Goal: Task Accomplishment & Management: Complete application form

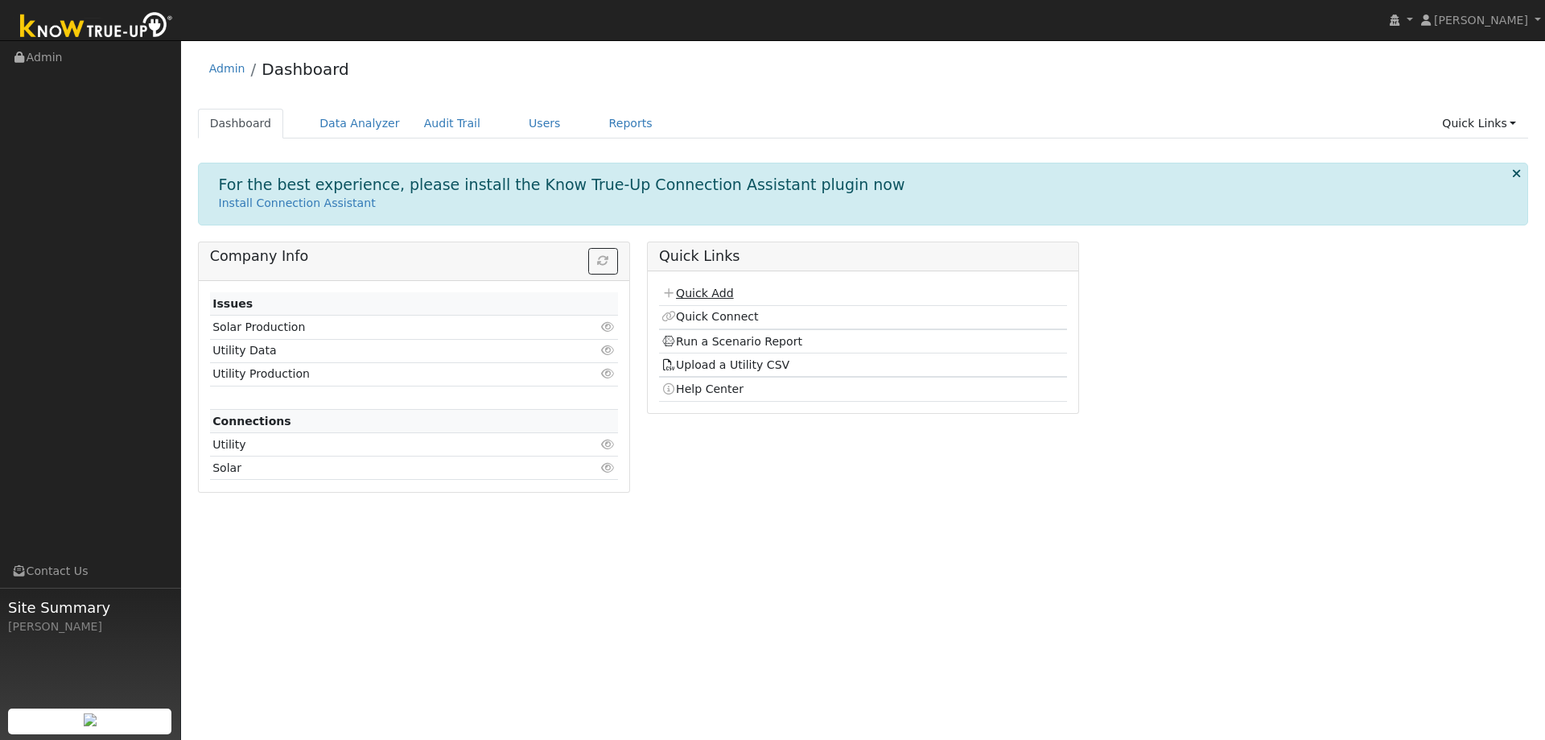
click at [707, 294] on link "Quick Add" at bounding box center [698, 293] width 72 height 13
click at [721, 317] on link "Quick Connect" at bounding box center [710, 316] width 97 height 13
click at [526, 117] on link "Users" at bounding box center [545, 124] width 56 height 30
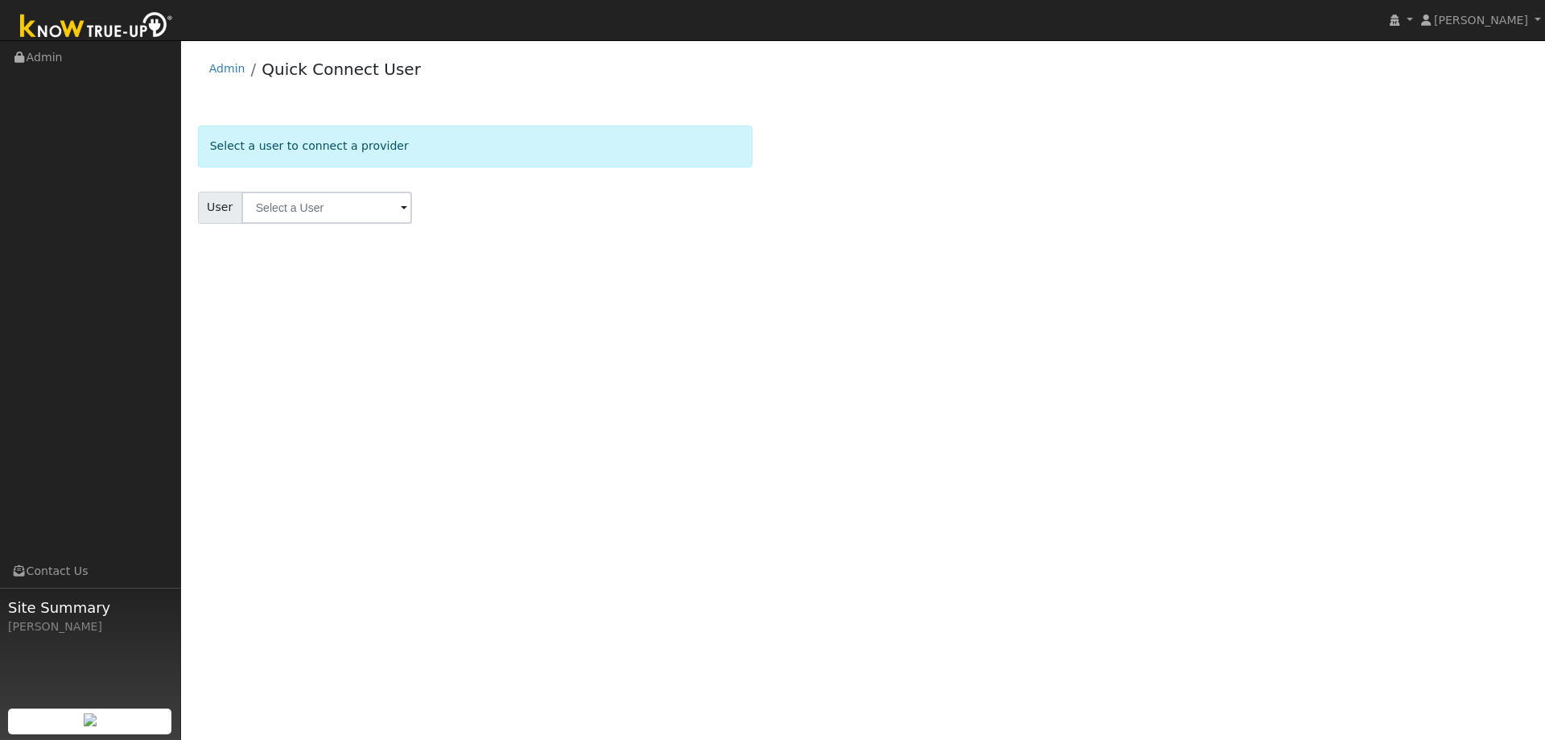
click at [401, 207] on span at bounding box center [404, 209] width 6 height 19
click at [514, 188] on form "Select a user to connect a provider User Results Enter text to search Enter tex…" at bounding box center [475, 195] width 555 height 138
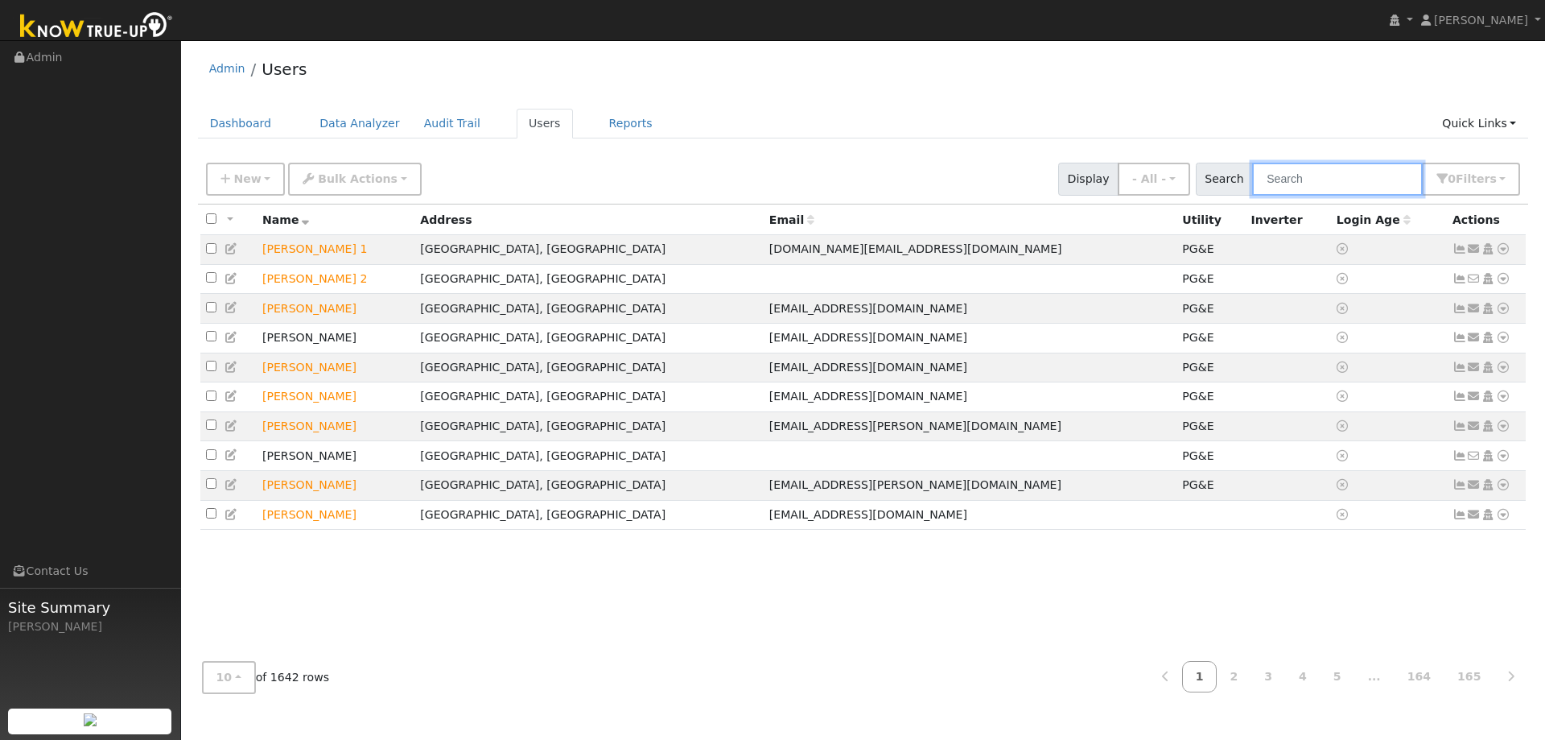
click at [1324, 180] on input "text" at bounding box center [1337, 179] width 171 height 33
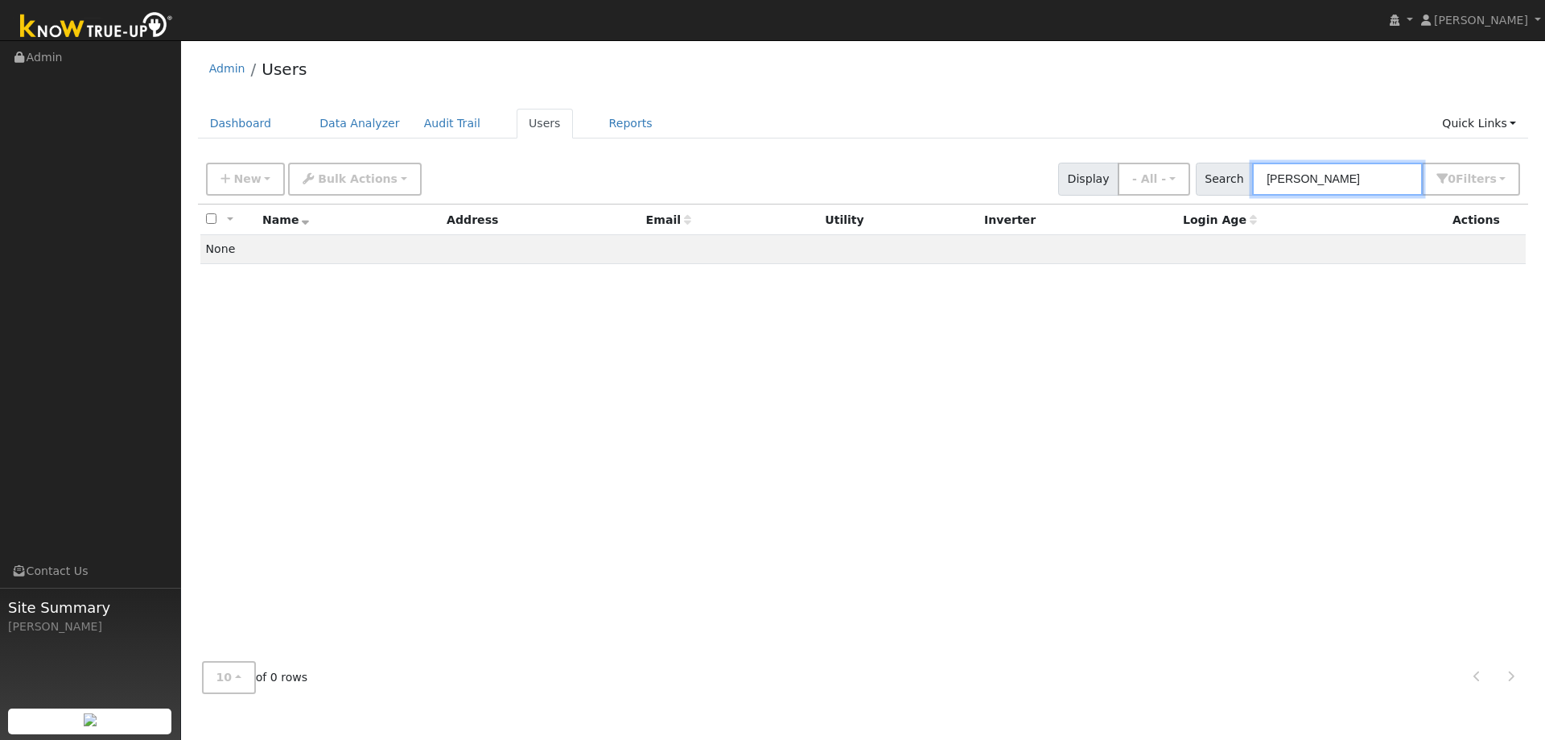
drag, startPoint x: 1343, startPoint y: 180, endPoint x: 1227, endPoint y: 177, distance: 116.7
click at [1227, 177] on div "Search John-Paul 0 Filter s My accounts Role Show - All - Show Leads Admin Bill…" at bounding box center [1358, 179] width 325 height 33
click at [1326, 186] on input "John-Paul" at bounding box center [1337, 179] width 171 height 33
type input "[PERSON_NAME]"
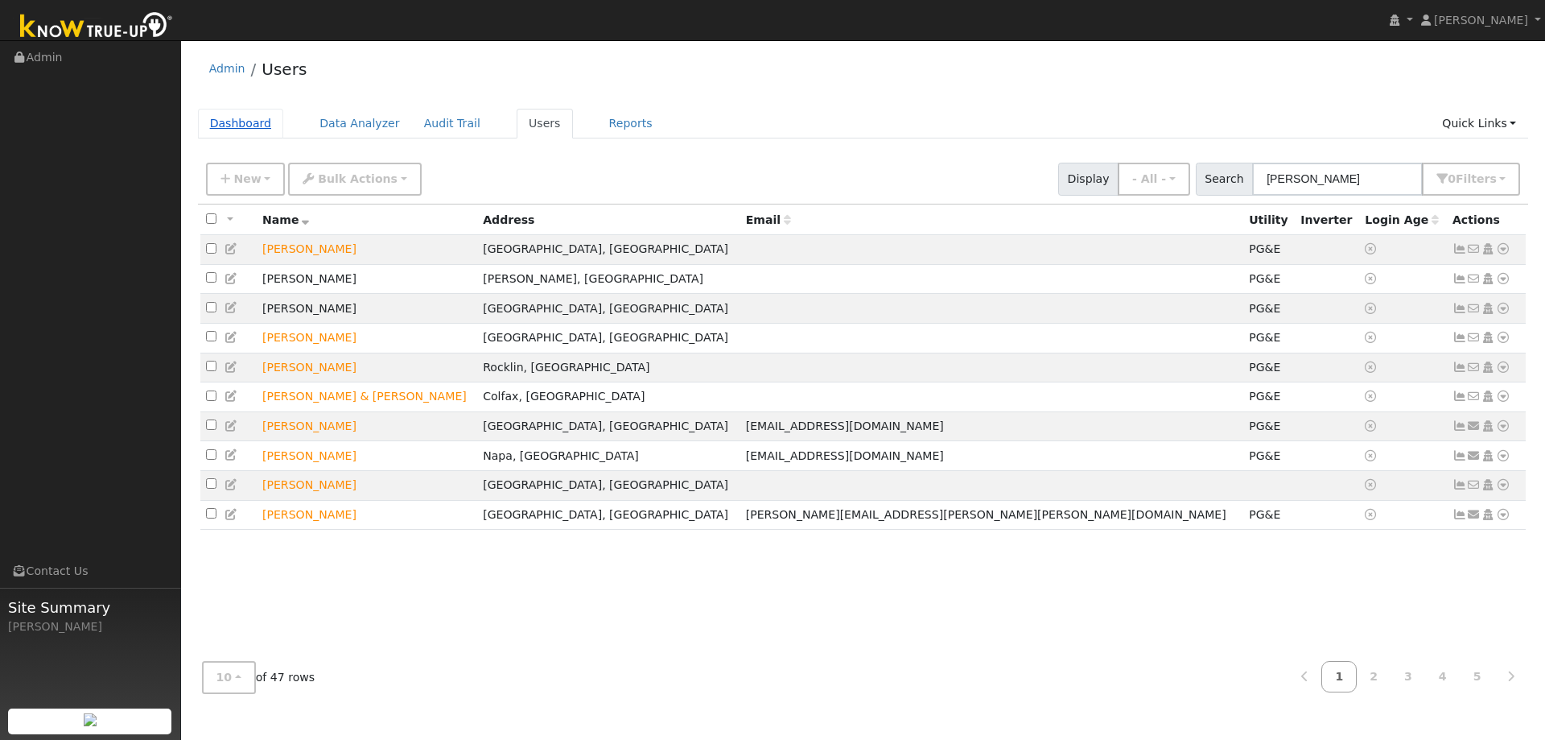
click at [247, 127] on link "Dashboard" at bounding box center [241, 124] width 86 height 30
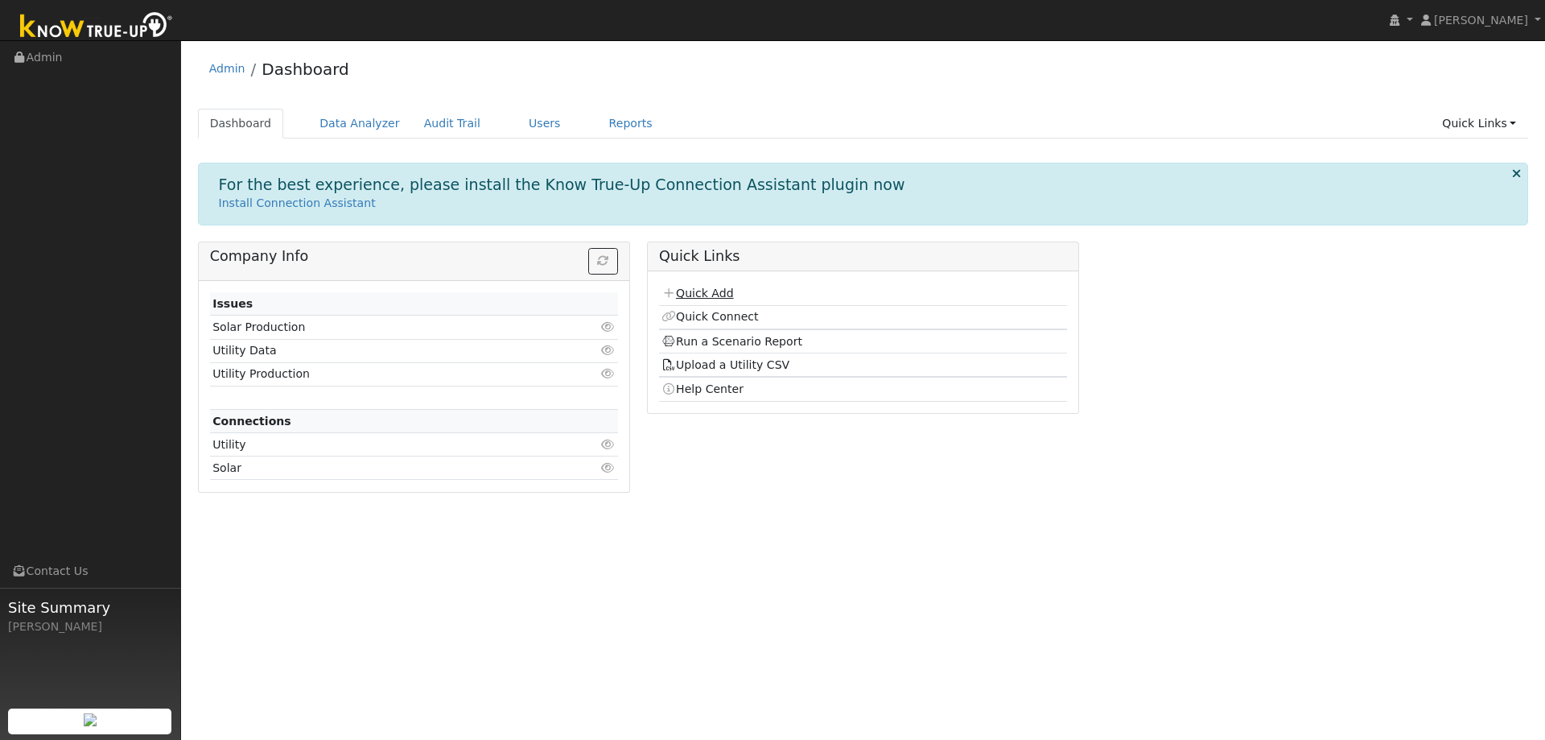
click at [690, 290] on link "Quick Add" at bounding box center [698, 293] width 72 height 13
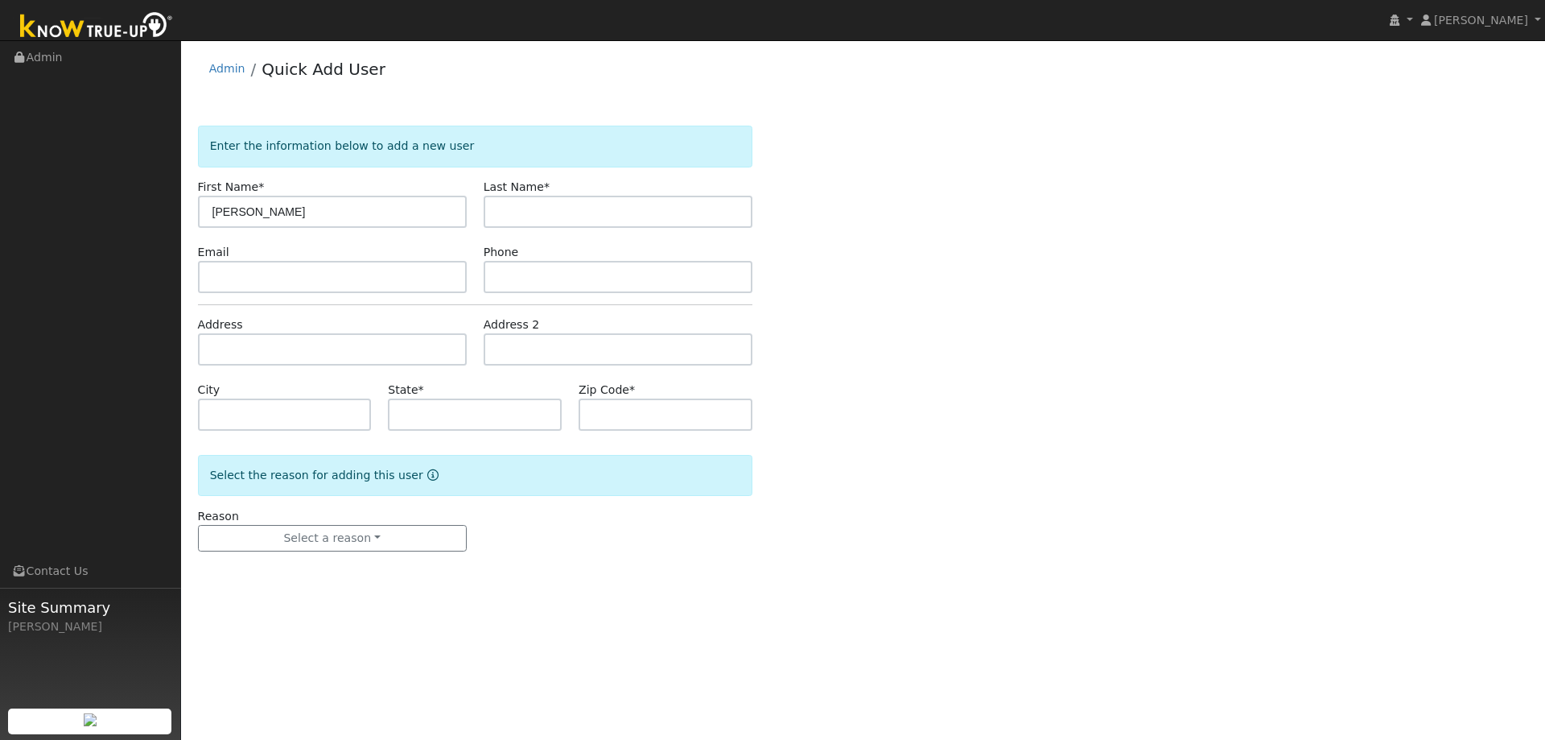
type input "[PERSON_NAME]"
click at [535, 218] on input "text" at bounding box center [618, 212] width 269 height 32
type input "[PERSON_NAME]"
click at [339, 291] on input "text" at bounding box center [332, 277] width 269 height 32
click at [271, 278] on input "text" at bounding box center [332, 277] width 269 height 32
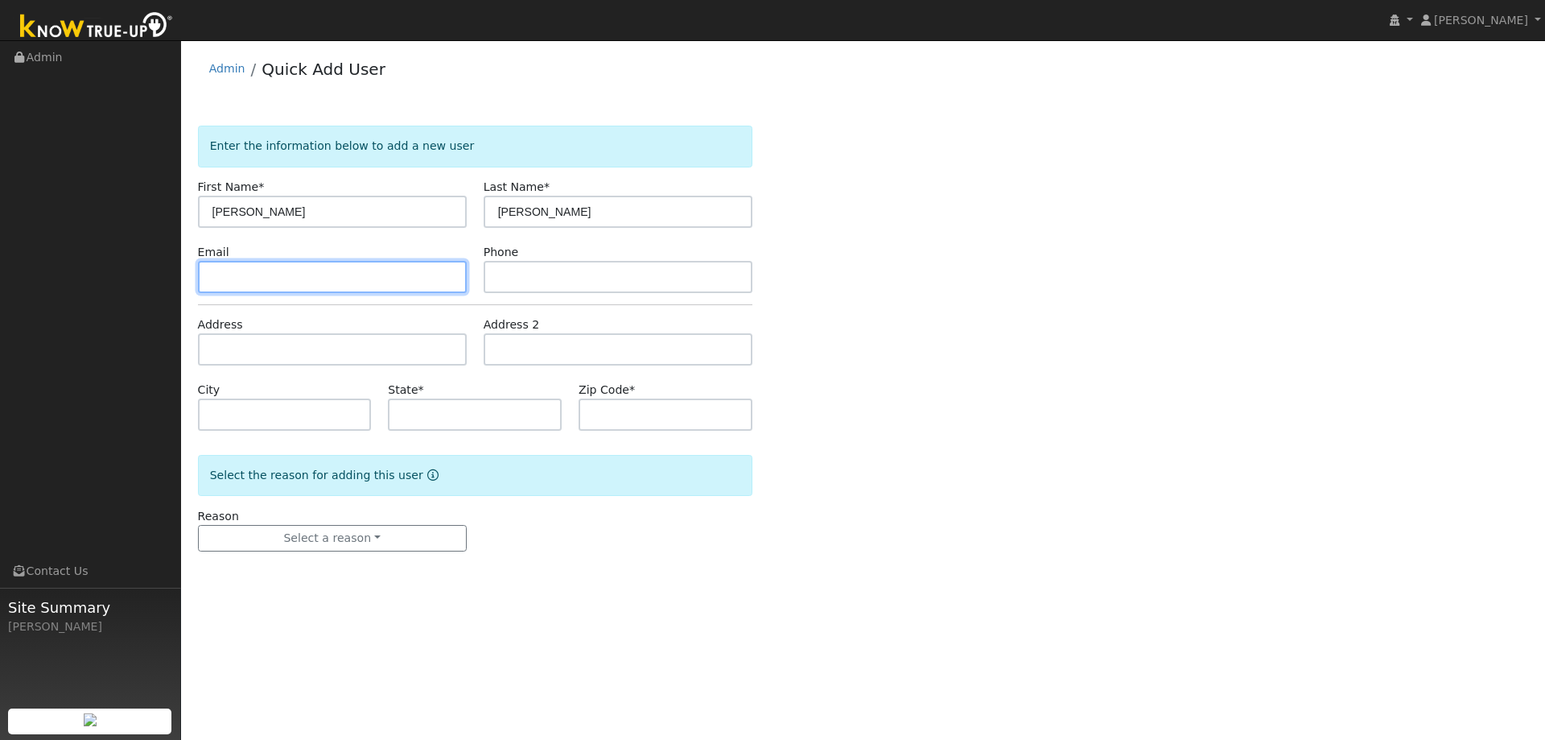
click at [342, 268] on input "text" at bounding box center [332, 277] width 269 height 32
paste input "johnpaul.sansone@gmail.com"
type input "johnpaul.sansone@gmail.com"
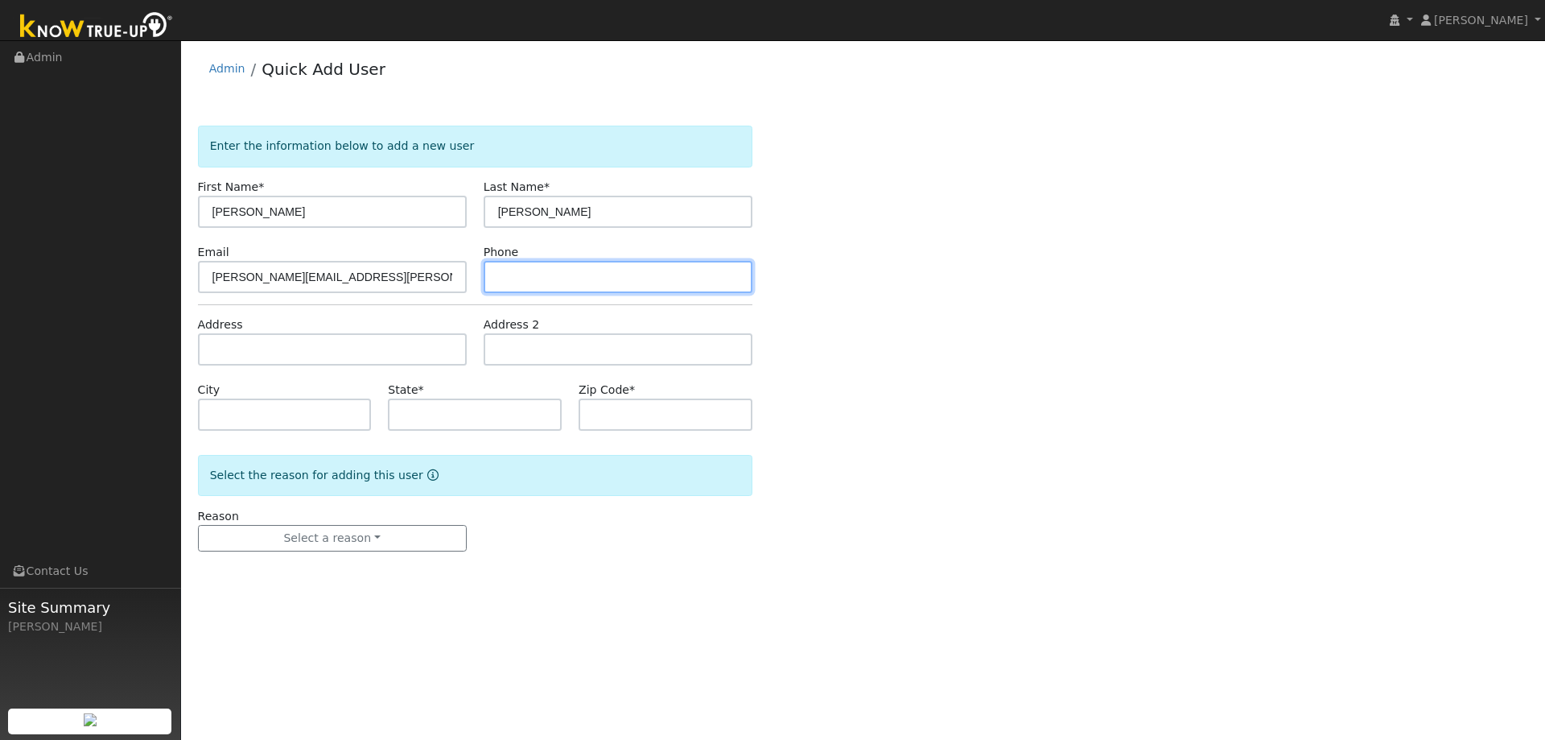
click at [575, 280] on input "text" at bounding box center [618, 277] width 269 height 32
click at [549, 287] on input "text" at bounding box center [618, 277] width 269 height 32
paste input "(916) 996-6283"
type input "(916) 996-6283"
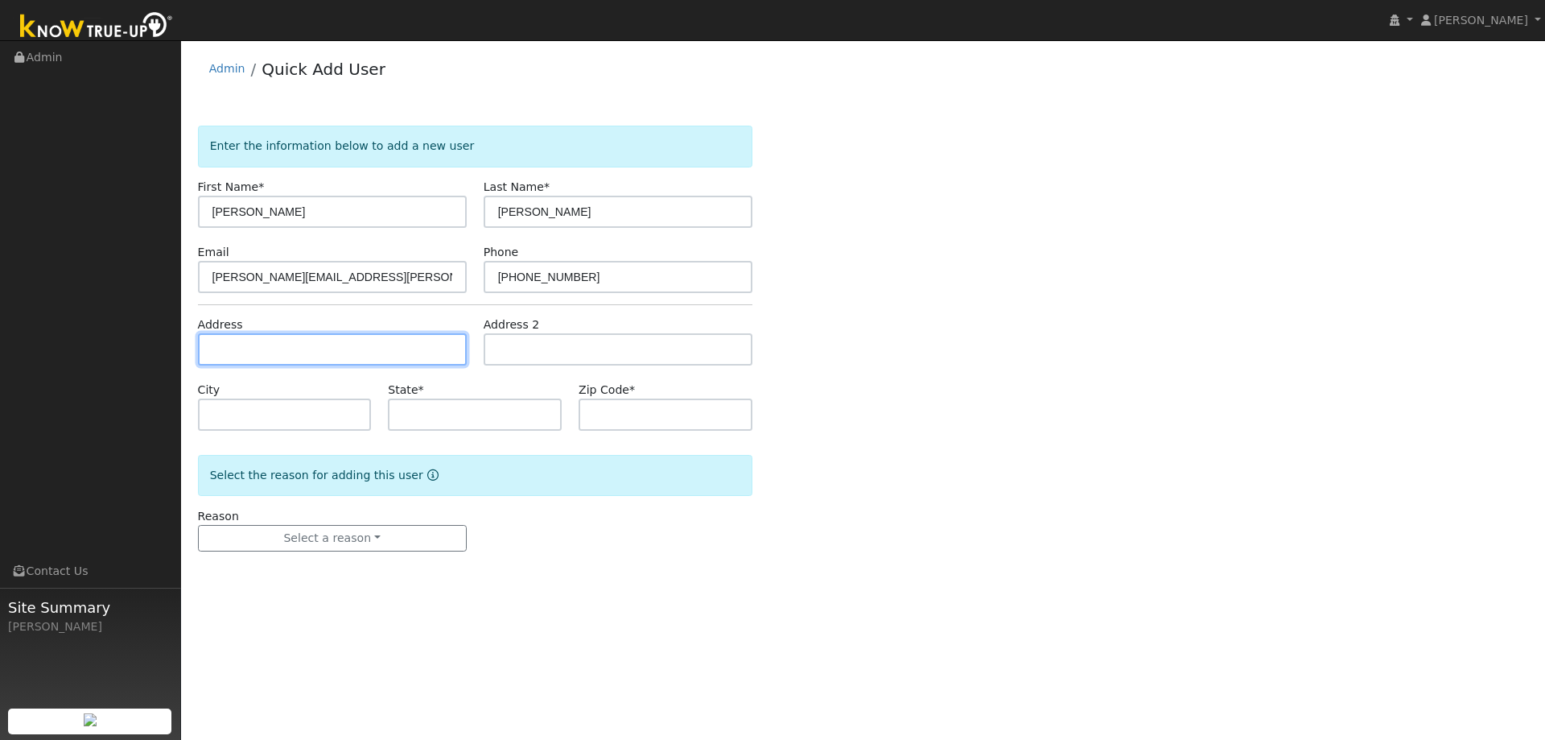
click at [258, 348] on input "text" at bounding box center [332, 349] width 269 height 32
click at [266, 357] on input "text" at bounding box center [332, 349] width 269 height 32
click at [263, 362] on input "text" at bounding box center [332, 349] width 269 height 32
paste input "3850 Samuelson Way"
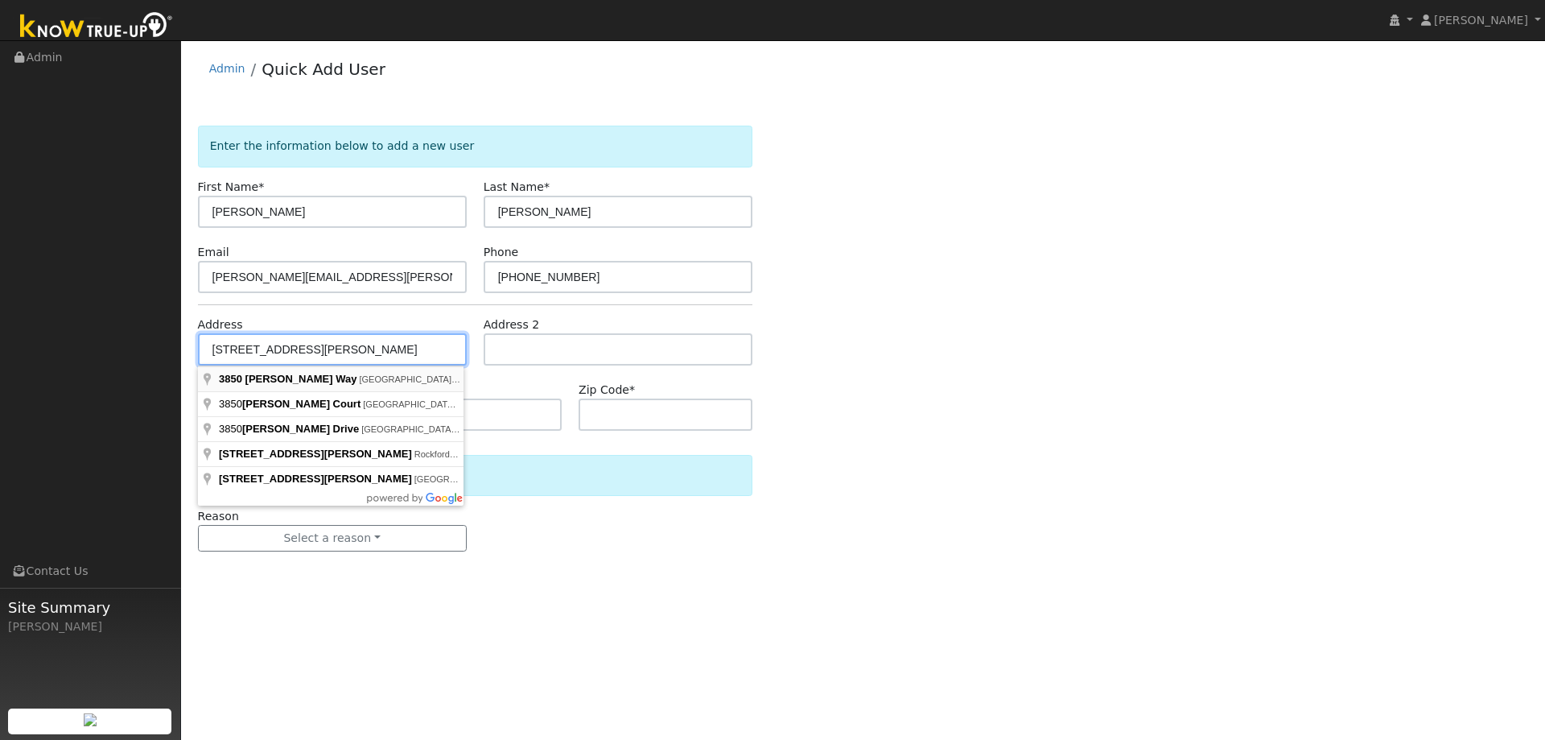
type input "3850 Samuelson Way"
type input "Sacramento"
type input "CA"
type input "95834"
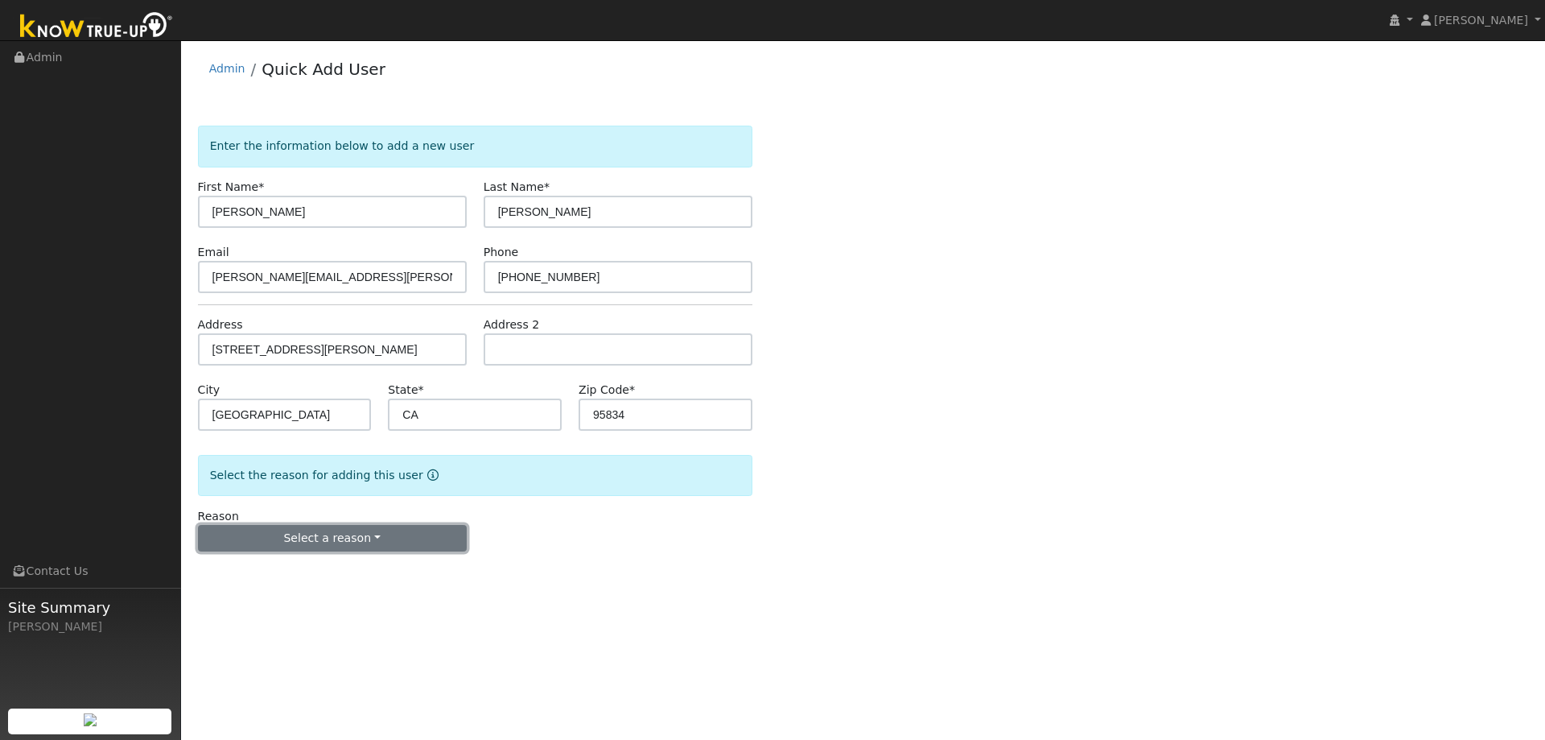
click at [348, 541] on button "Select a reason" at bounding box center [332, 538] width 269 height 27
click at [300, 576] on link "New lead" at bounding box center [288, 571] width 178 height 23
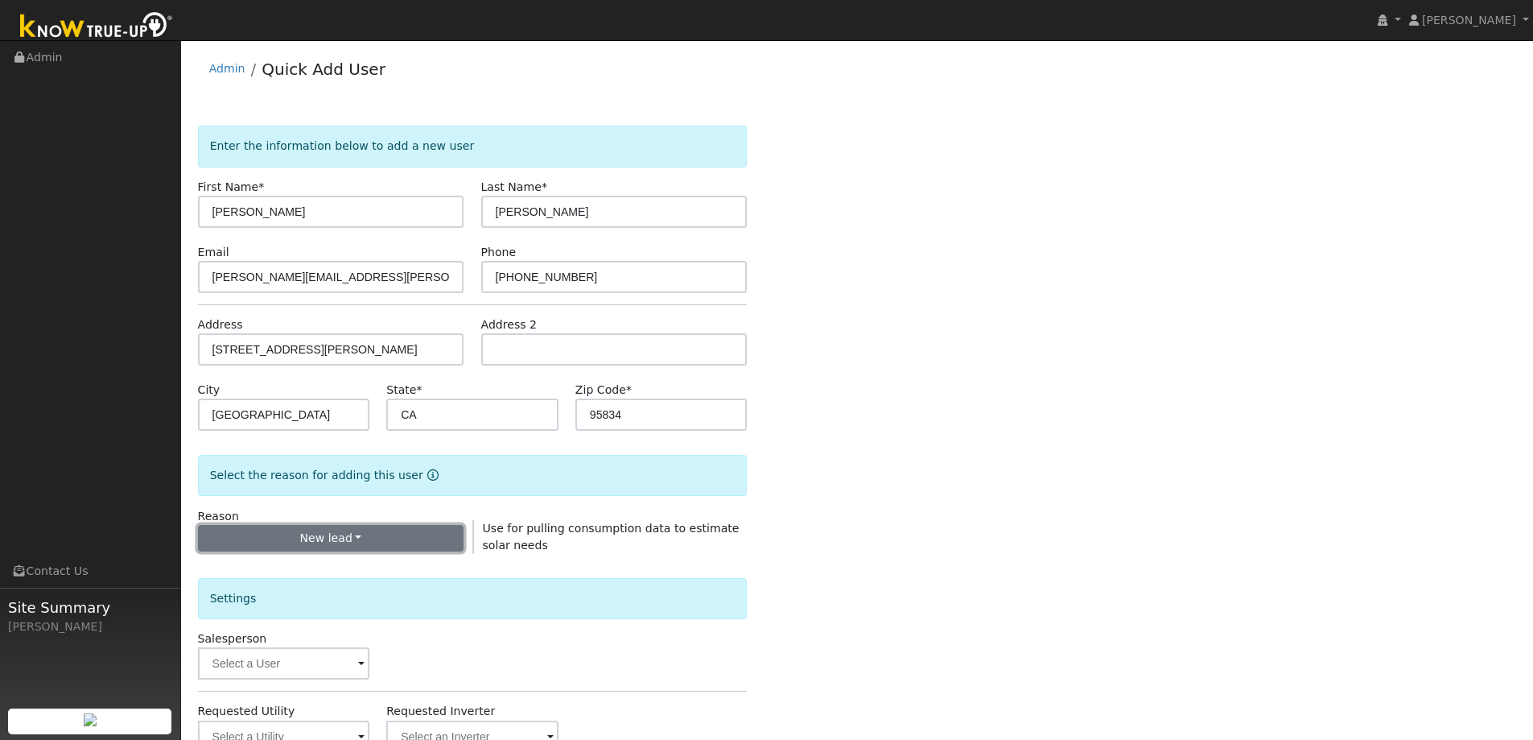
click at [410, 545] on button "New lead" at bounding box center [331, 538] width 266 height 27
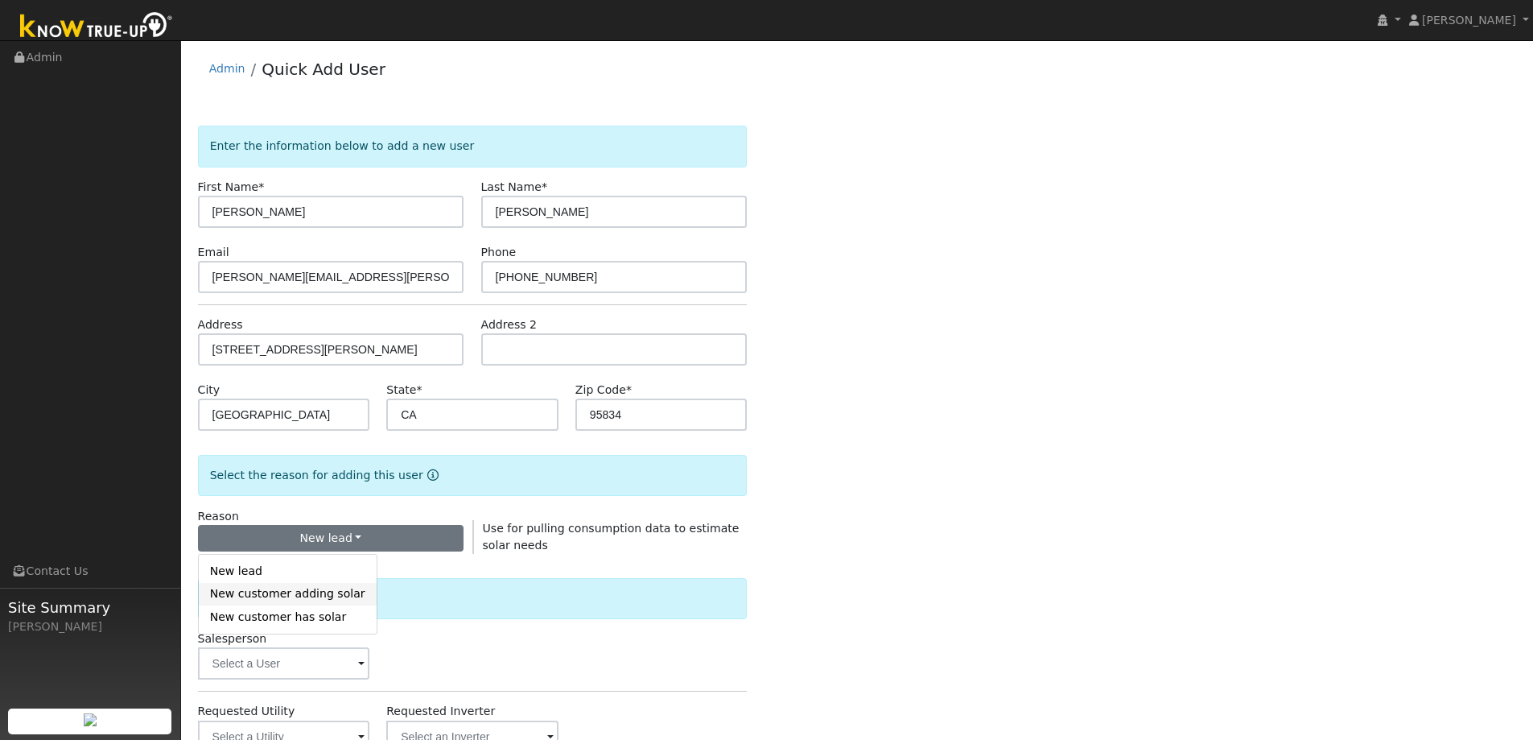
click at [287, 595] on link "New customer adding solar" at bounding box center [288, 594] width 178 height 23
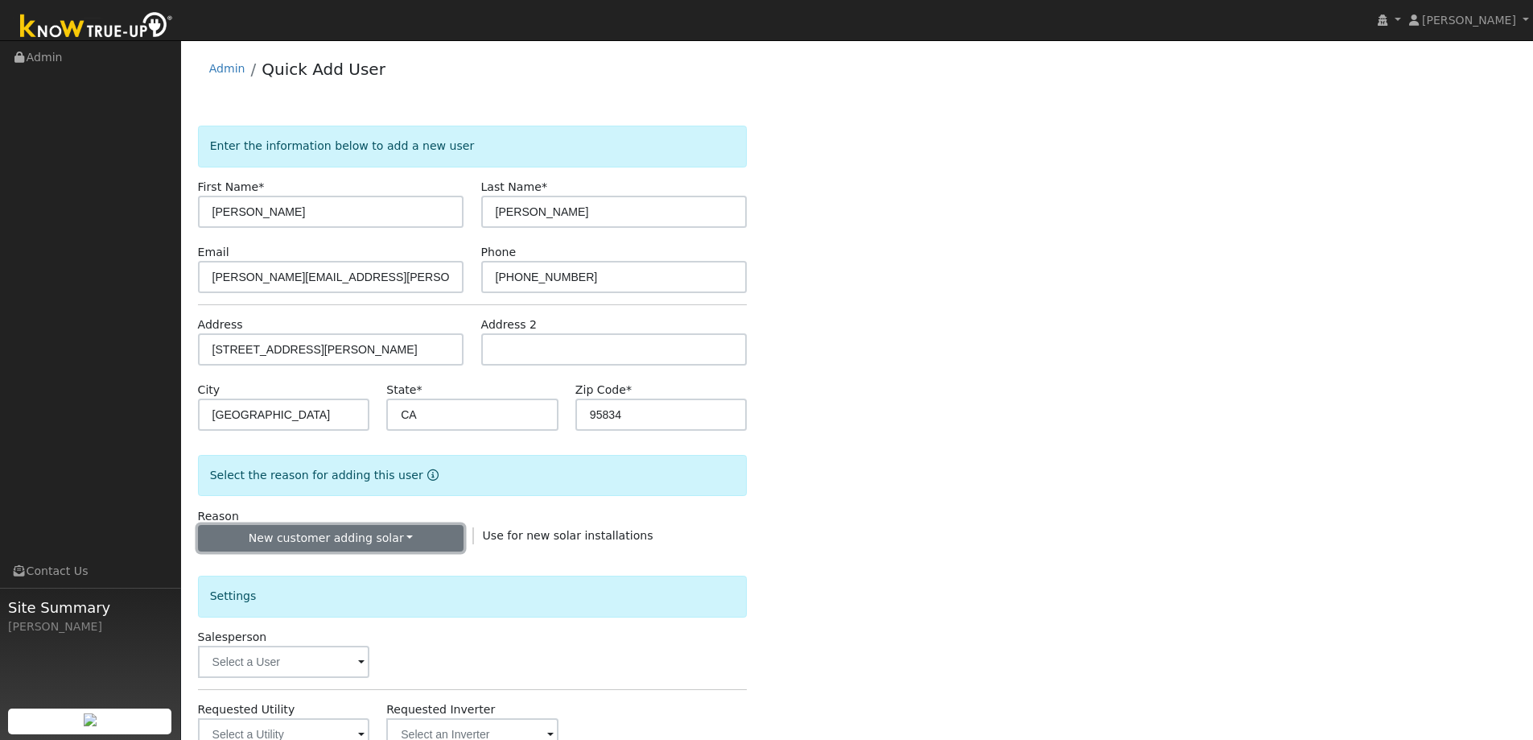
click at [315, 541] on button "New customer adding solar" at bounding box center [331, 538] width 266 height 27
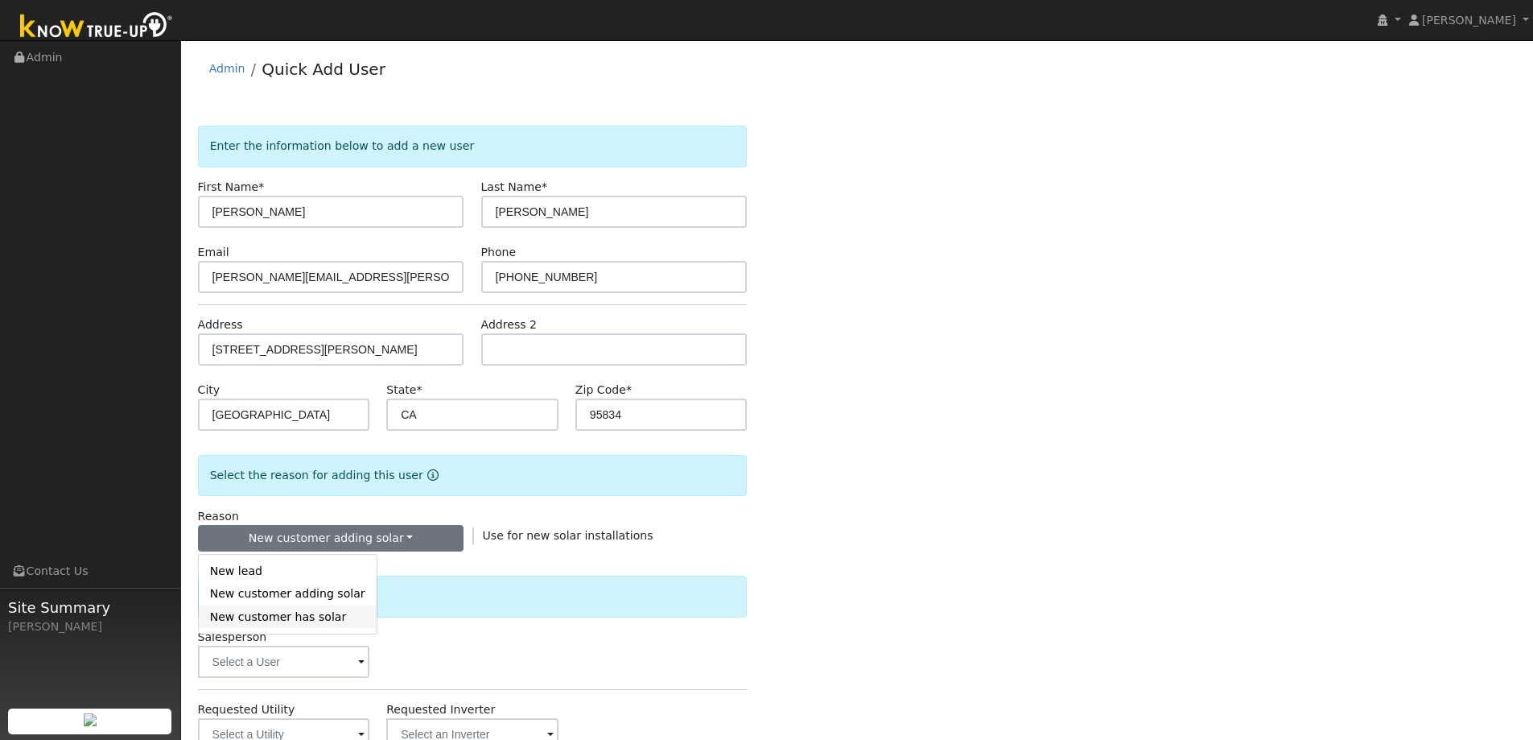
click at [291, 619] on link "New customer has solar" at bounding box center [288, 616] width 178 height 23
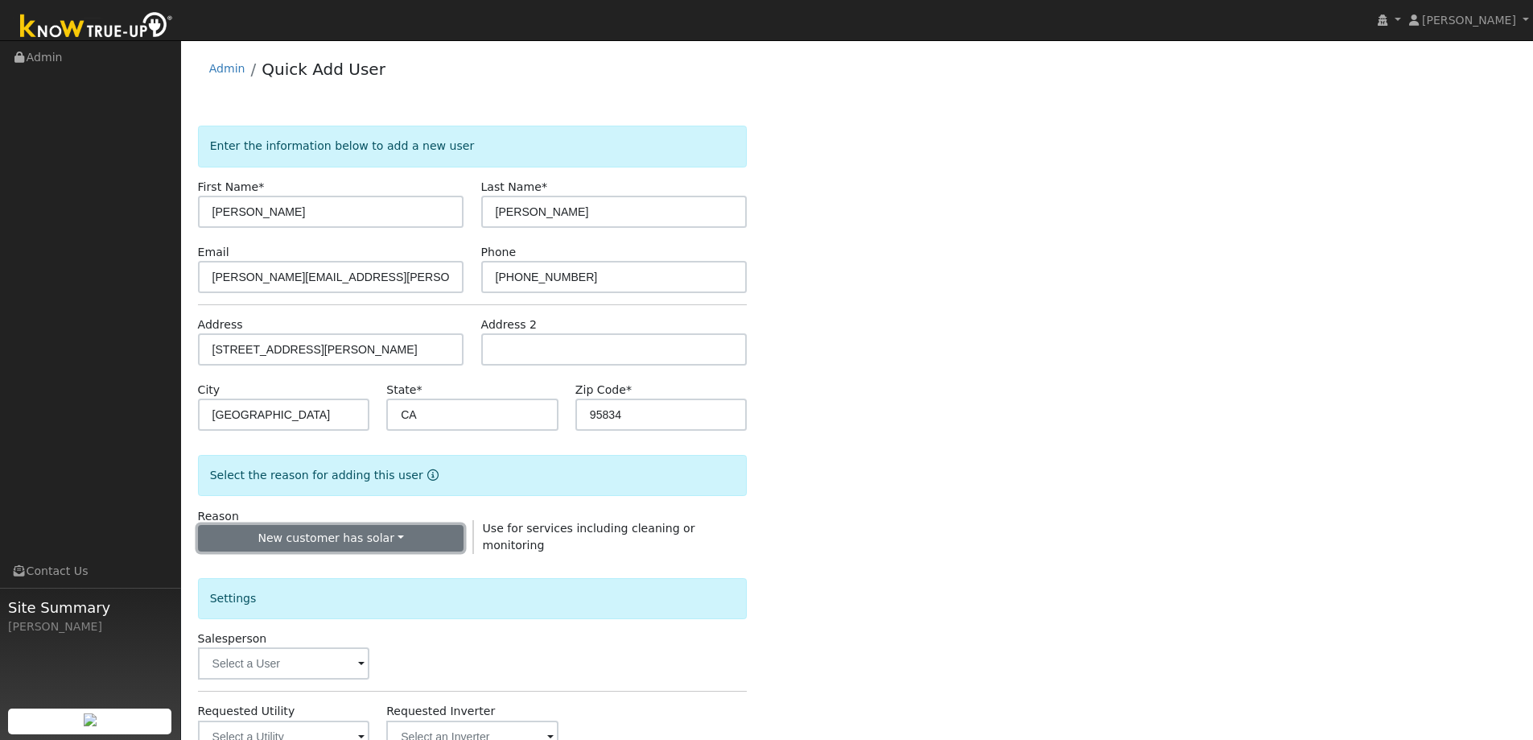
click at [319, 540] on button "New customer has solar" at bounding box center [331, 538] width 266 height 27
click at [316, 567] on link "New lead" at bounding box center [288, 571] width 178 height 23
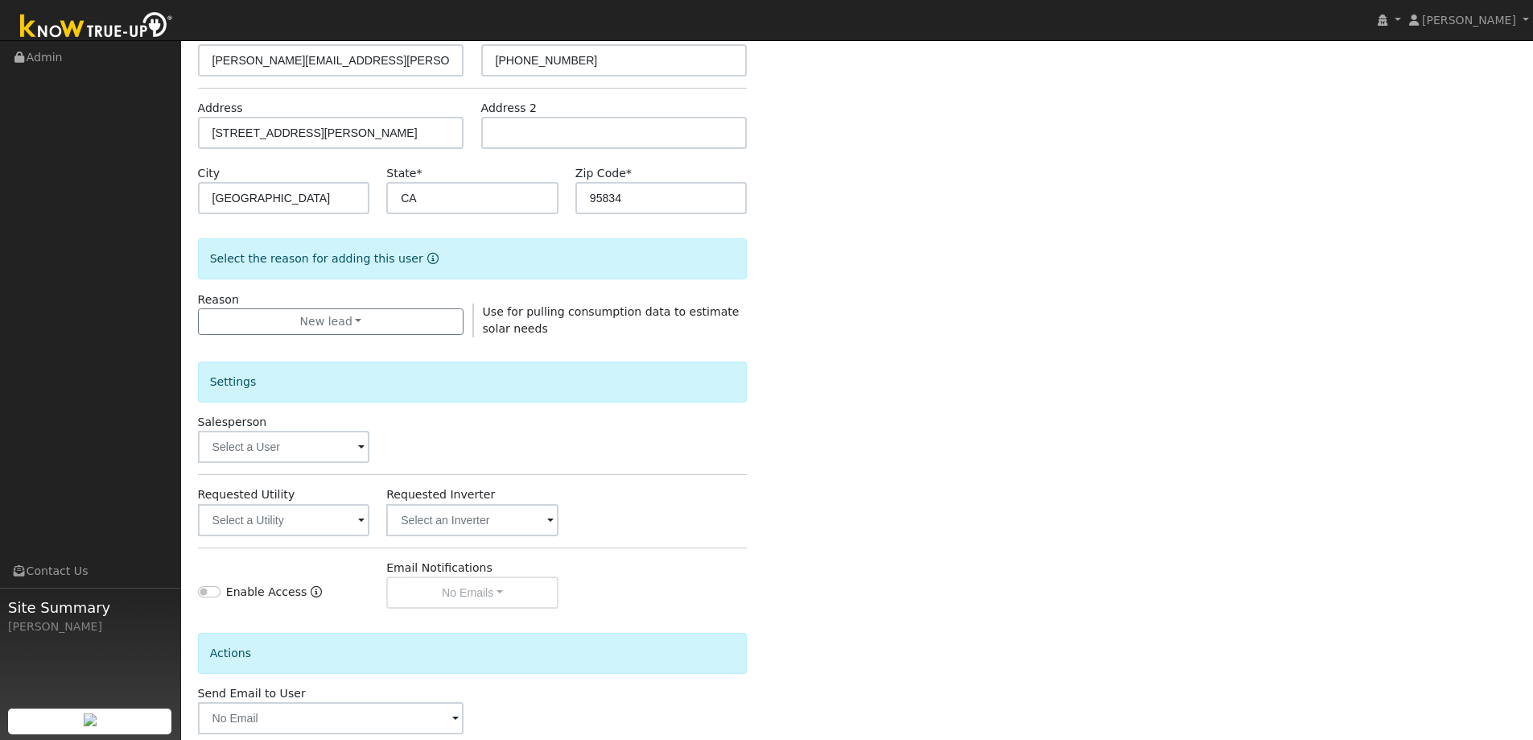
scroll to position [303, 0]
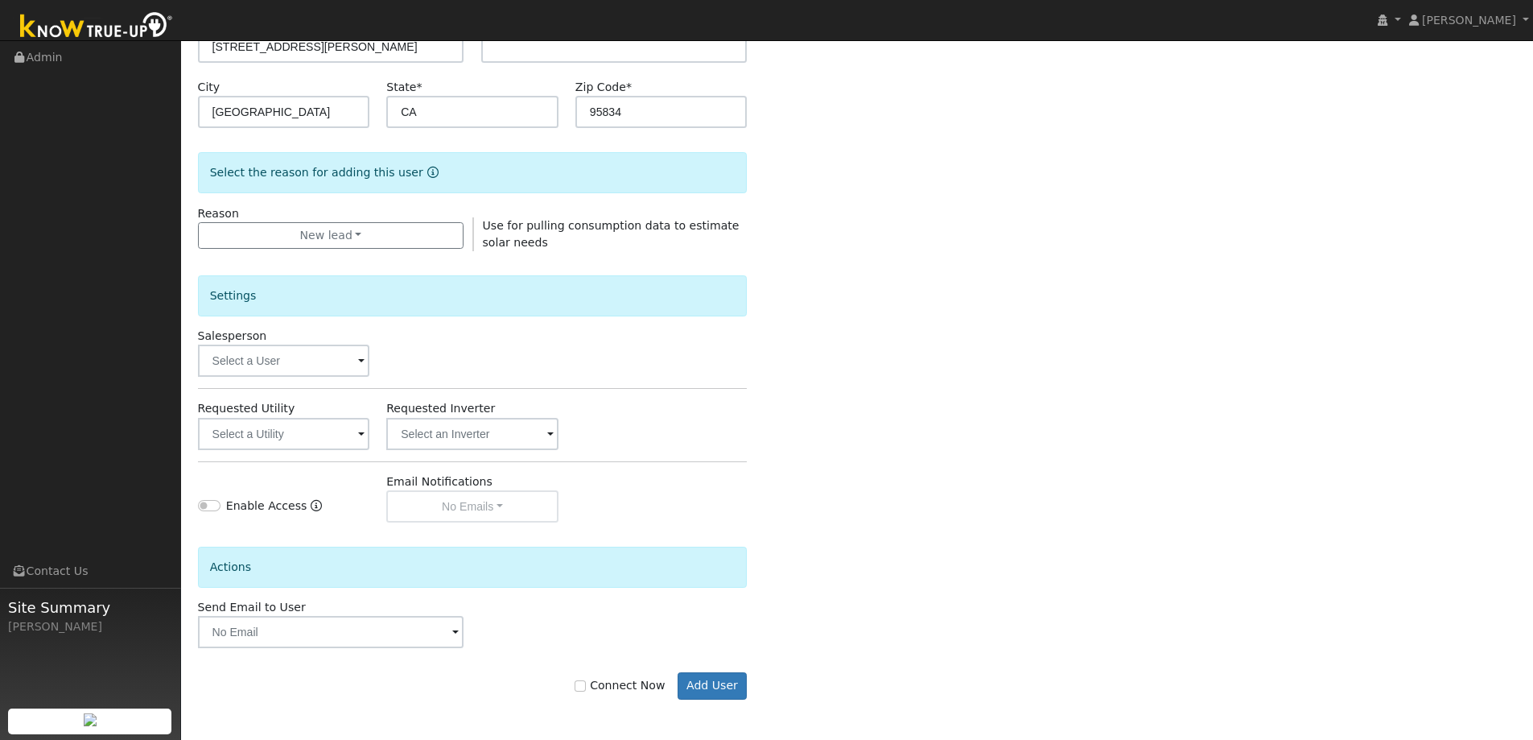
click at [361, 357] on span at bounding box center [361, 362] width 6 height 19
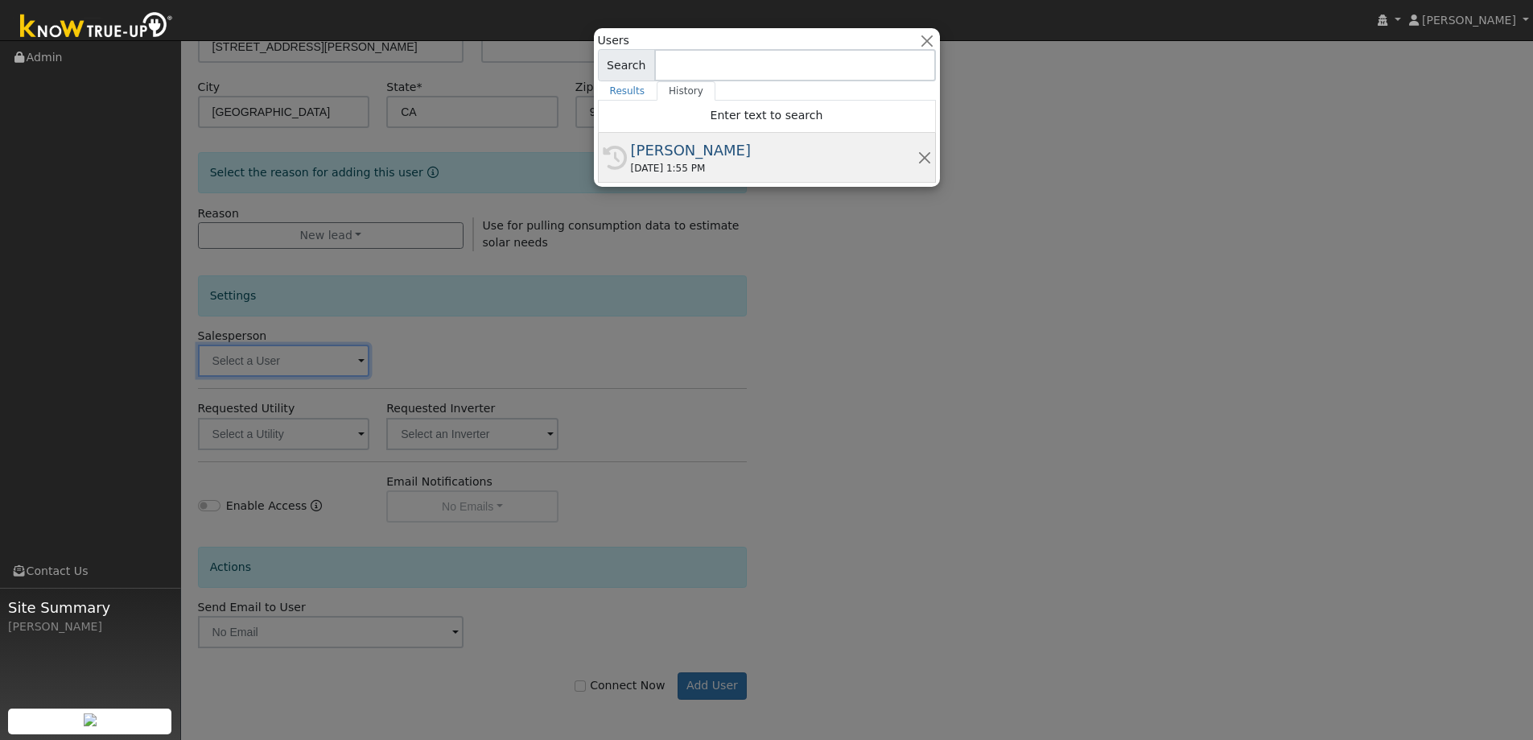
click at [683, 150] on div "[PERSON_NAME]" at bounding box center [774, 150] width 287 height 22
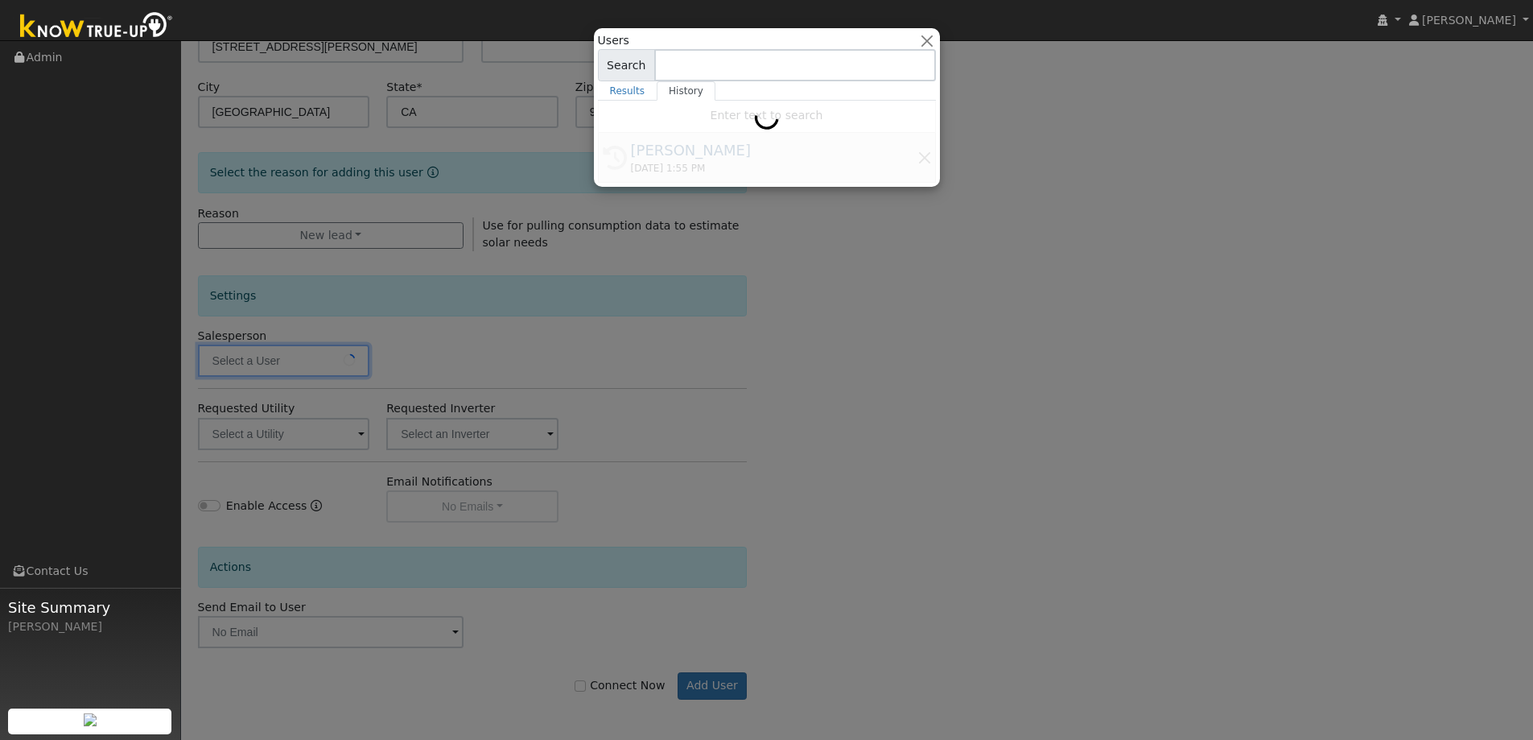
type input "[PERSON_NAME]"
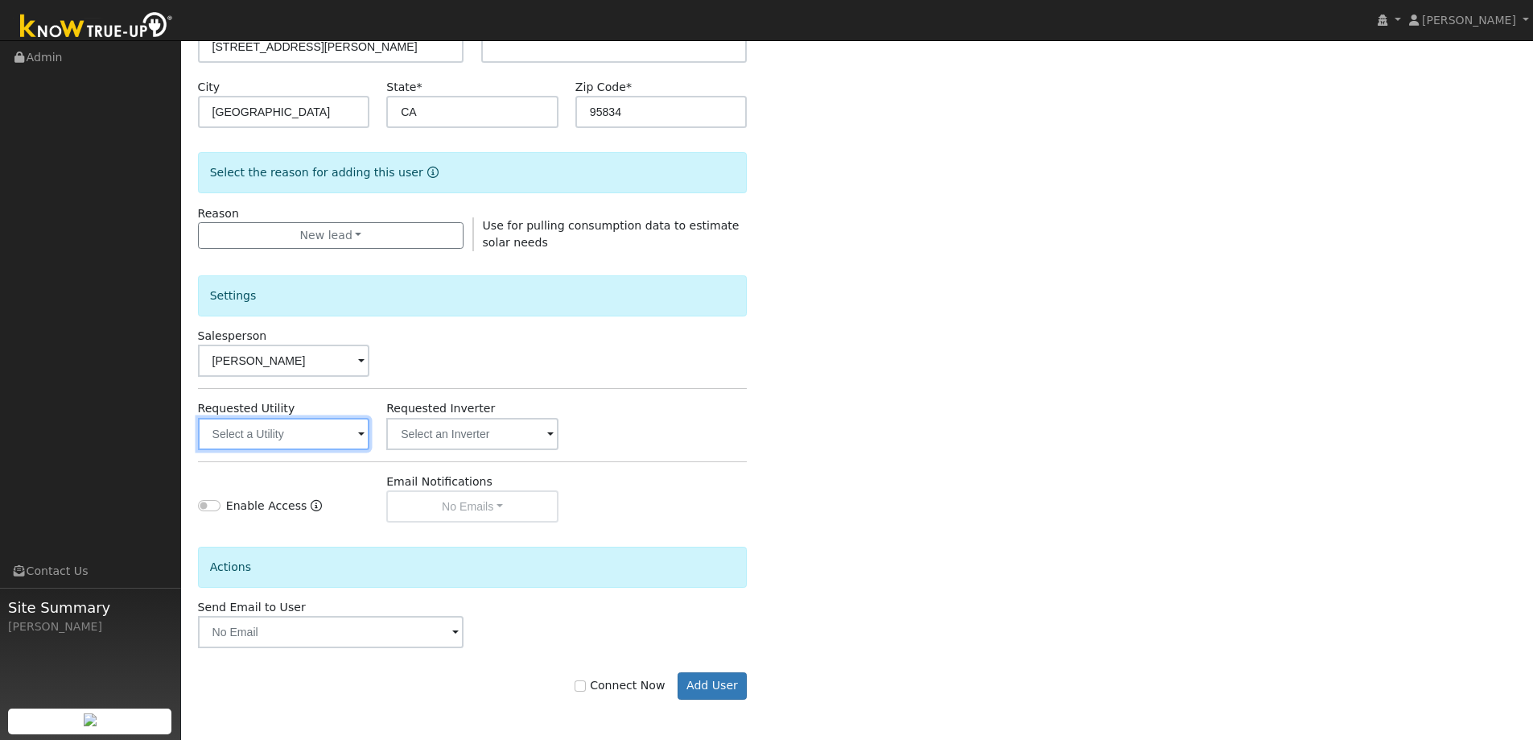
click at [365, 436] on input "text" at bounding box center [284, 434] width 172 height 32
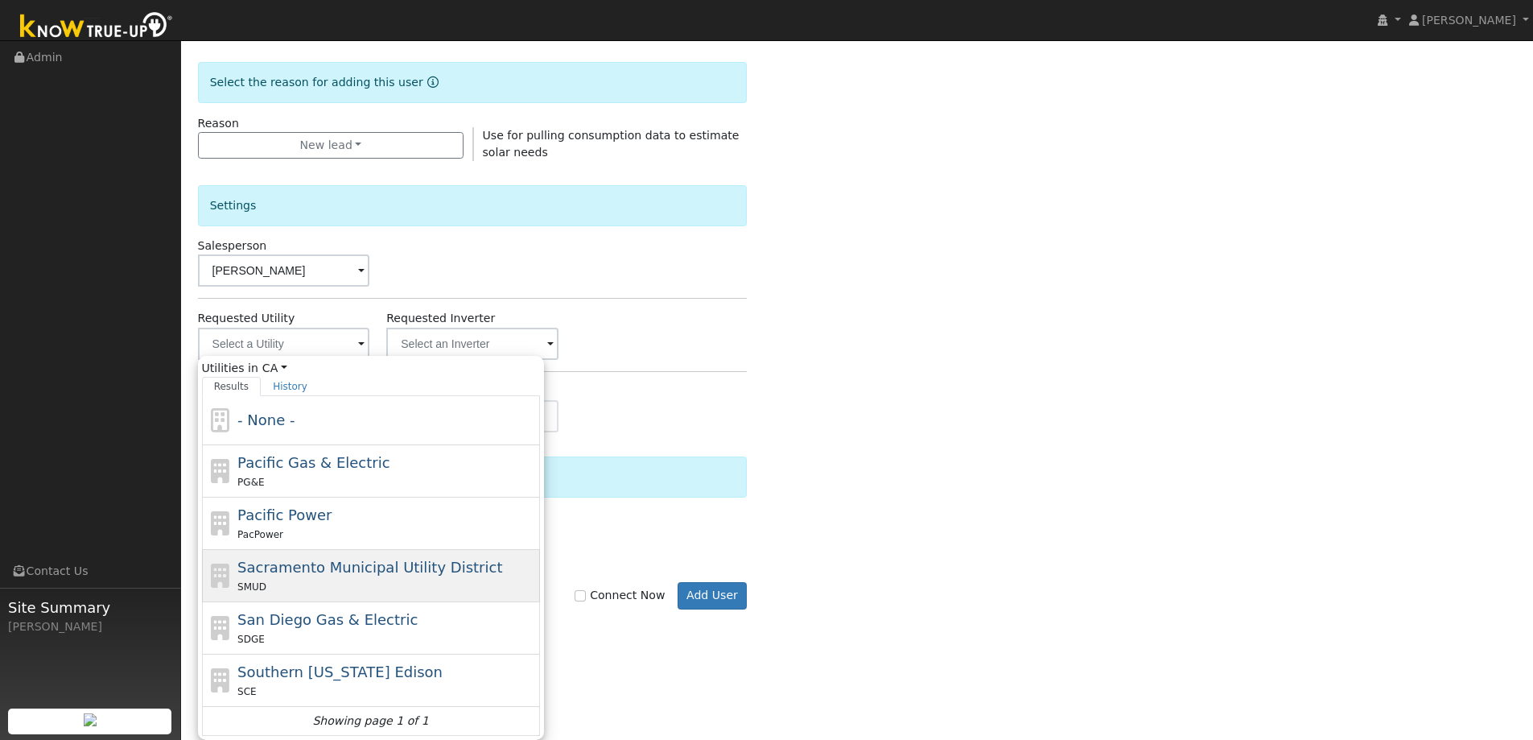
click at [392, 577] on div "Sacramento Municipal Utility District SMUD" at bounding box center [386, 575] width 299 height 39
type input "Sacramento Municipal Utility District"
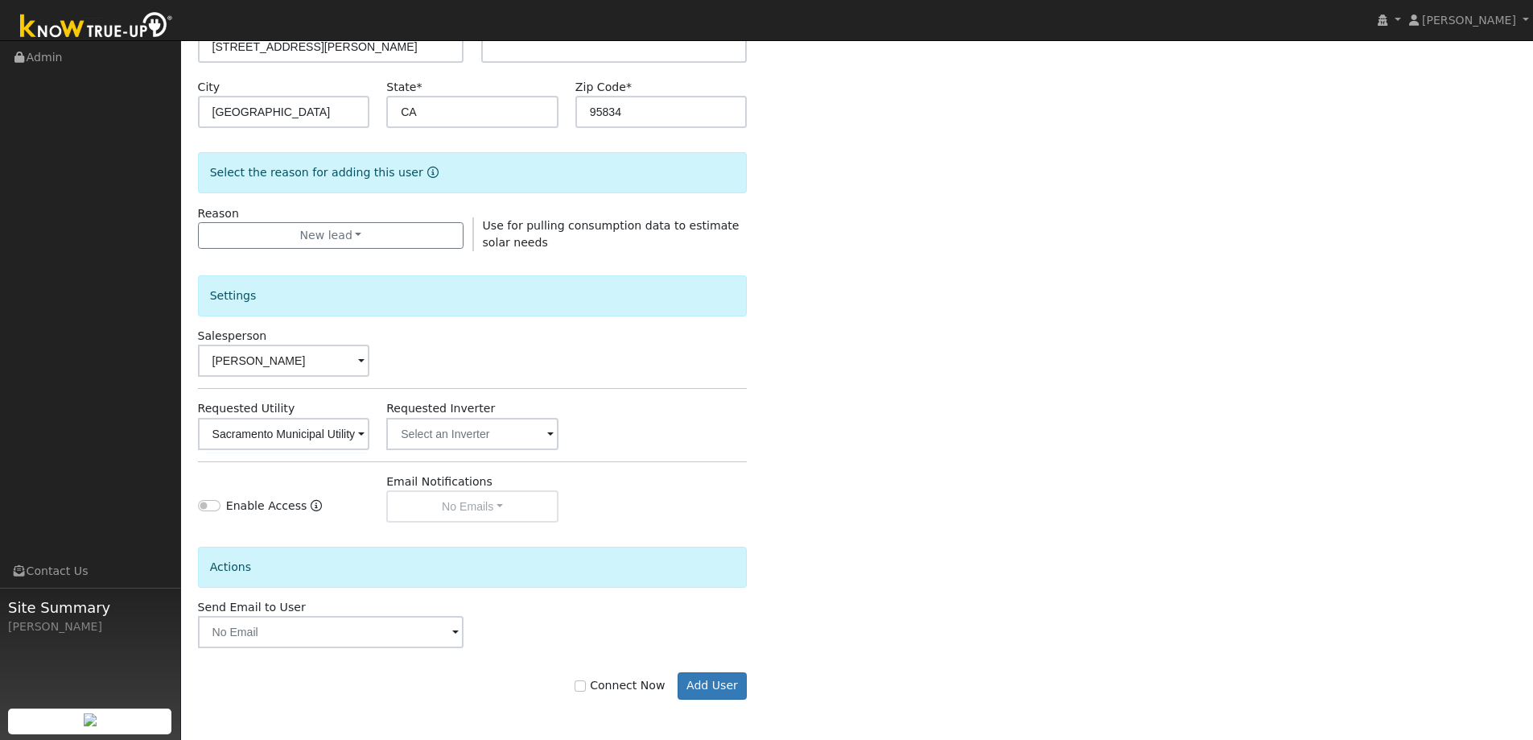
click at [956, 435] on div "Enter the information below to add a new user First Name * John-Paul Last Name …" at bounding box center [857, 277] width 1319 height 909
click at [707, 684] on button "Add User" at bounding box center [713, 685] width 70 height 27
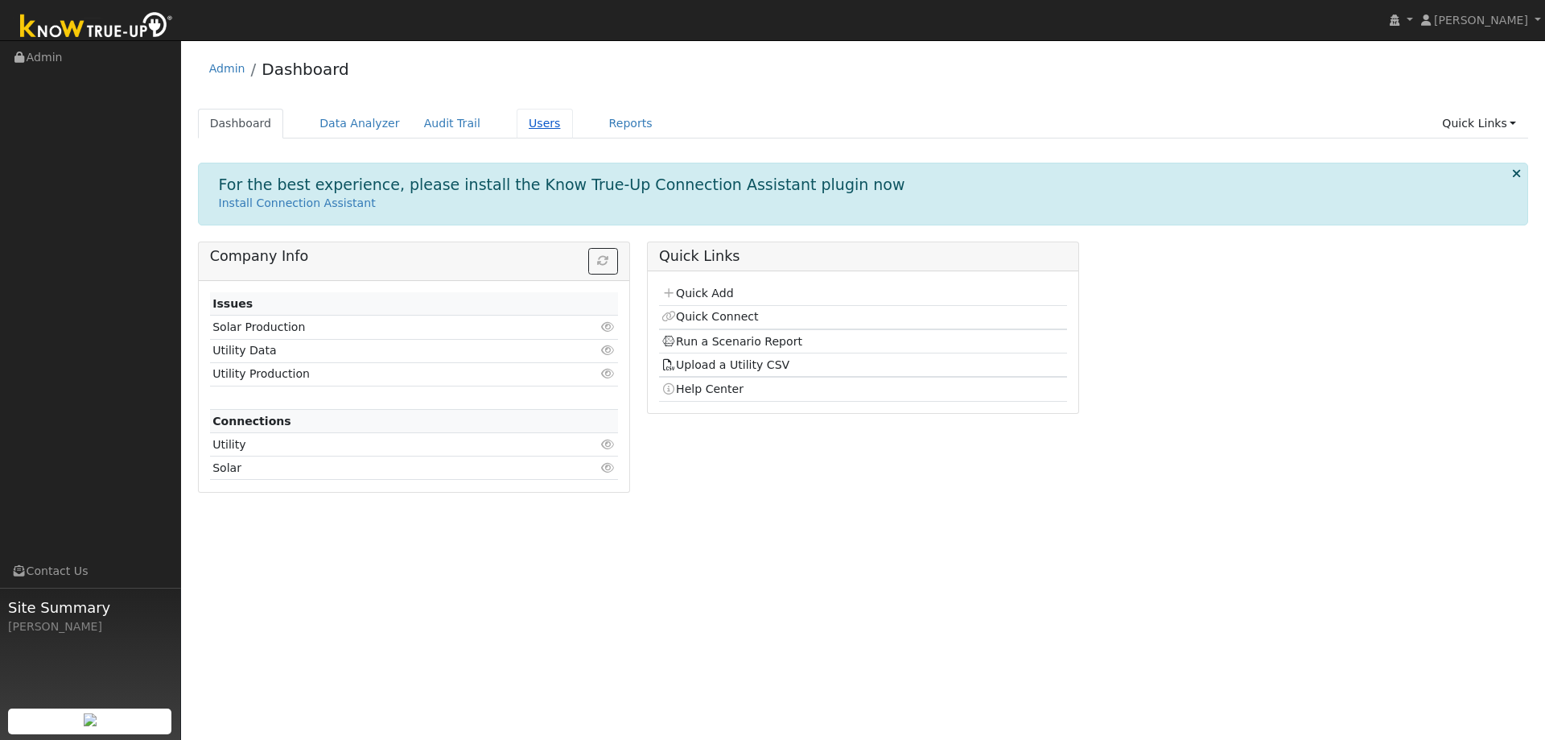
click at [529, 124] on link "Users" at bounding box center [545, 124] width 56 height 30
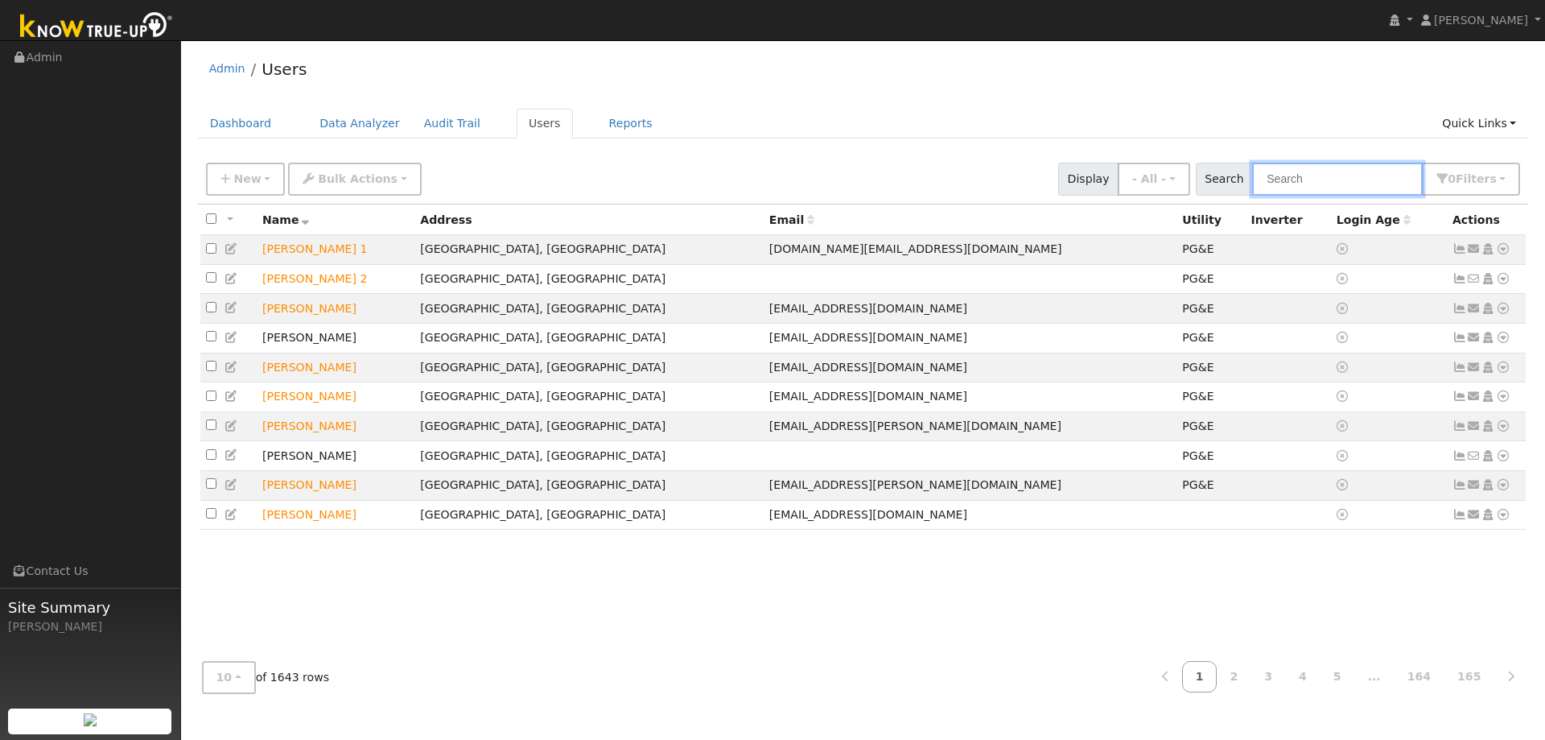
click at [1273, 164] on input "text" at bounding box center [1337, 179] width 171 height 33
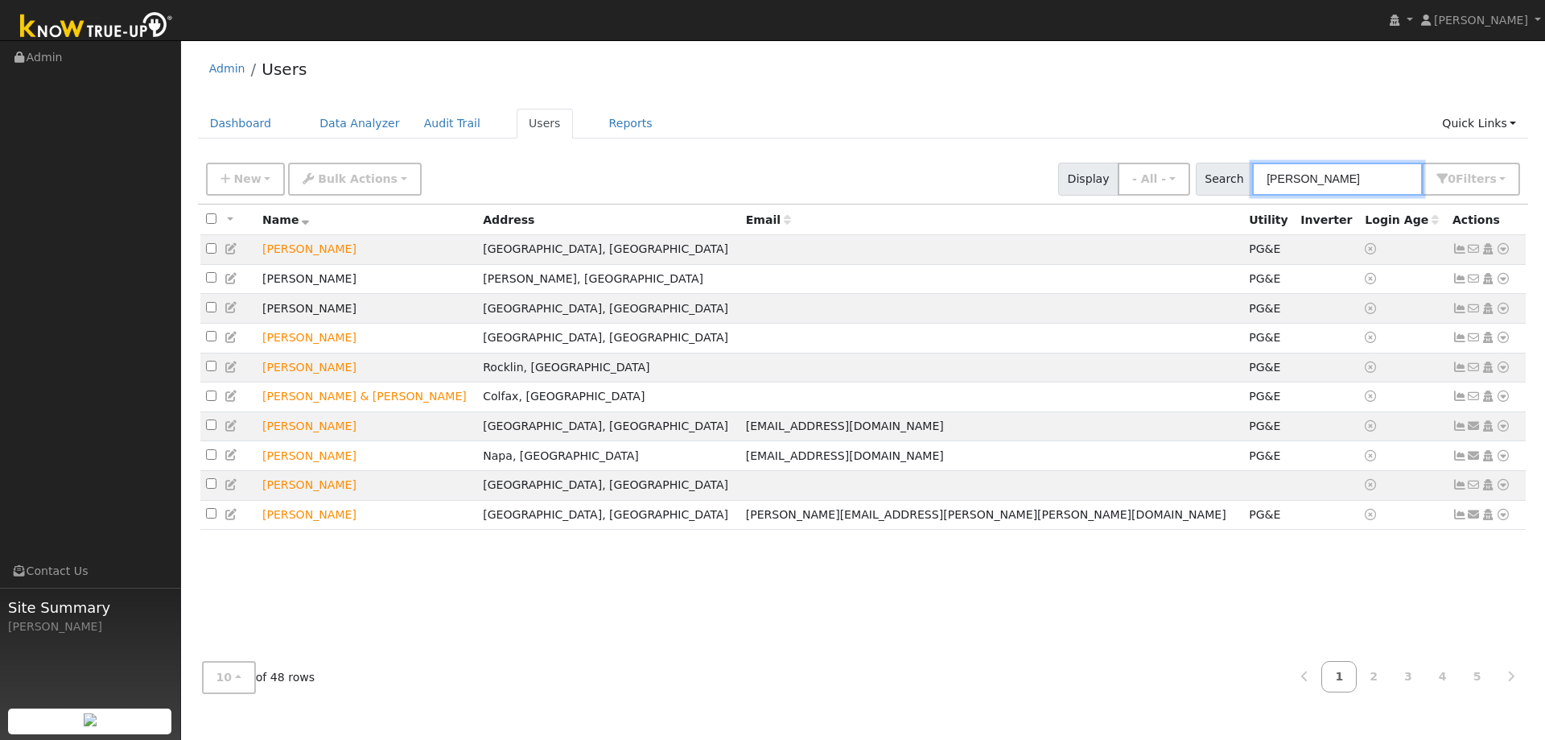
type input "John-Paul"
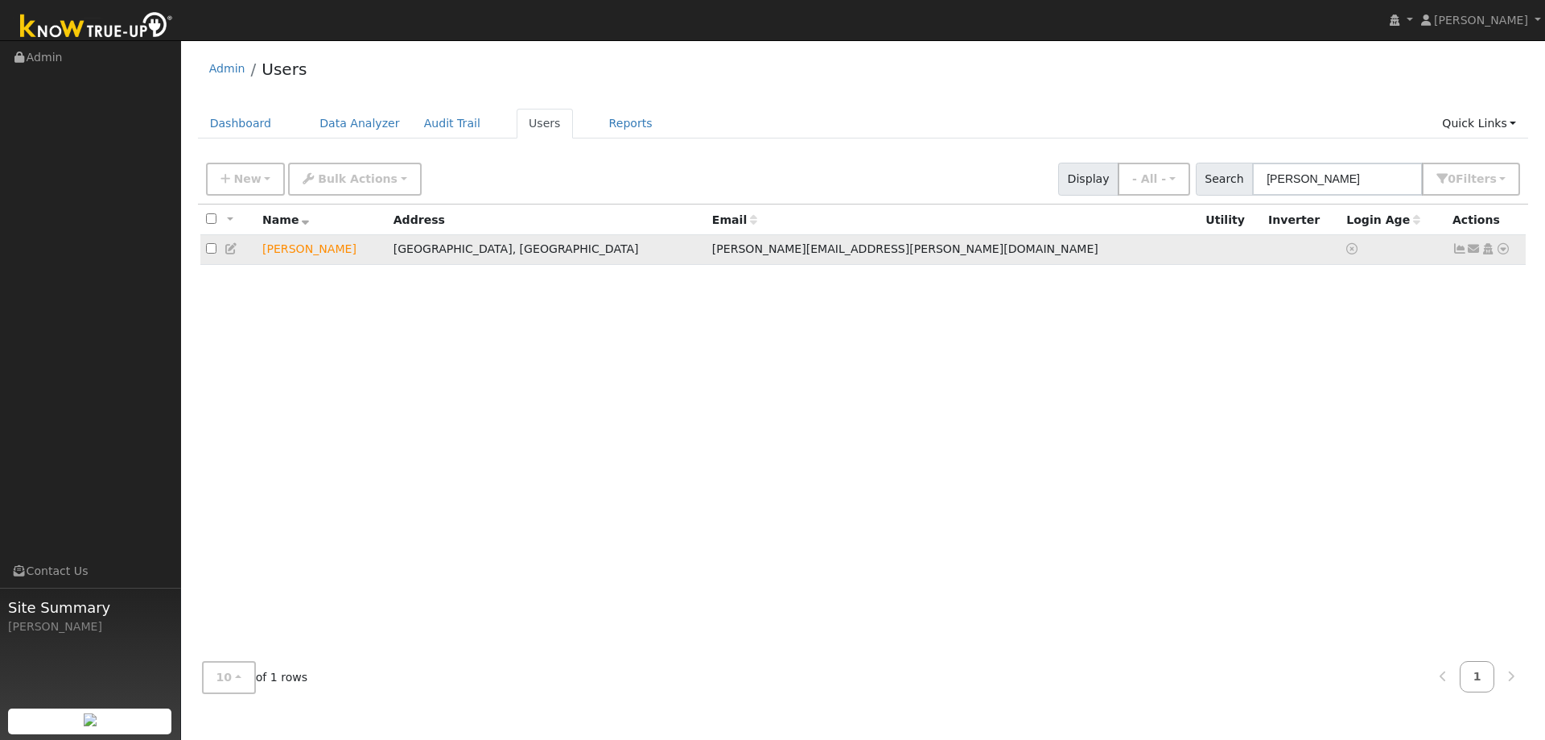
click at [1508, 251] on icon at bounding box center [1503, 248] width 14 height 11
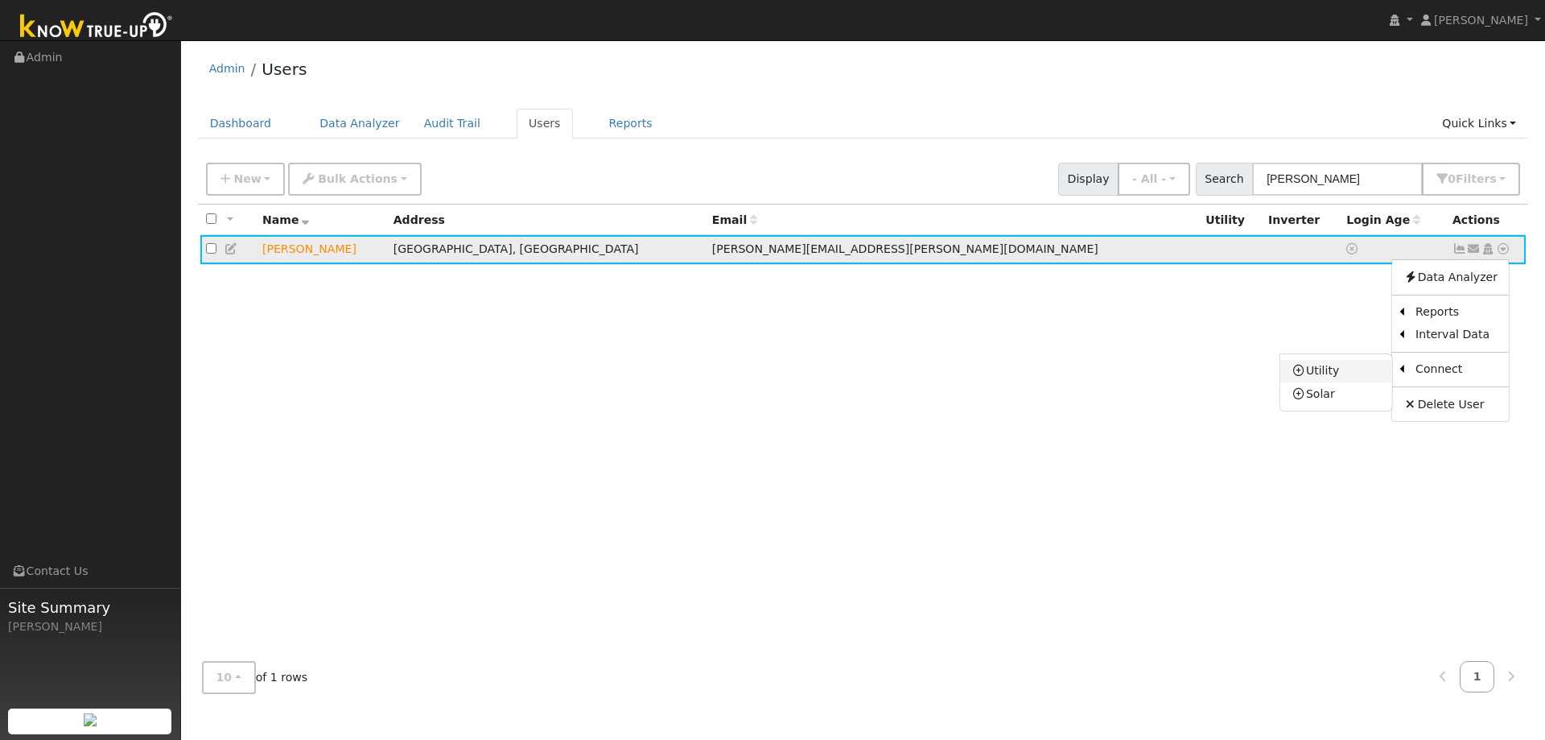
click at [1317, 372] on link "Utility" at bounding box center [1337, 371] width 112 height 23
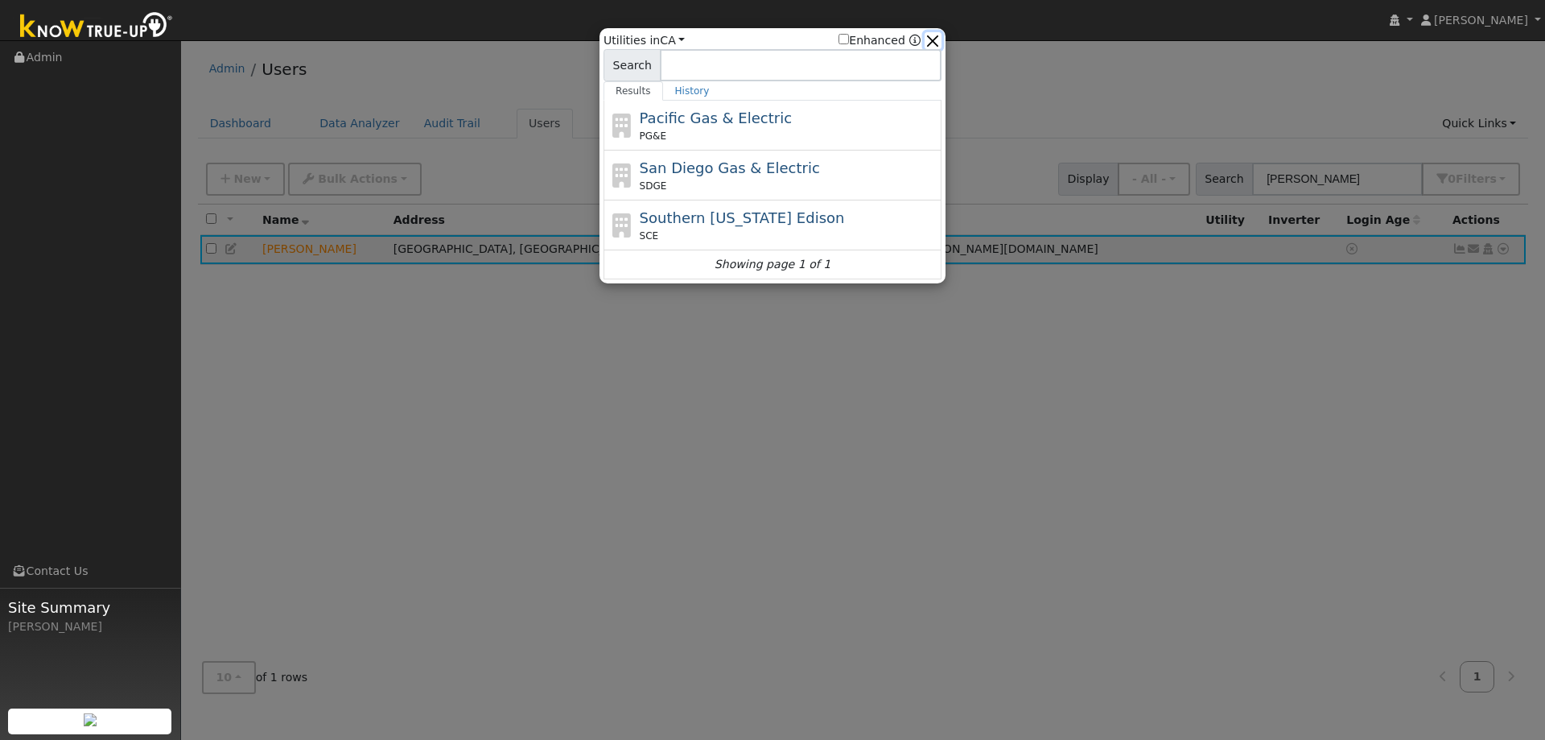
click at [935, 38] on button "button" at bounding box center [933, 40] width 17 height 17
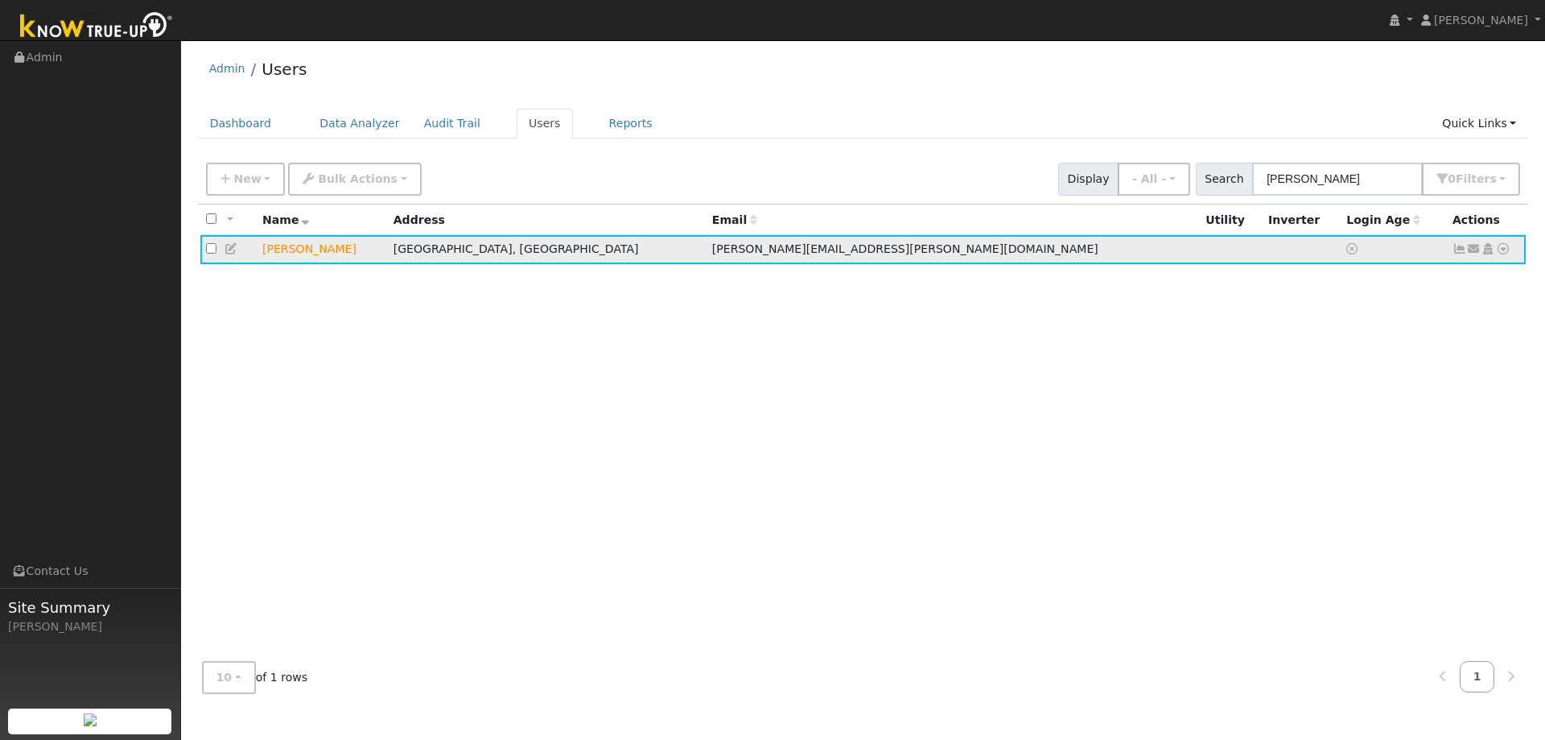
click at [1505, 253] on icon at bounding box center [1503, 248] width 14 height 11
click at [1373, 336] on link "Import From CSV" at bounding box center [1333, 336] width 118 height 23
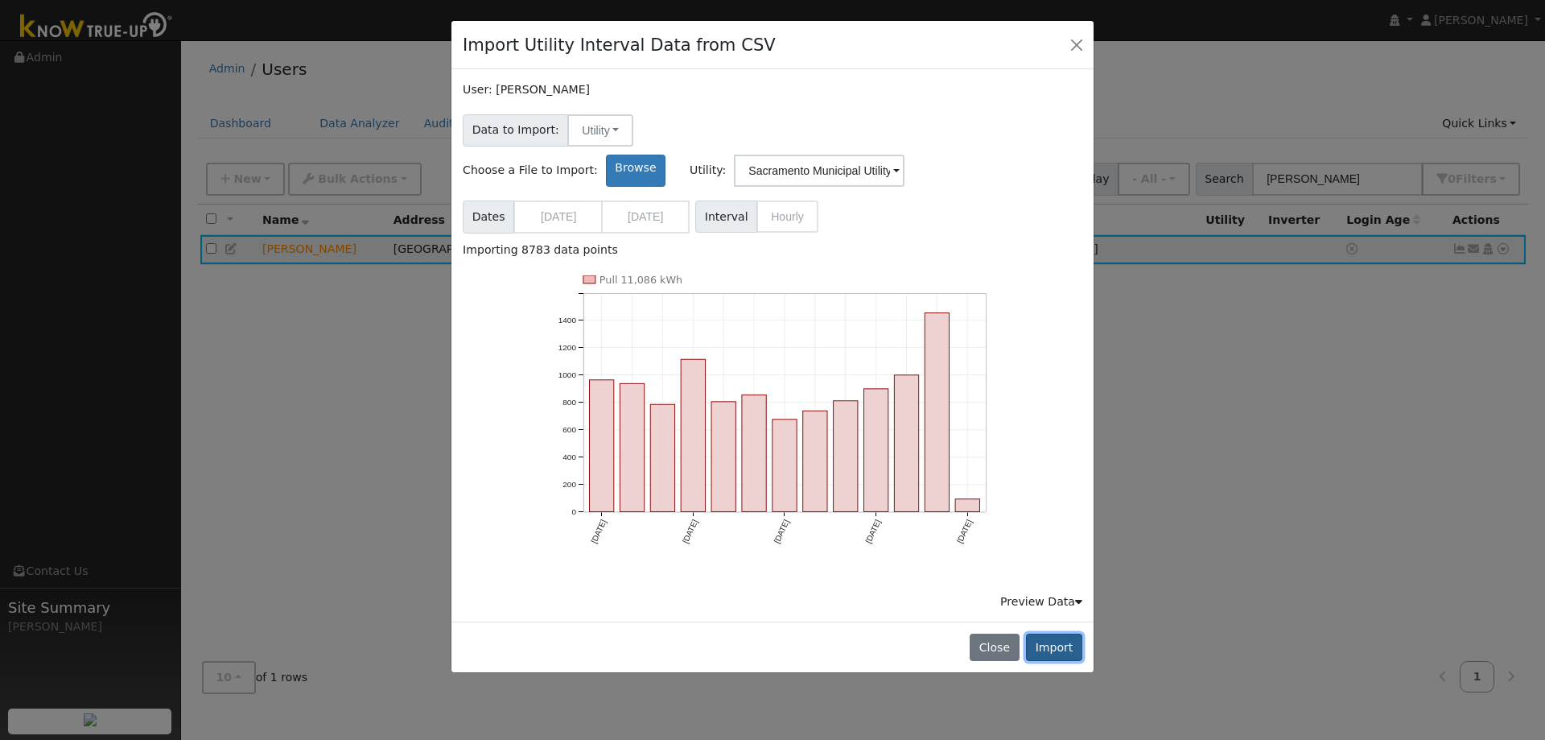
click at [1056, 633] on button "Import" at bounding box center [1054, 646] width 56 height 27
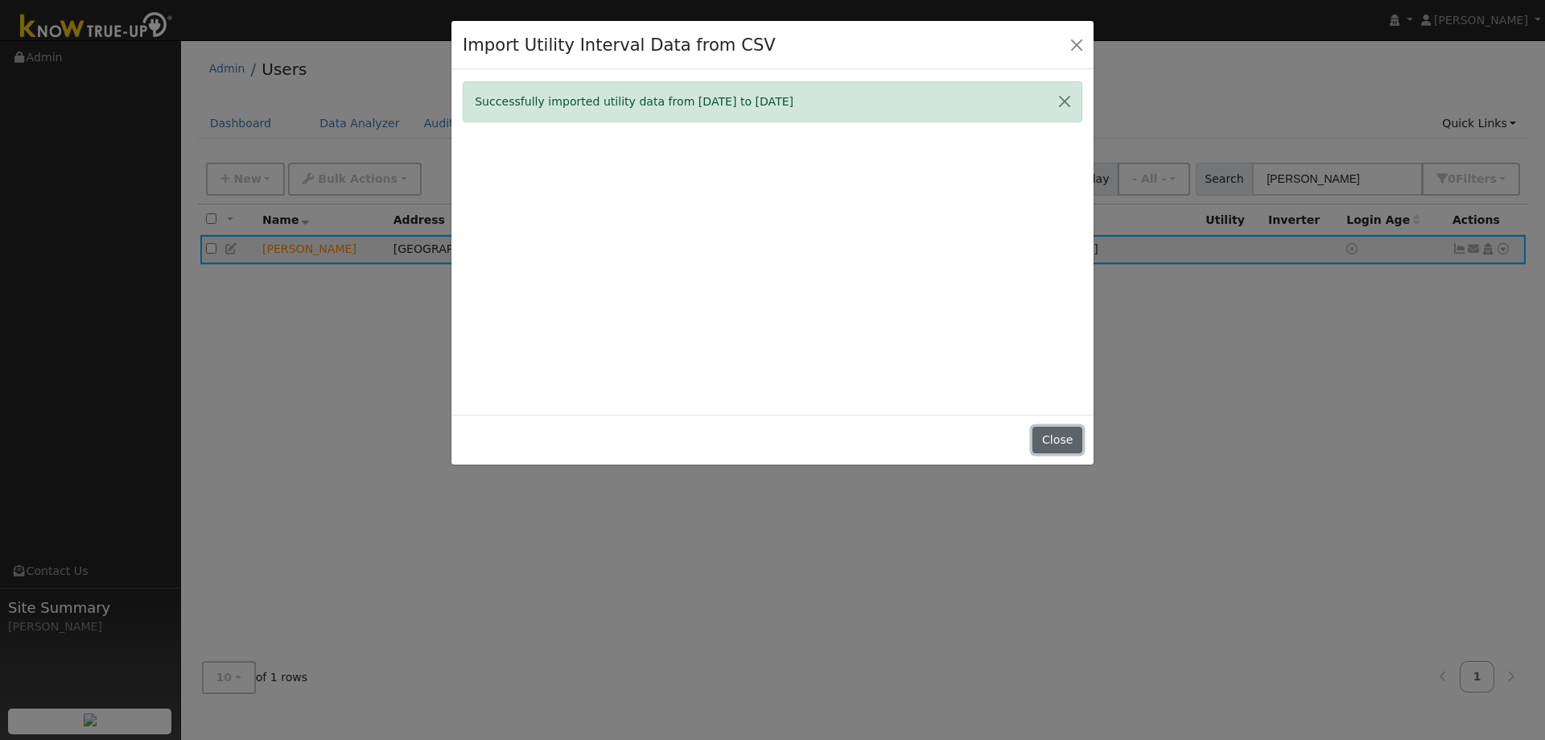
click at [1044, 440] on button "Close" at bounding box center [1057, 440] width 49 height 27
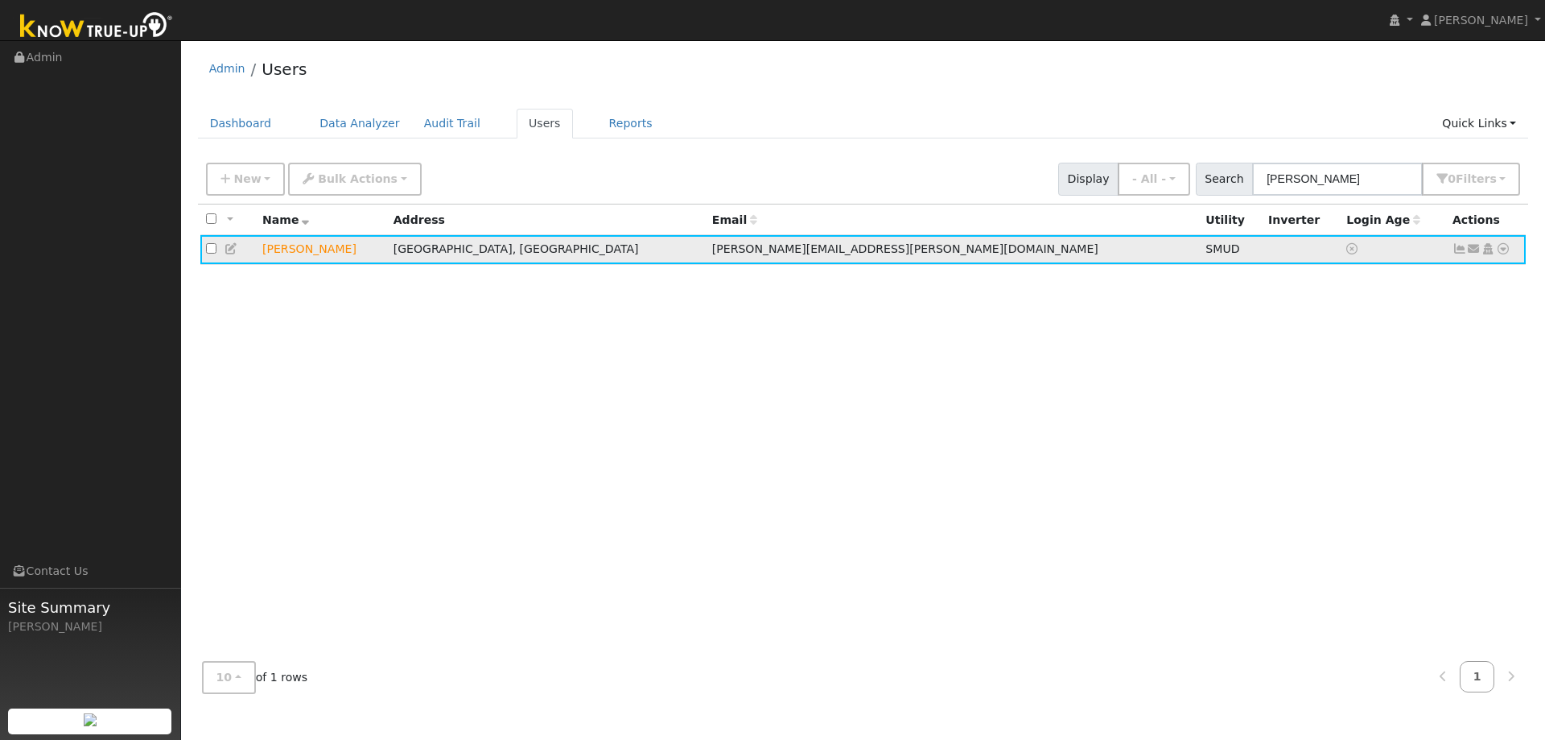
click at [1506, 253] on icon at bounding box center [1503, 248] width 14 height 11
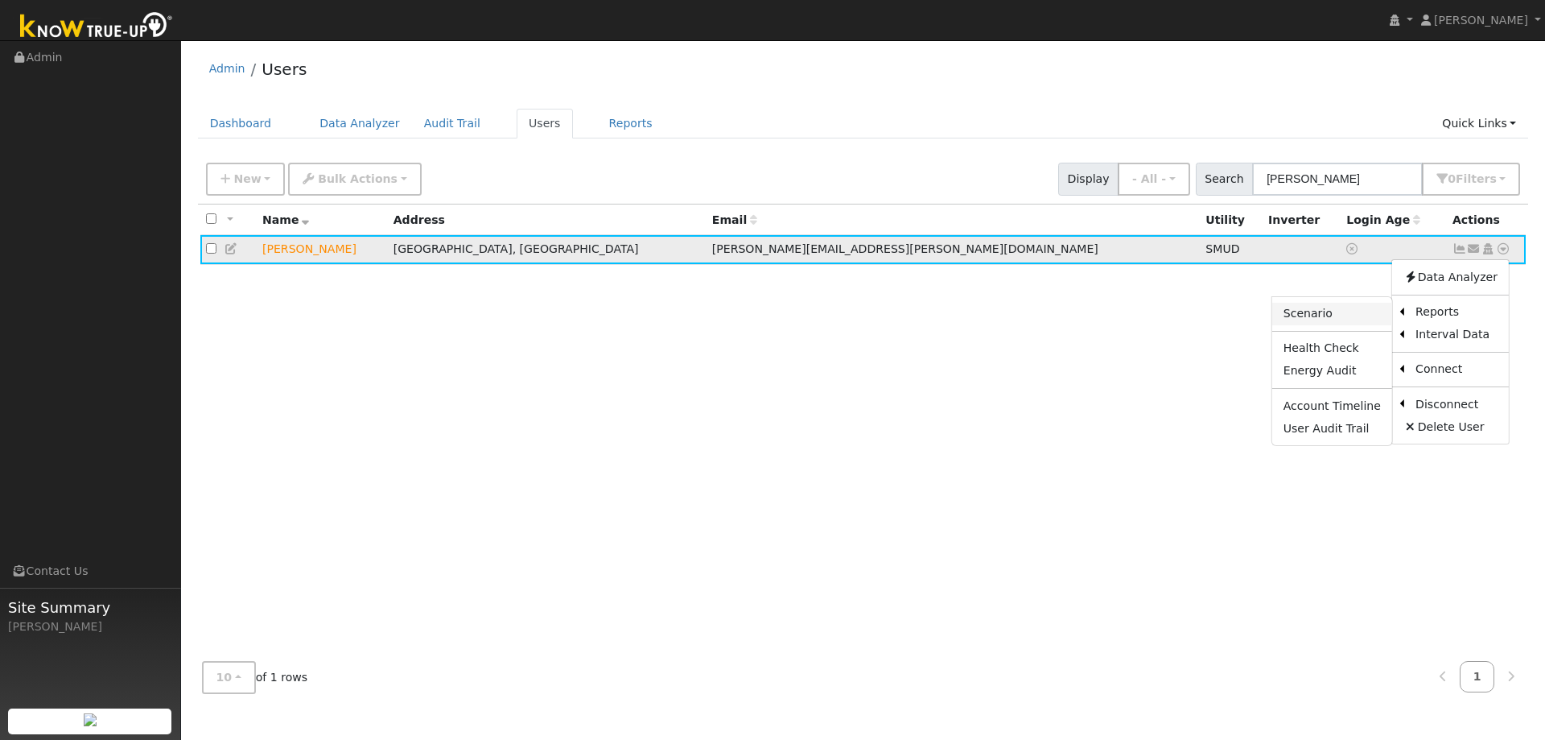
click at [1352, 317] on link "Scenario" at bounding box center [1333, 314] width 120 height 23
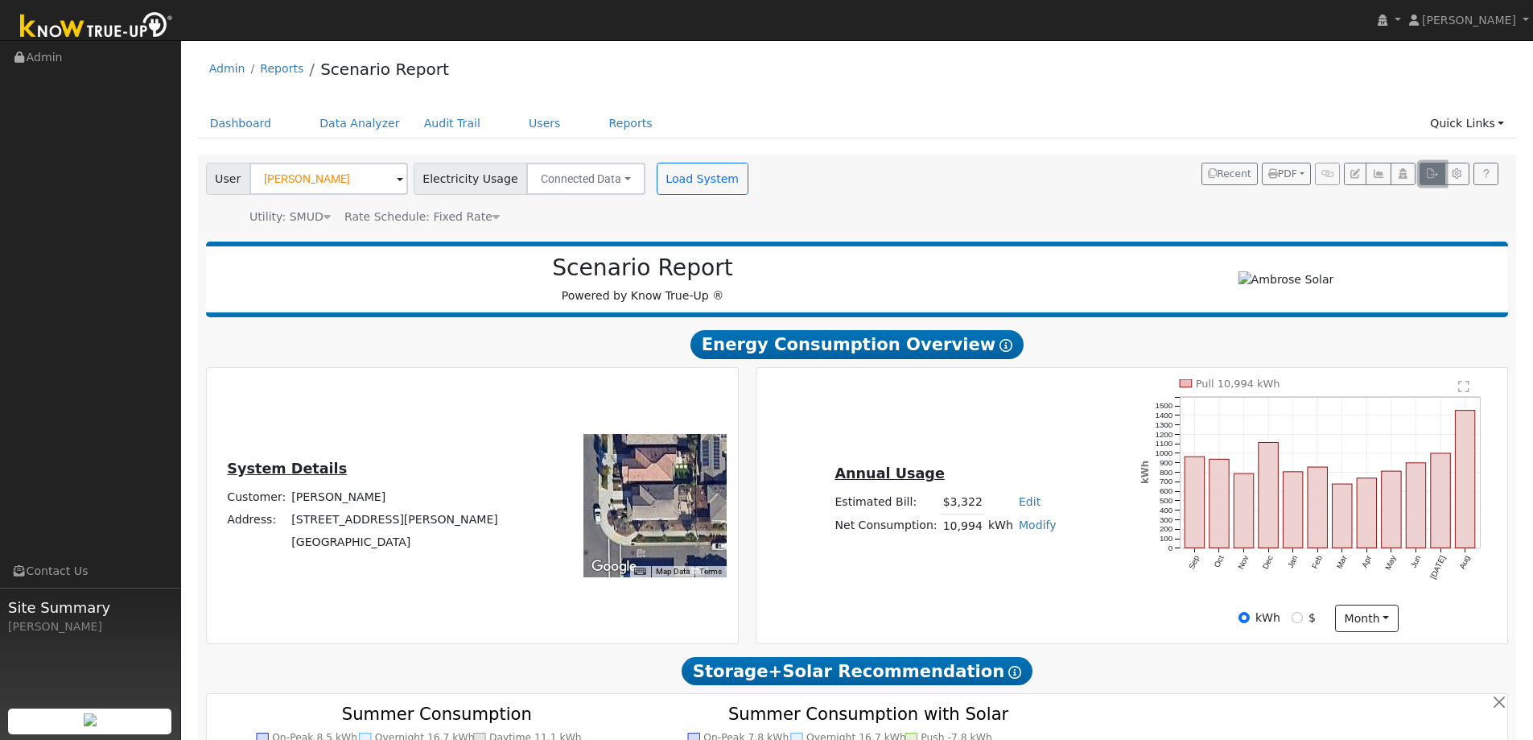
click at [1426, 175] on button "button" at bounding box center [1432, 174] width 25 height 23
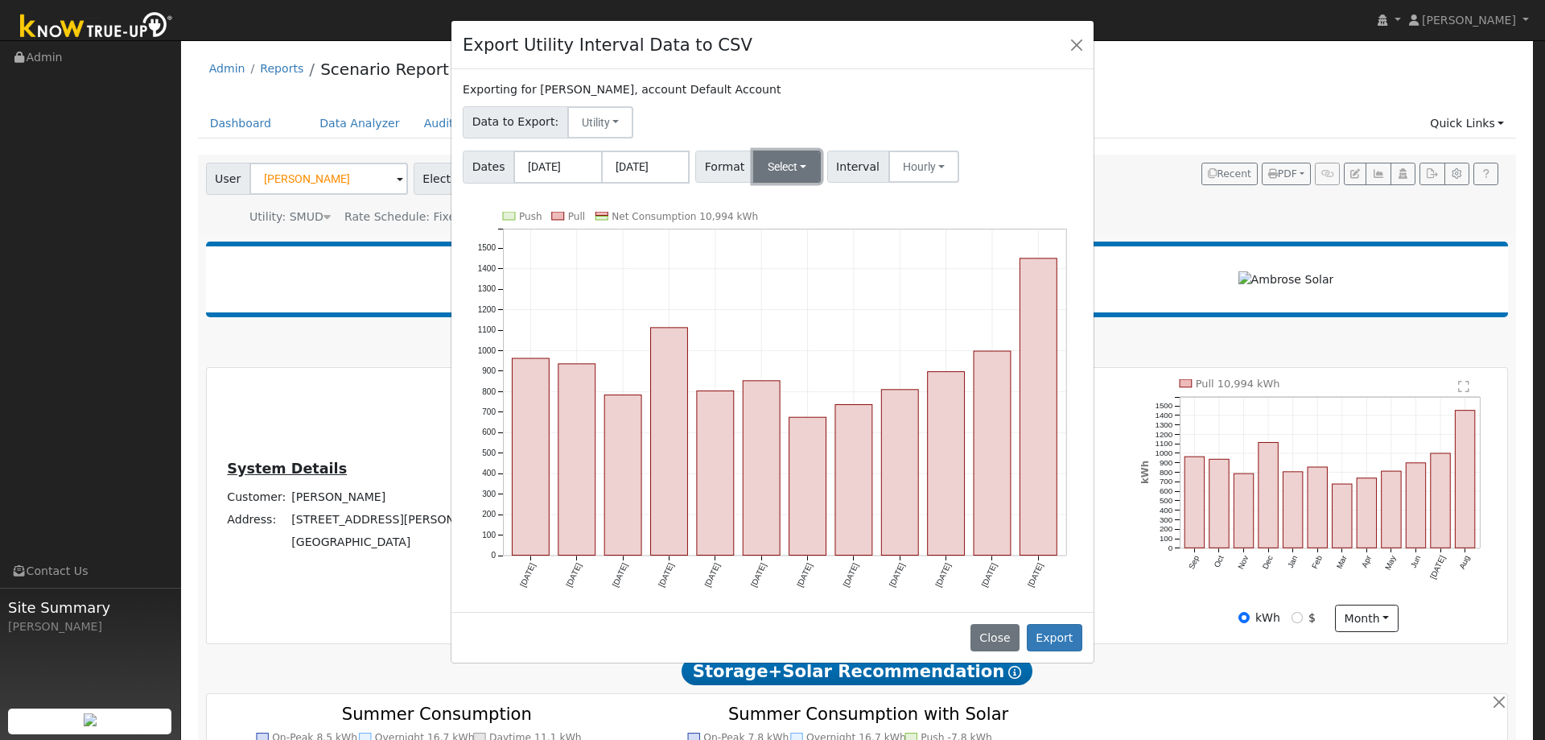
click at [786, 167] on button "Select" at bounding box center [787, 167] width 68 height 32
click at [781, 299] on link "Aurora" at bounding box center [806, 305] width 115 height 23
click at [1058, 638] on button "Export" at bounding box center [1055, 637] width 56 height 27
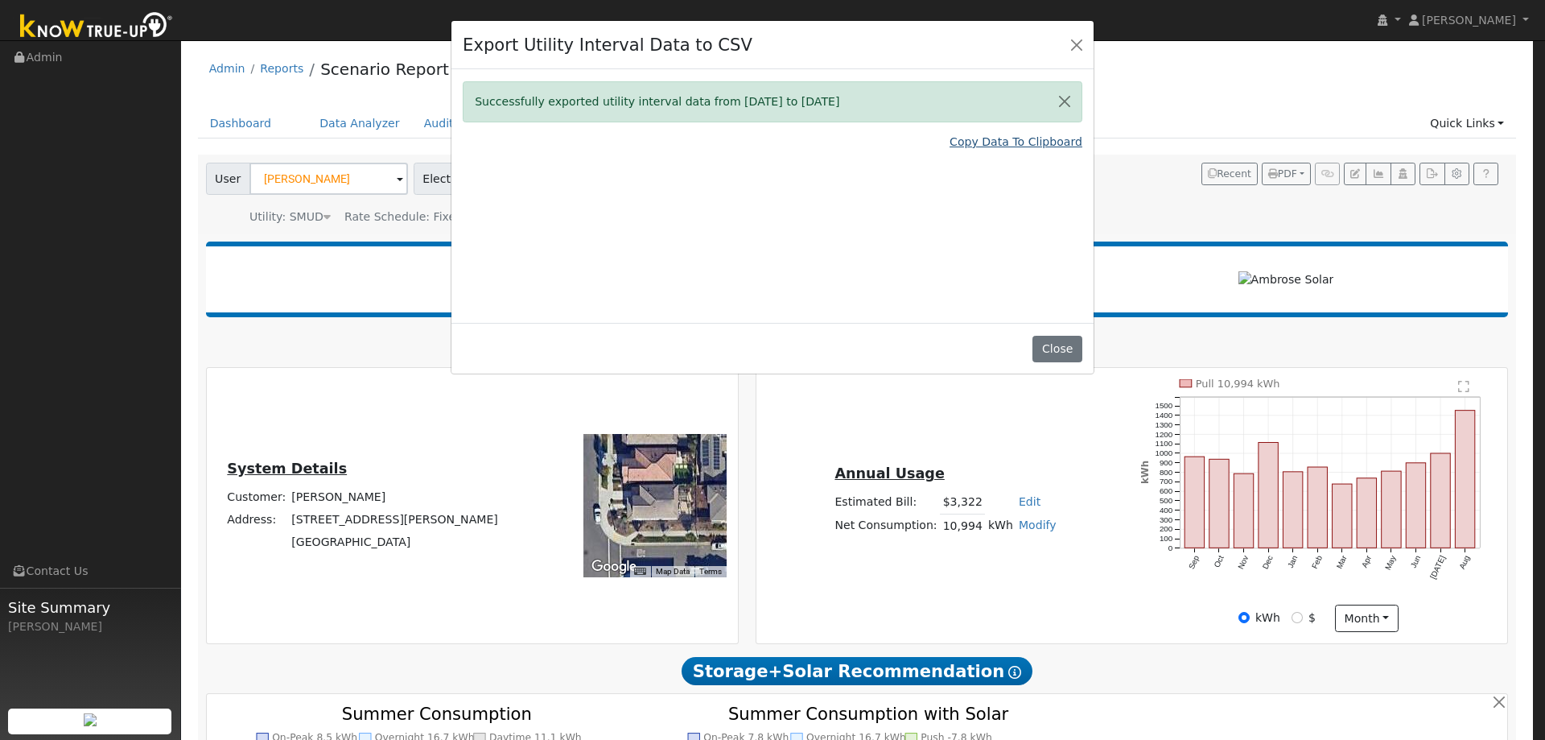
click at [1020, 142] on link "Copy Data To Clipboard" at bounding box center [1016, 142] width 133 height 17
click at [1081, 41] on button "Close" at bounding box center [1077, 44] width 23 height 23
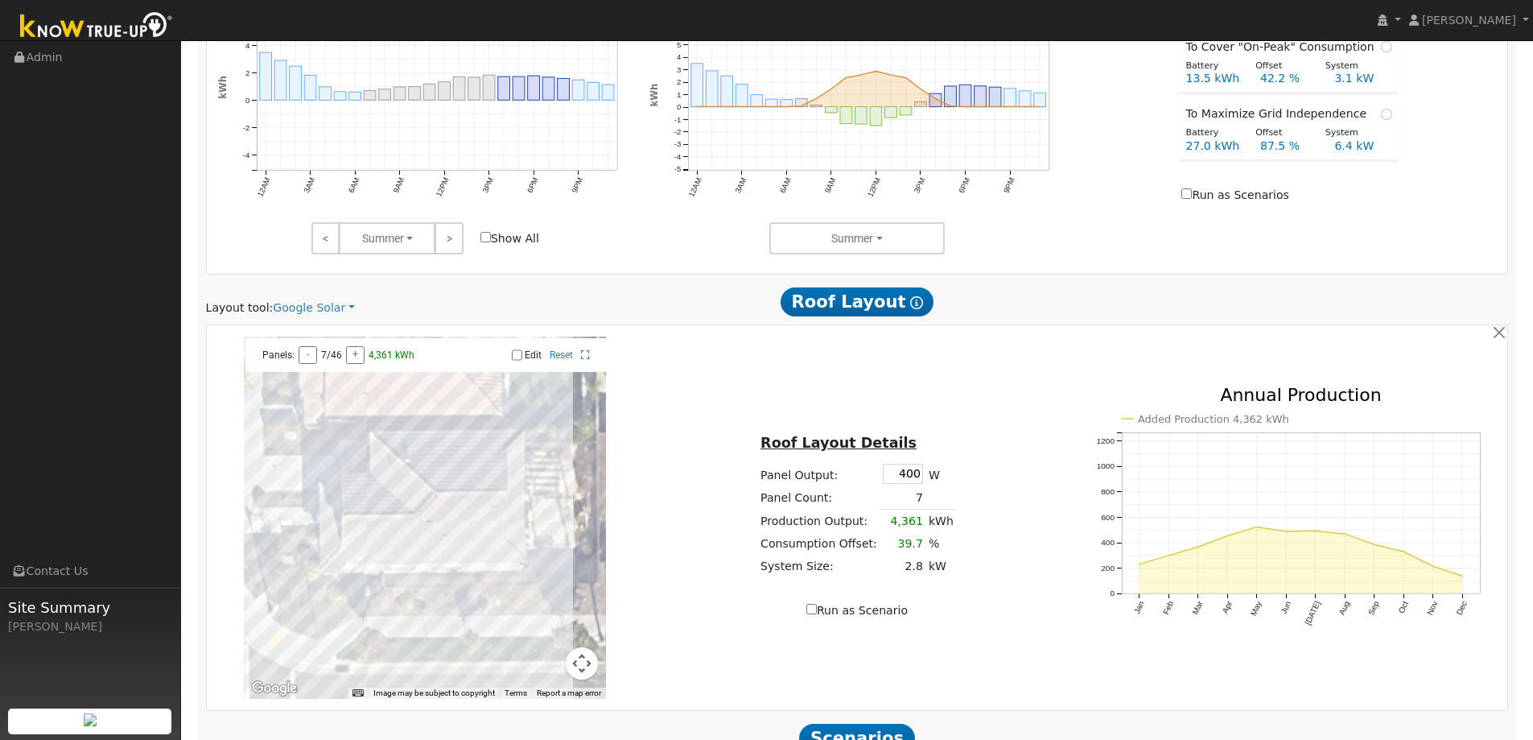
scroll to position [914, 0]
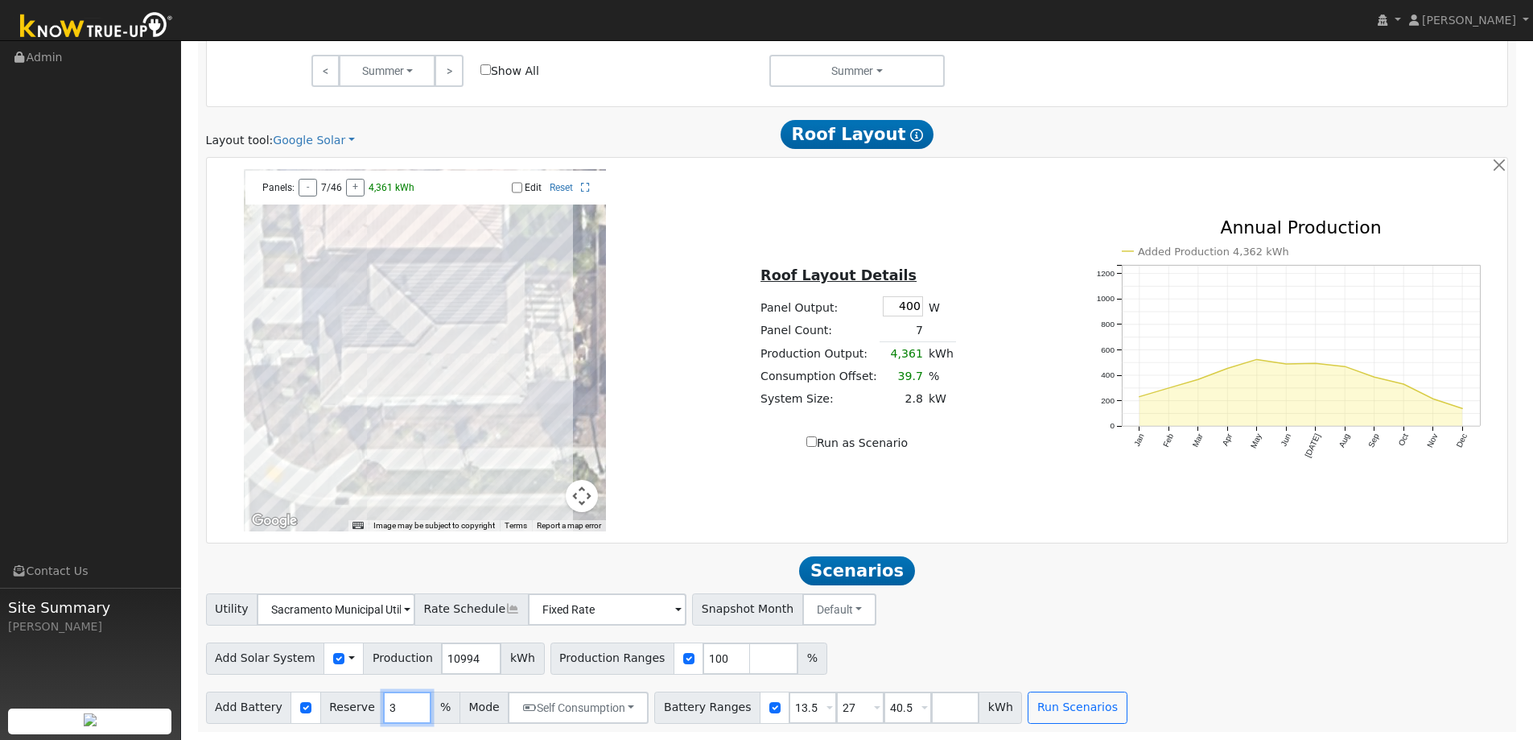
drag, startPoint x: 386, startPoint y: 707, endPoint x: 348, endPoint y: 708, distance: 38.6
click at [353, 708] on div "Add Battery Reserve 3 % Mode Self Consumption Self Consumption Peak Savings Bac…" at bounding box center [428, 707] width 444 height 32
click at [333, 654] on input "checkbox" at bounding box center [338, 658] width 11 height 11
click at [324, 655] on div "Use CSV Data" at bounding box center [344, 658] width 40 height 32
click at [333, 658] on input "checkbox" at bounding box center [338, 658] width 11 height 11
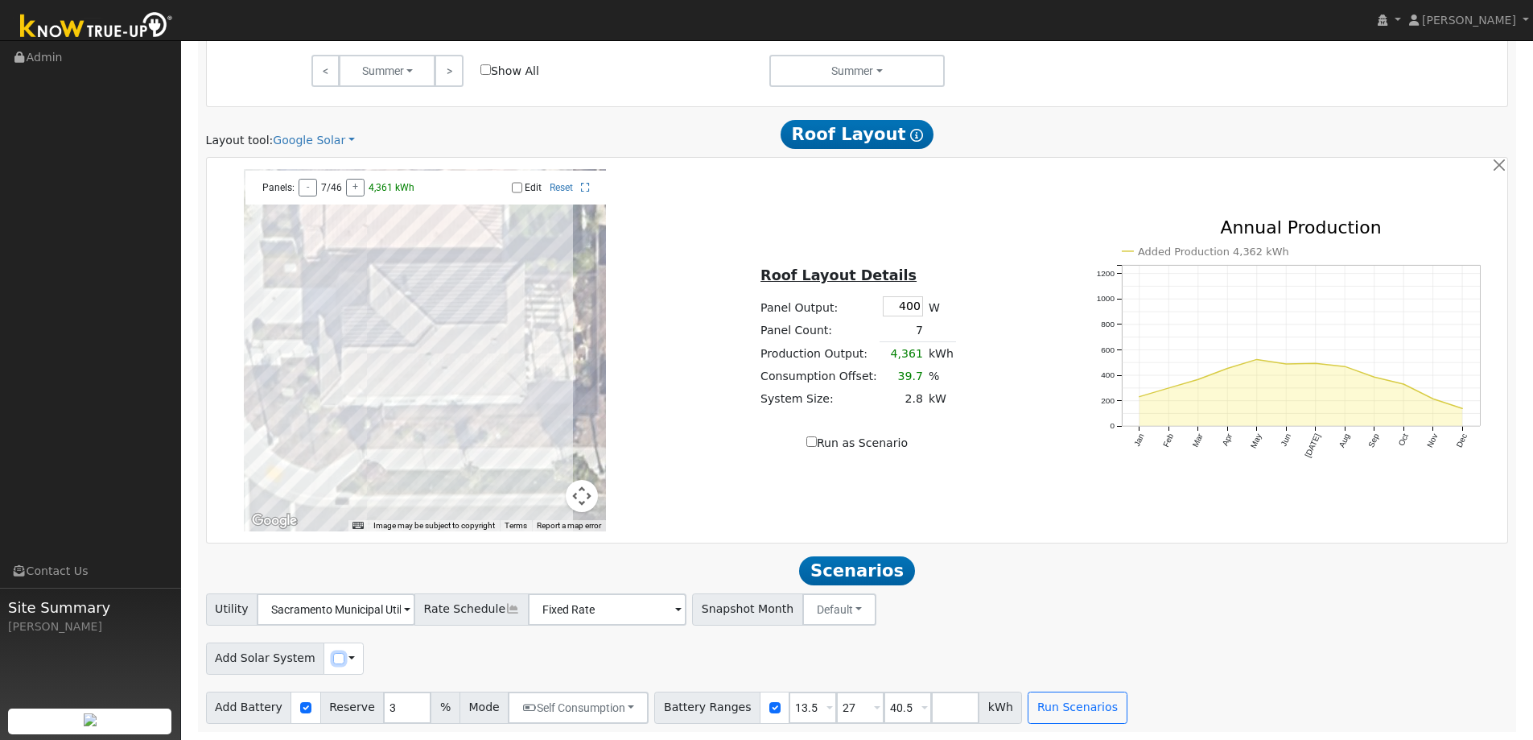
checkbox input "true"
click at [349, 662] on span at bounding box center [352, 658] width 6 height 17
click at [365, 691] on link "Use CSV Data" at bounding box center [392, 686] width 112 height 23
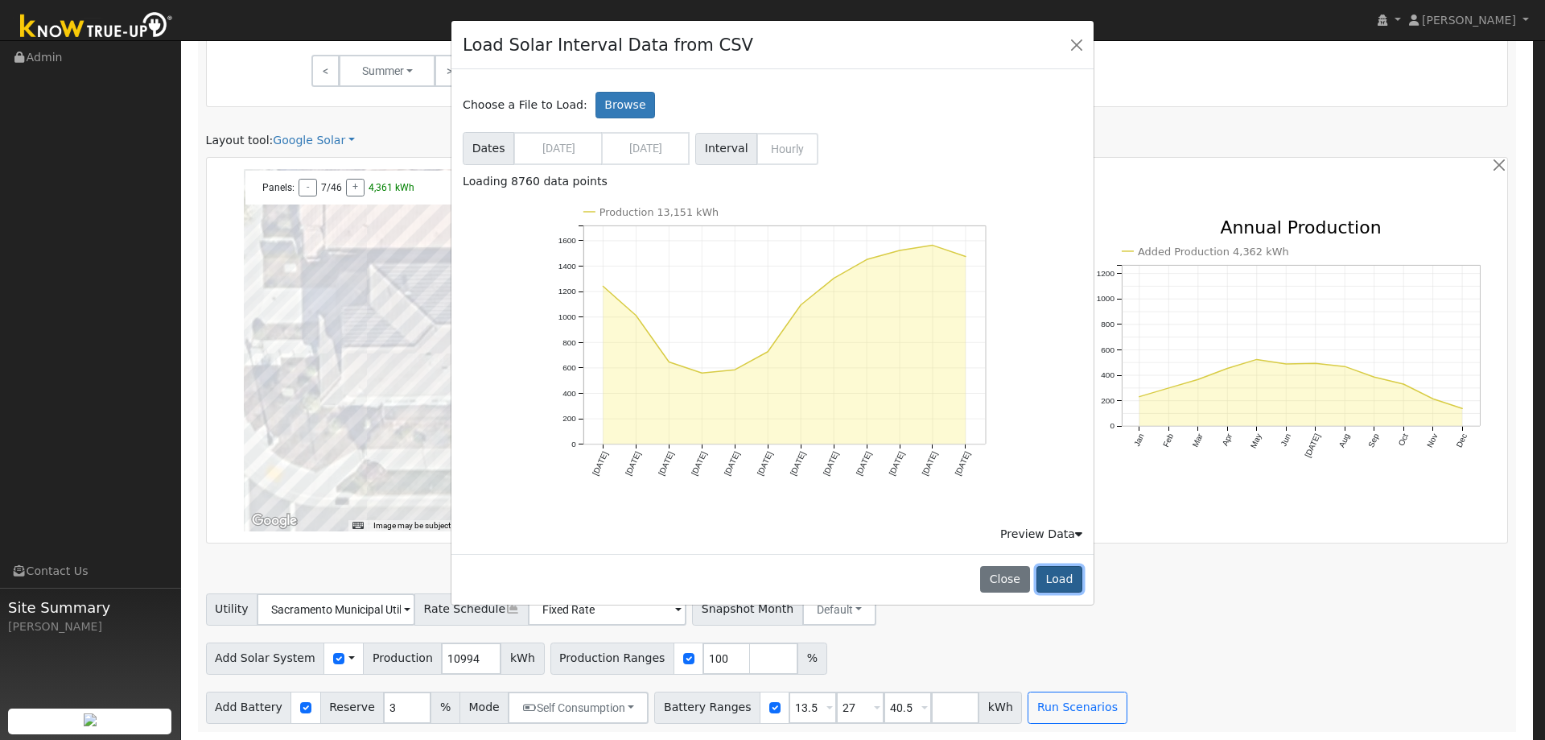
click at [1060, 580] on button "Load" at bounding box center [1060, 579] width 46 height 27
type input "13151"
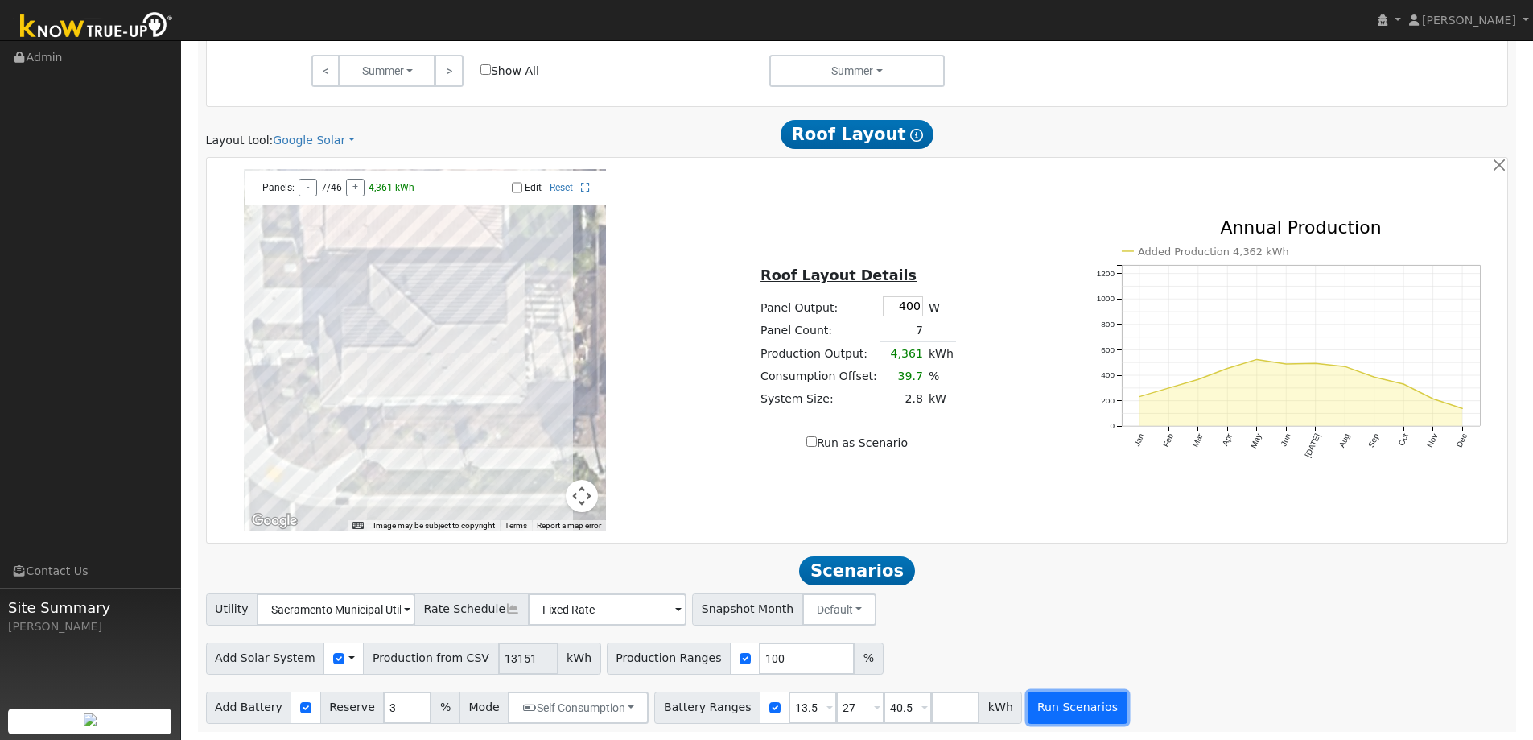
click at [1029, 704] on button "Run Scenarios" at bounding box center [1077, 707] width 99 height 32
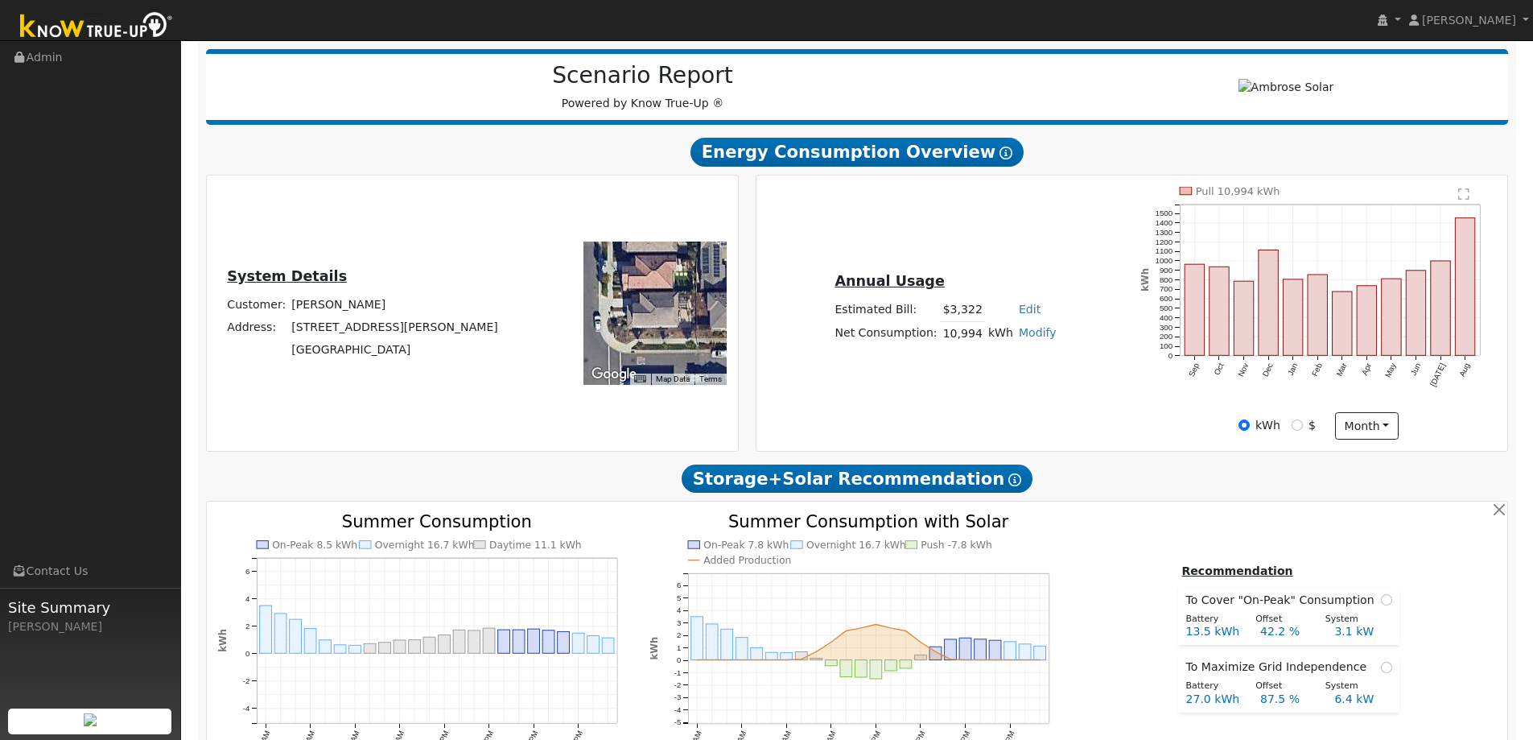
scroll to position [190, 0]
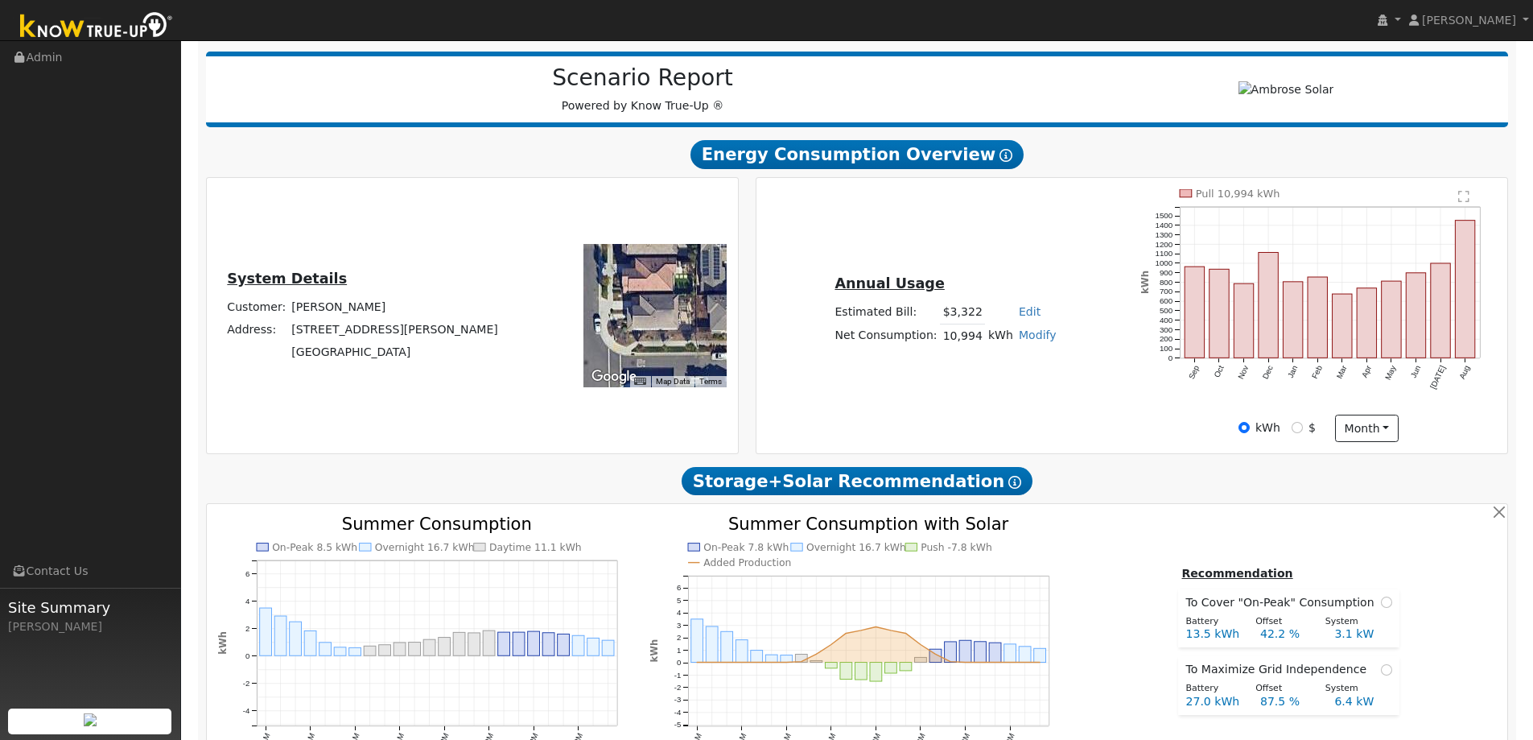
type input "8.8"
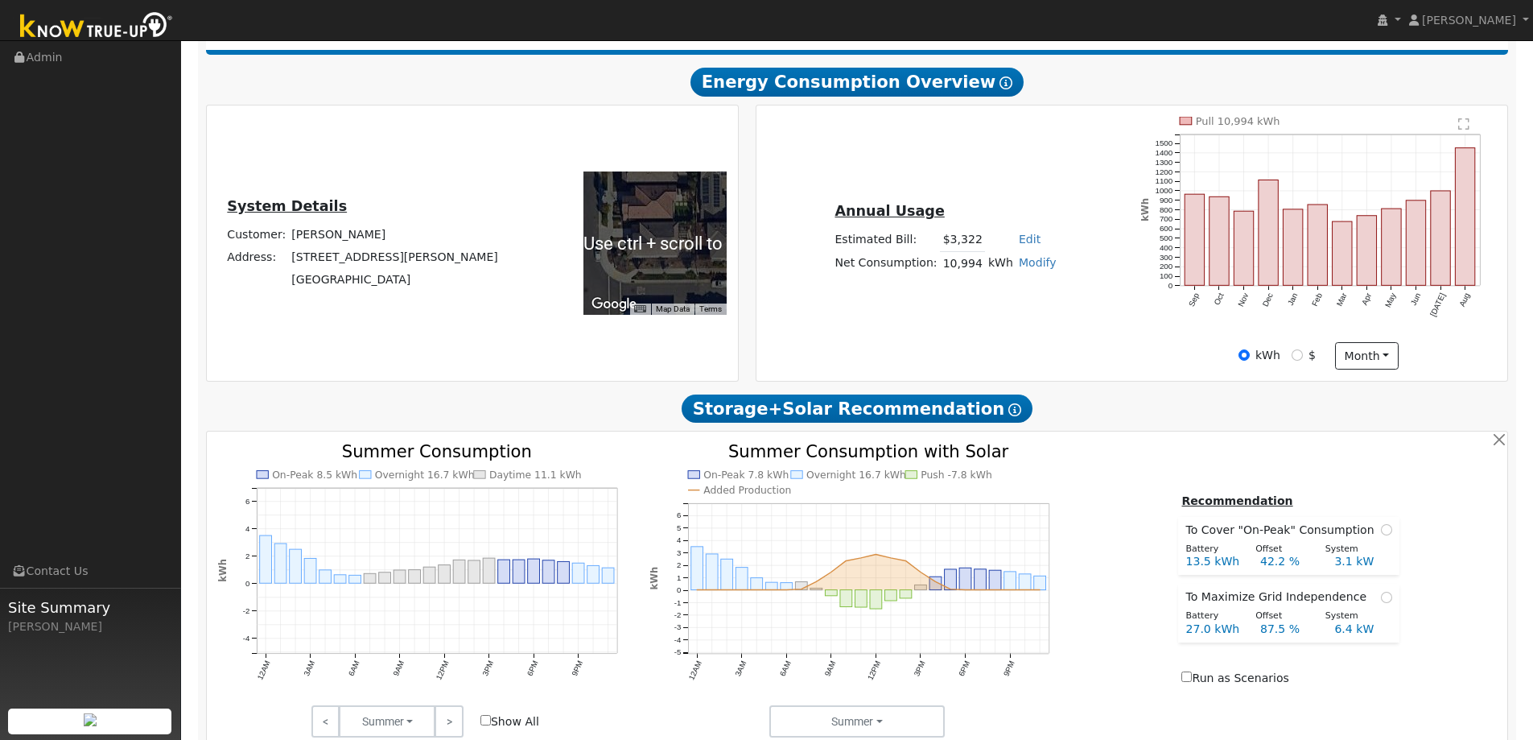
scroll to position [483, 0]
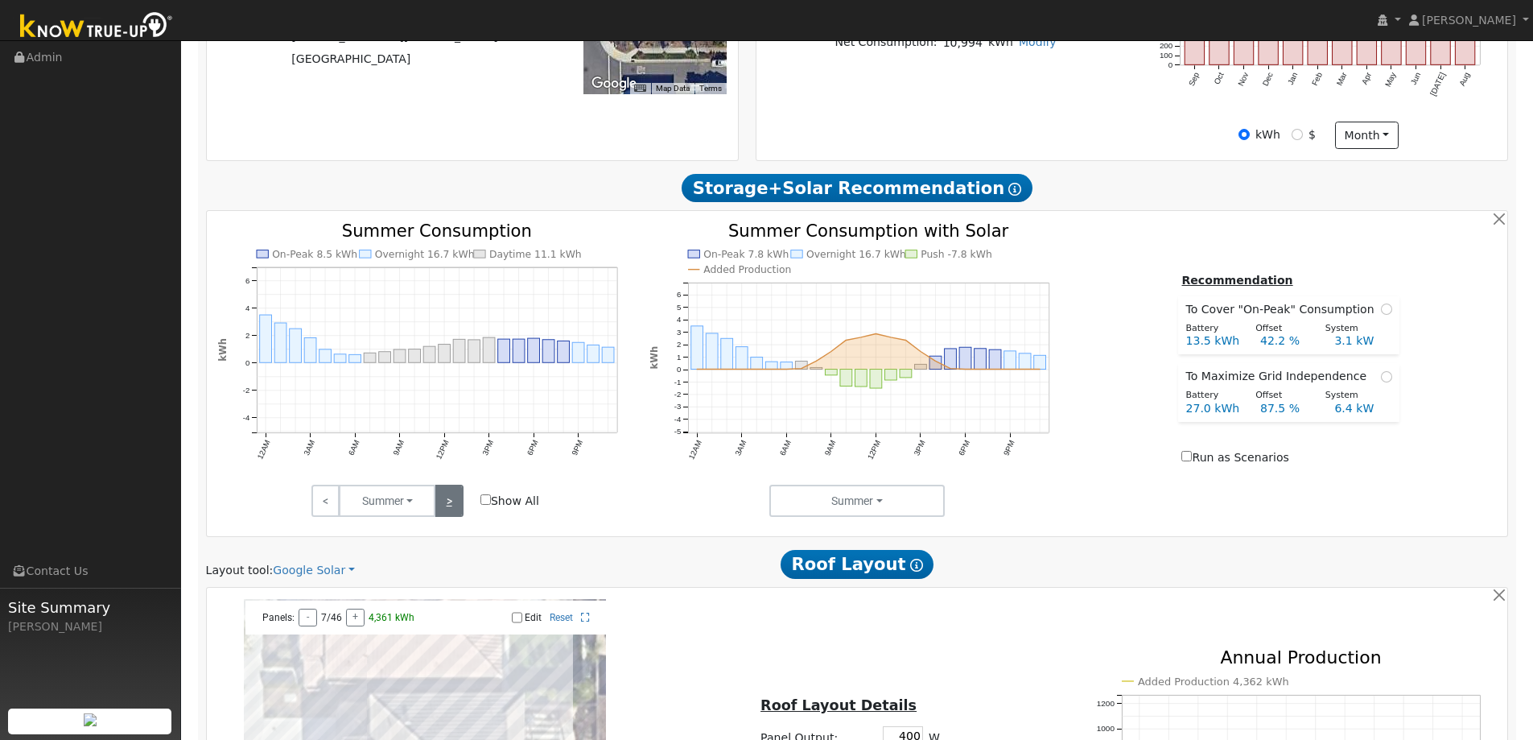
click at [449, 507] on link ">" at bounding box center [449, 501] width 28 height 32
click at [444, 501] on link ">" at bounding box center [449, 501] width 28 height 32
click at [445, 501] on link ">" at bounding box center [449, 501] width 28 height 32
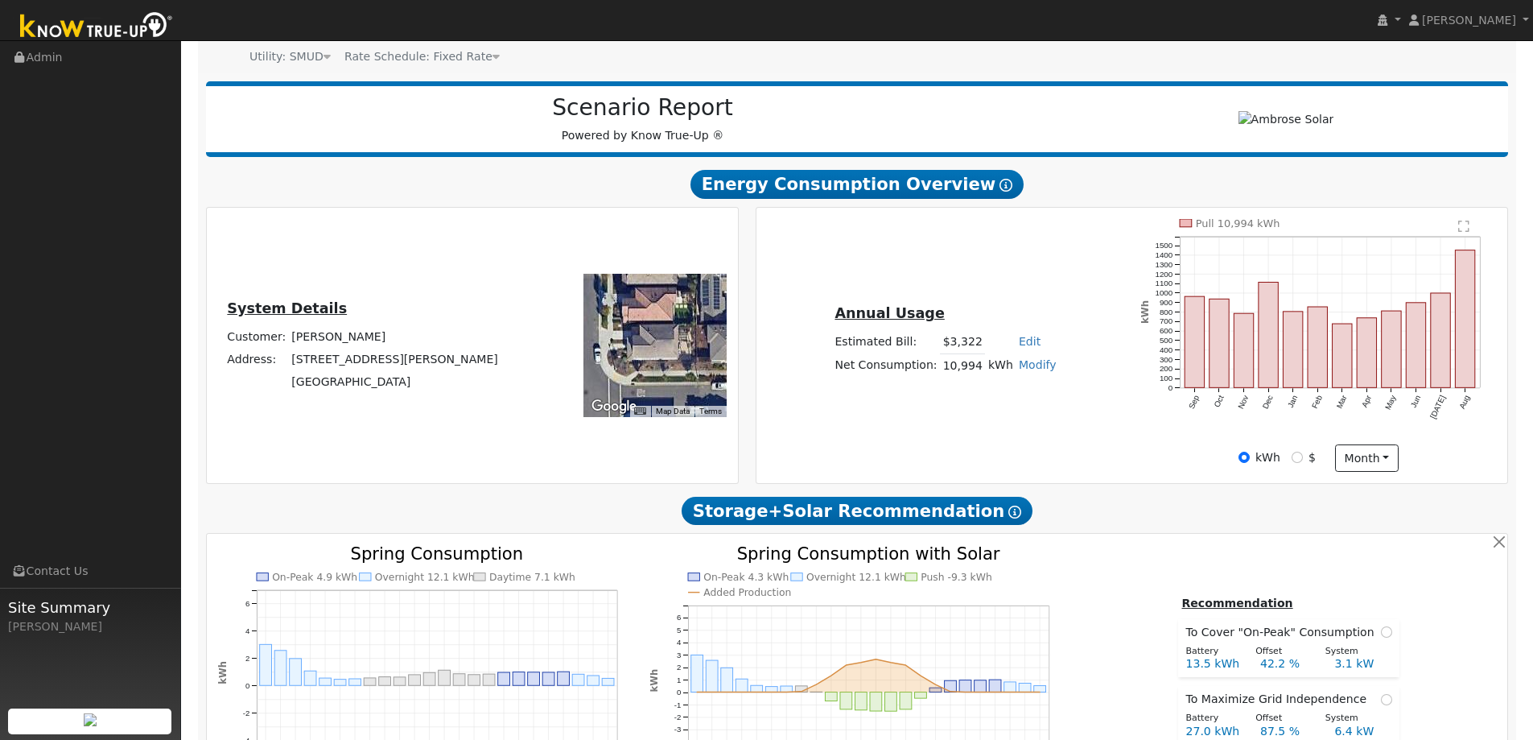
scroll to position [161, 0]
click at [1470, 332] on rect "onclick=""" at bounding box center [1465, 319] width 19 height 138
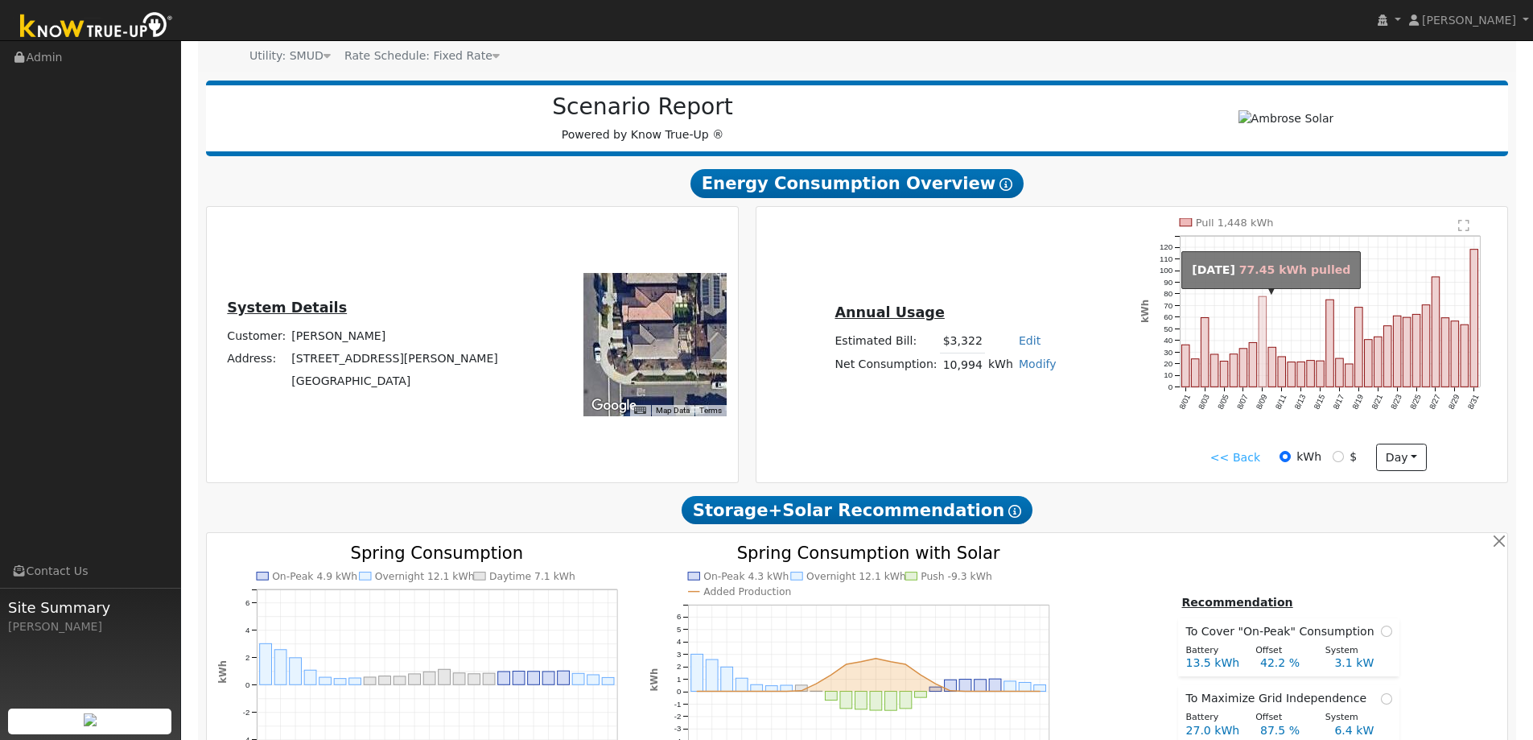
click at [1265, 329] on rect "onclick=""" at bounding box center [1263, 341] width 8 height 90
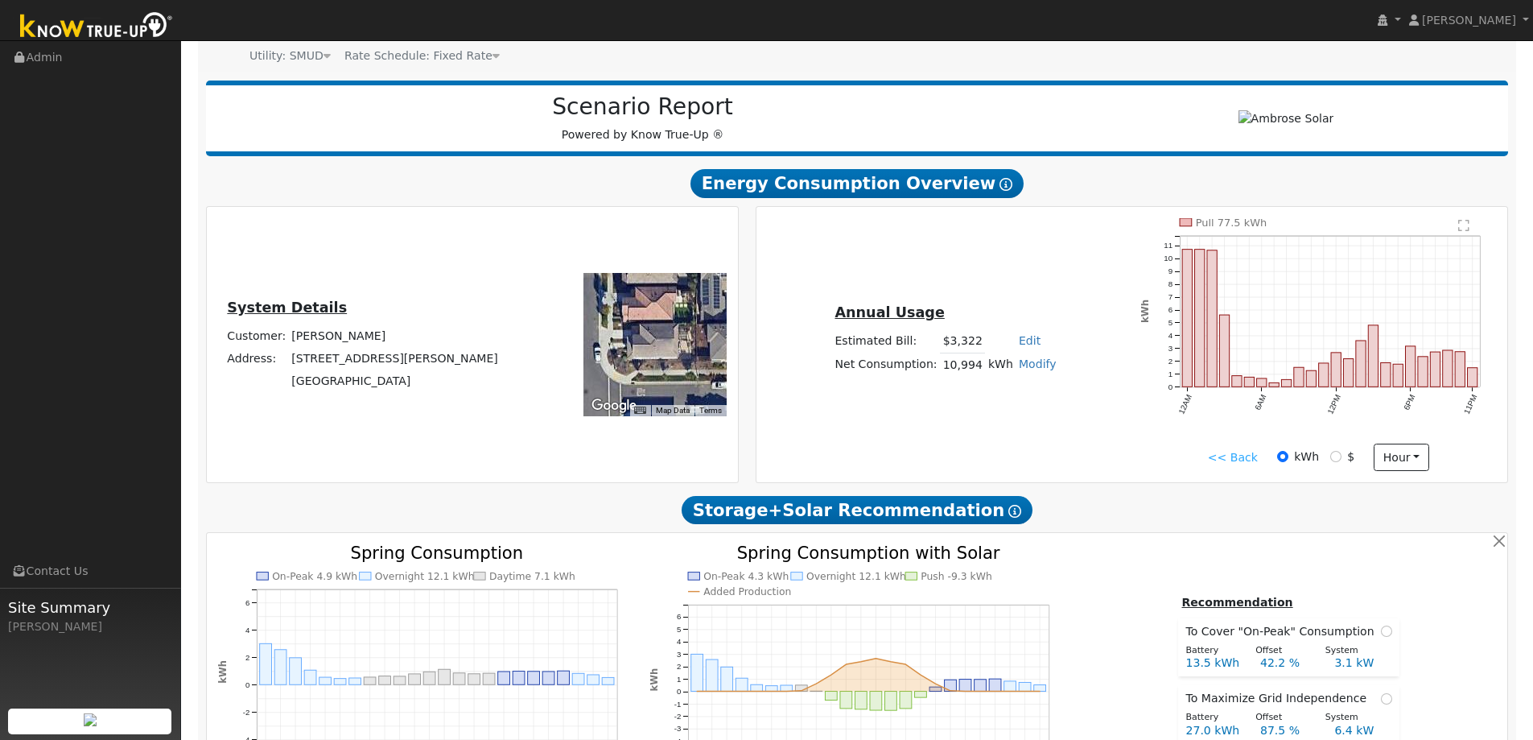
click at [1229, 466] on div "<< Back kWh $ hour Hour Day Month" at bounding box center [1319, 457] width 373 height 27
click at [1229, 456] on link "<< Back" at bounding box center [1233, 457] width 50 height 17
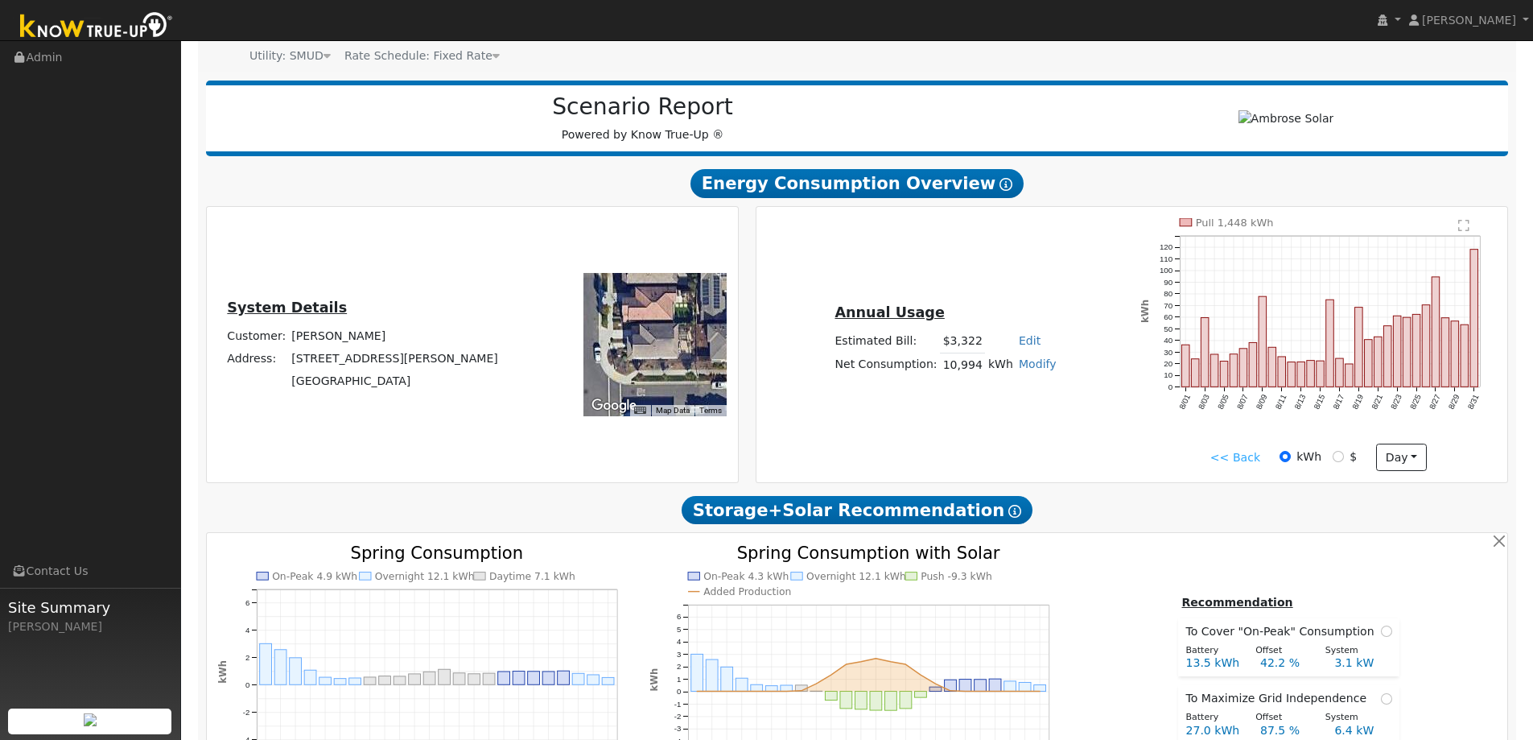
click at [1253, 463] on link "<< Back" at bounding box center [1236, 457] width 50 height 17
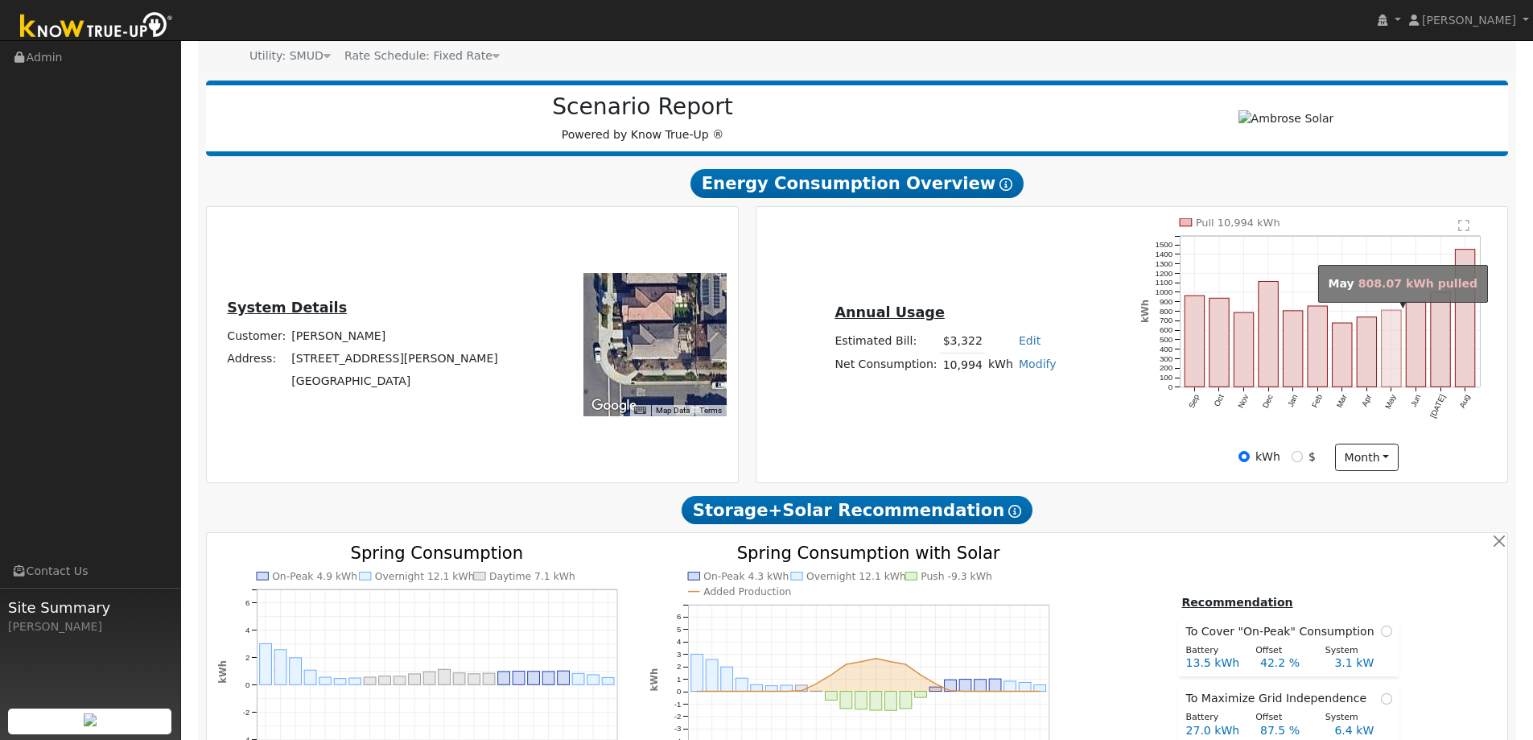
click at [1394, 372] on rect "onclick=""" at bounding box center [1391, 348] width 19 height 76
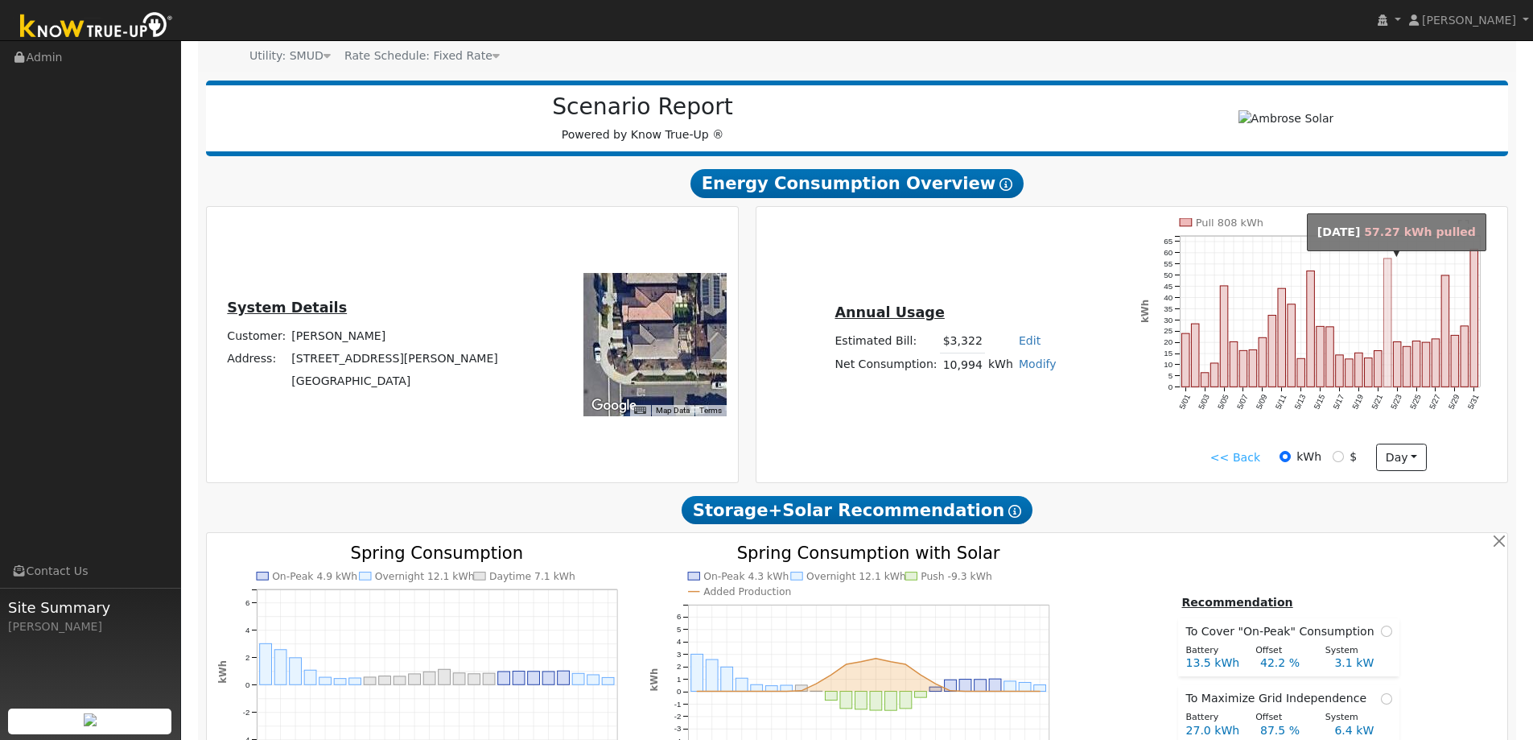
click at [1390, 298] on rect "onclick=""" at bounding box center [1388, 322] width 8 height 129
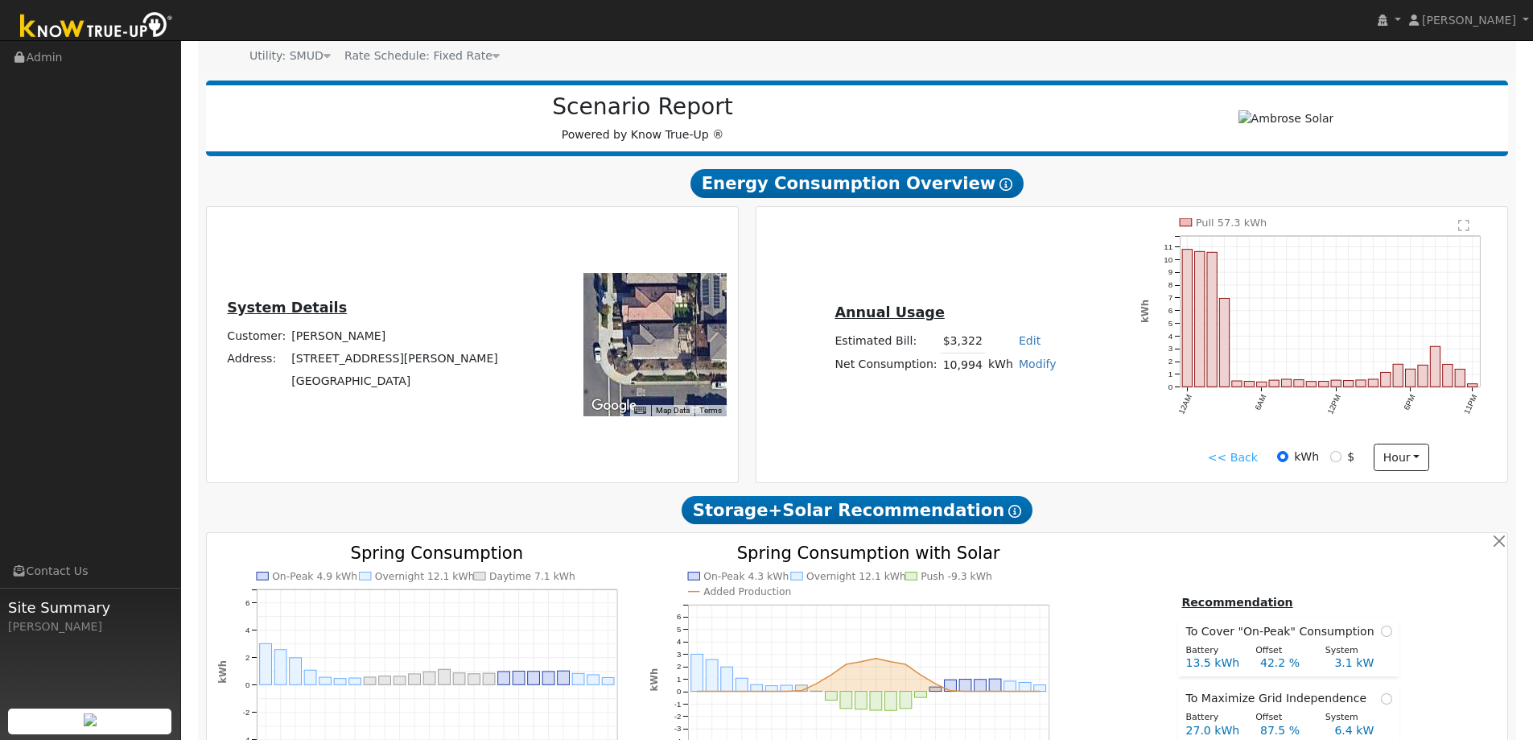
click at [1237, 458] on link "<< Back" at bounding box center [1233, 457] width 50 height 17
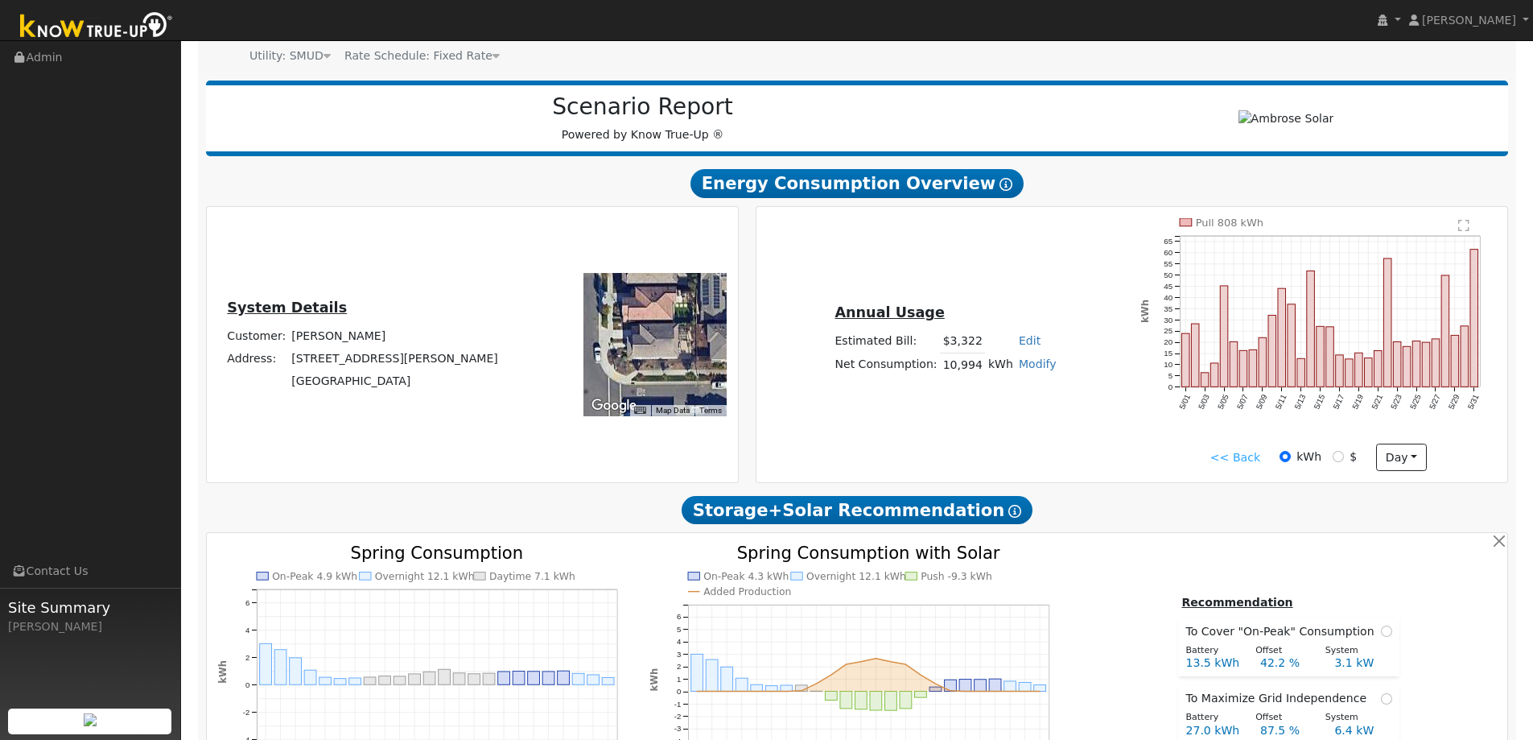
click at [1251, 457] on link "<< Back" at bounding box center [1236, 457] width 50 height 17
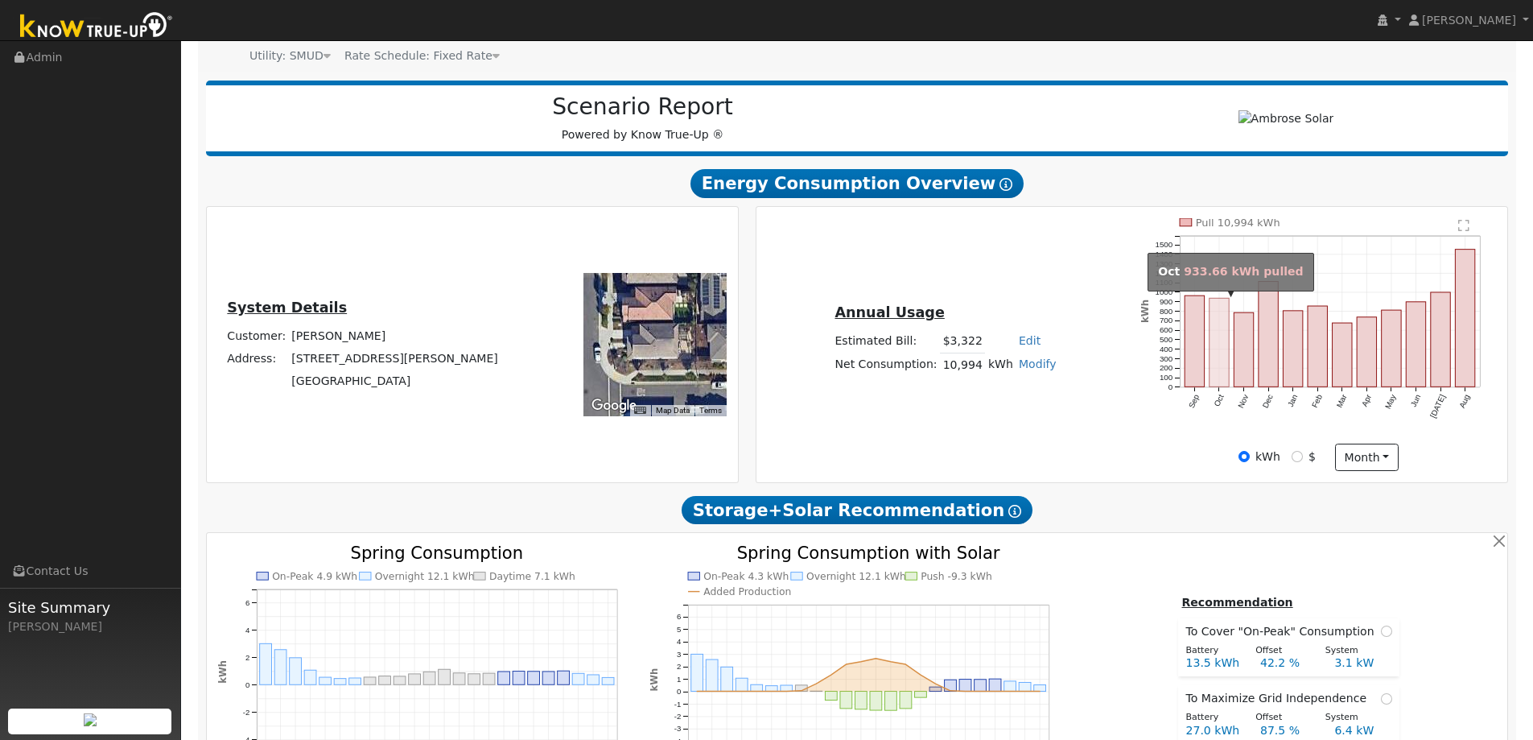
click at [1219, 365] on rect "onclick=""" at bounding box center [1219, 342] width 19 height 89
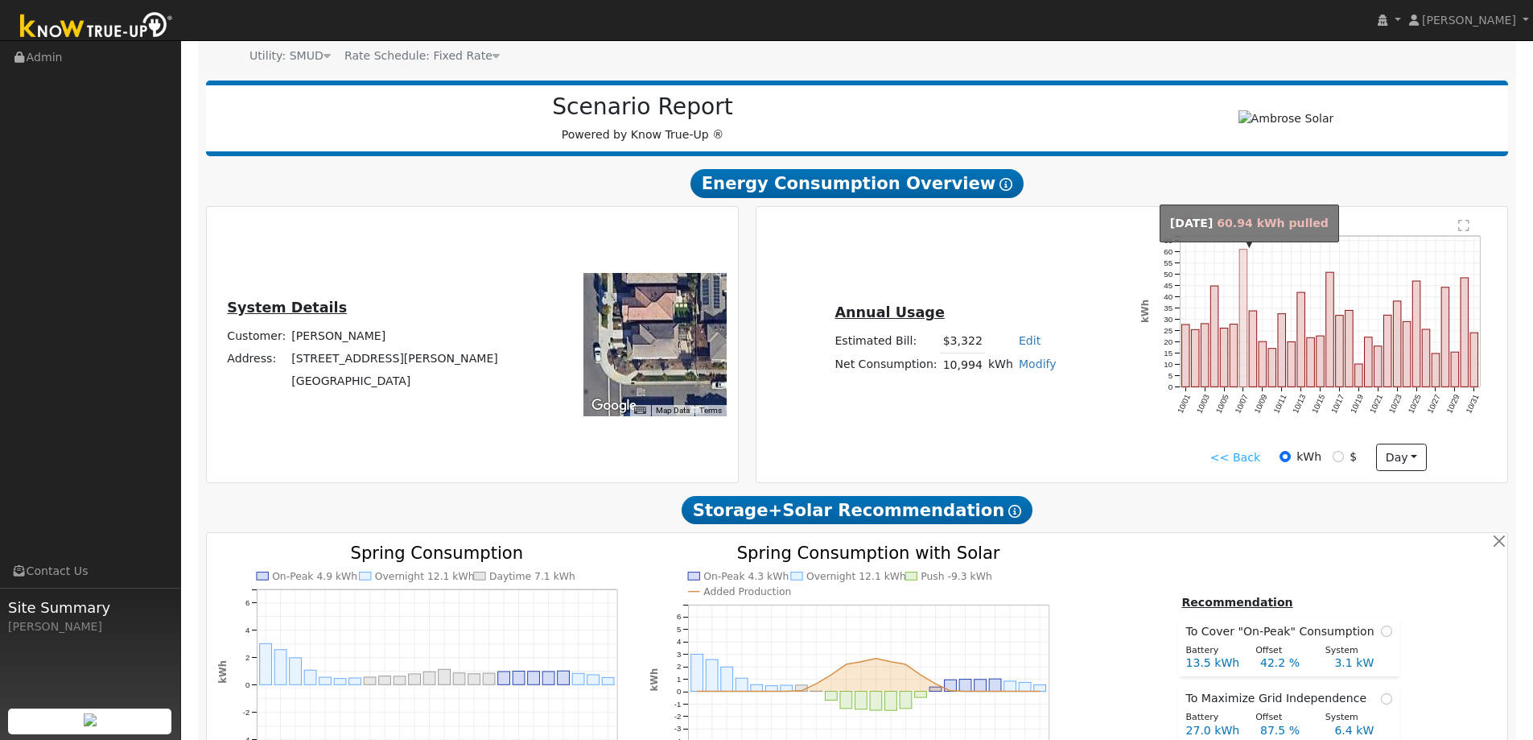
click at [1247, 280] on rect "onclick=""" at bounding box center [1244, 319] width 8 height 138
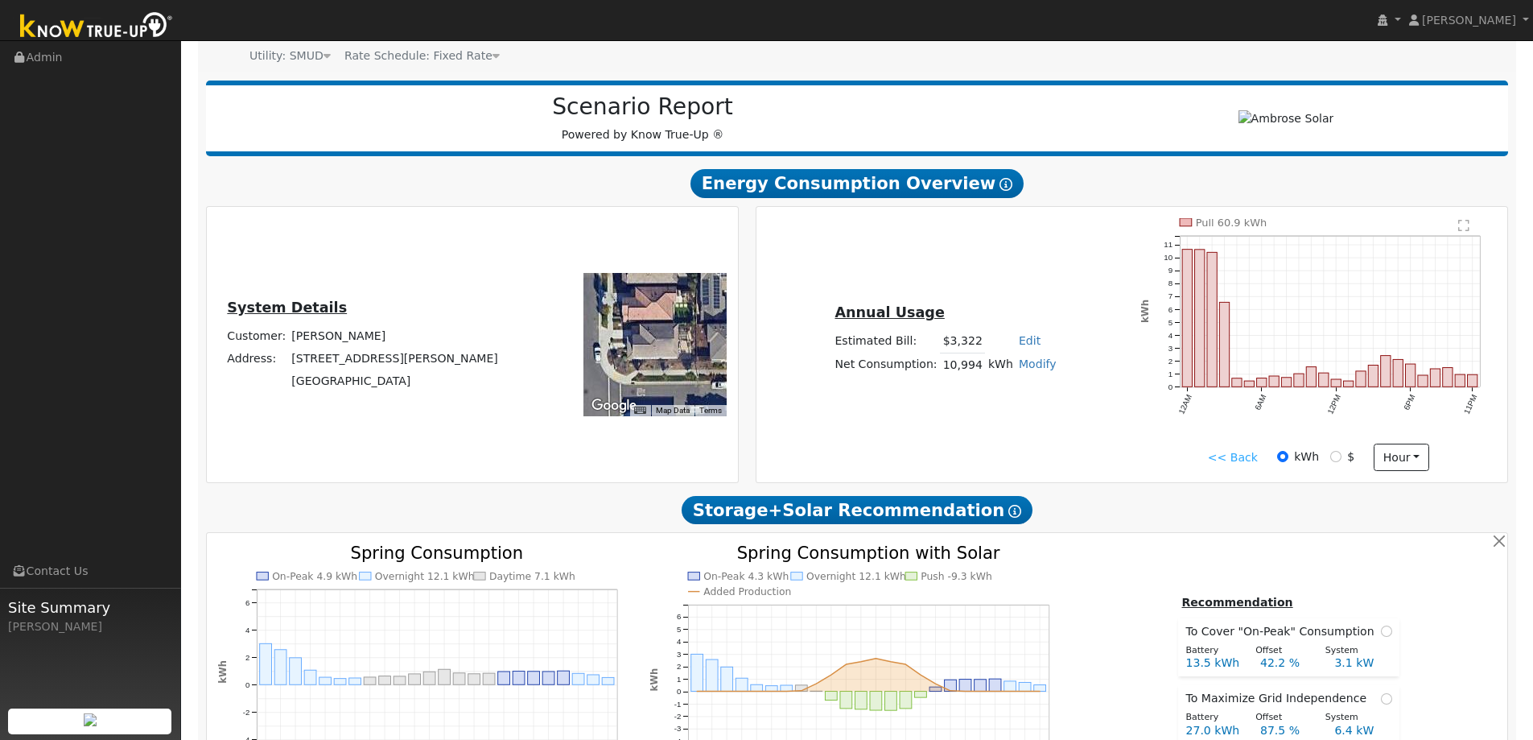
click at [1240, 450] on link "<< Back" at bounding box center [1233, 457] width 50 height 17
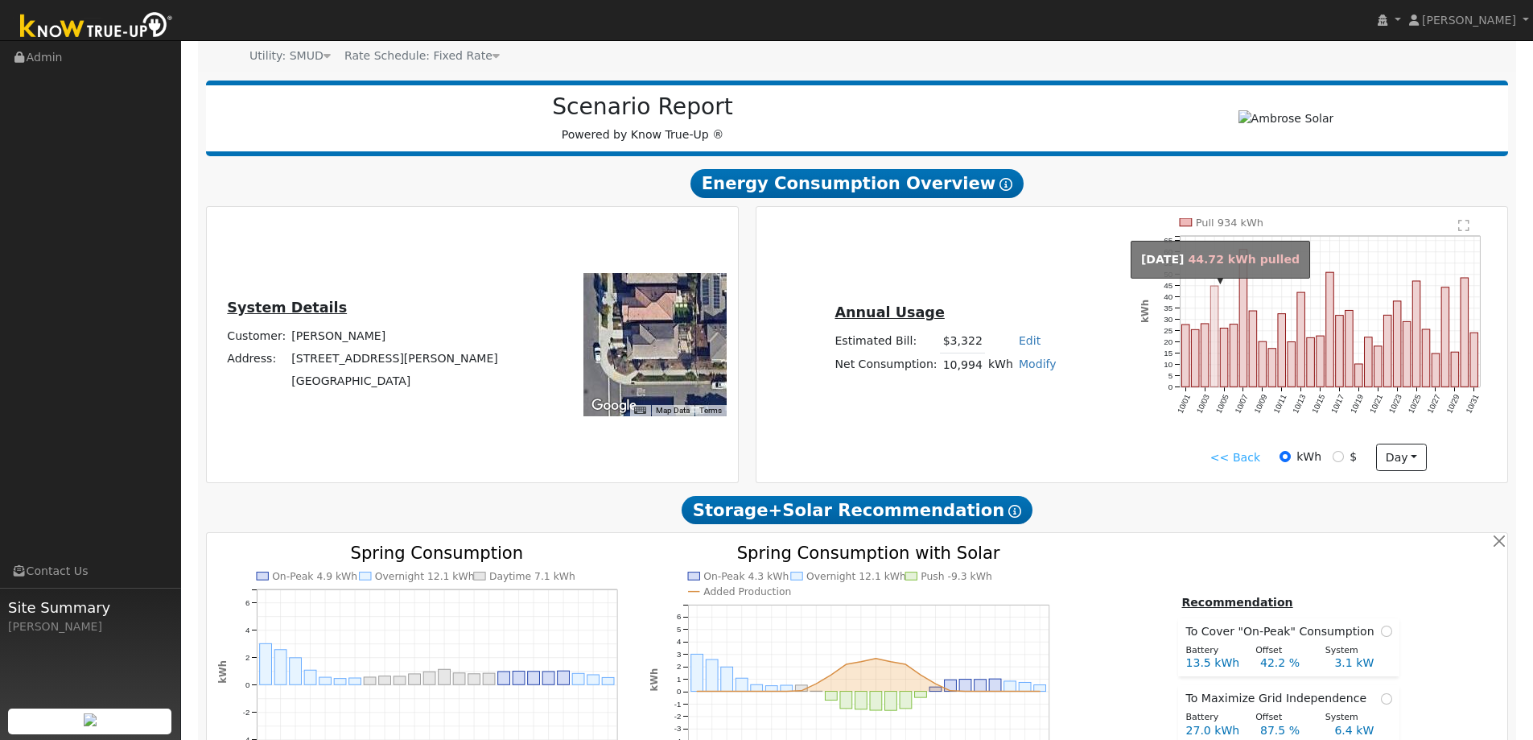
click at [1214, 339] on rect "onclick=""" at bounding box center [1215, 336] width 8 height 101
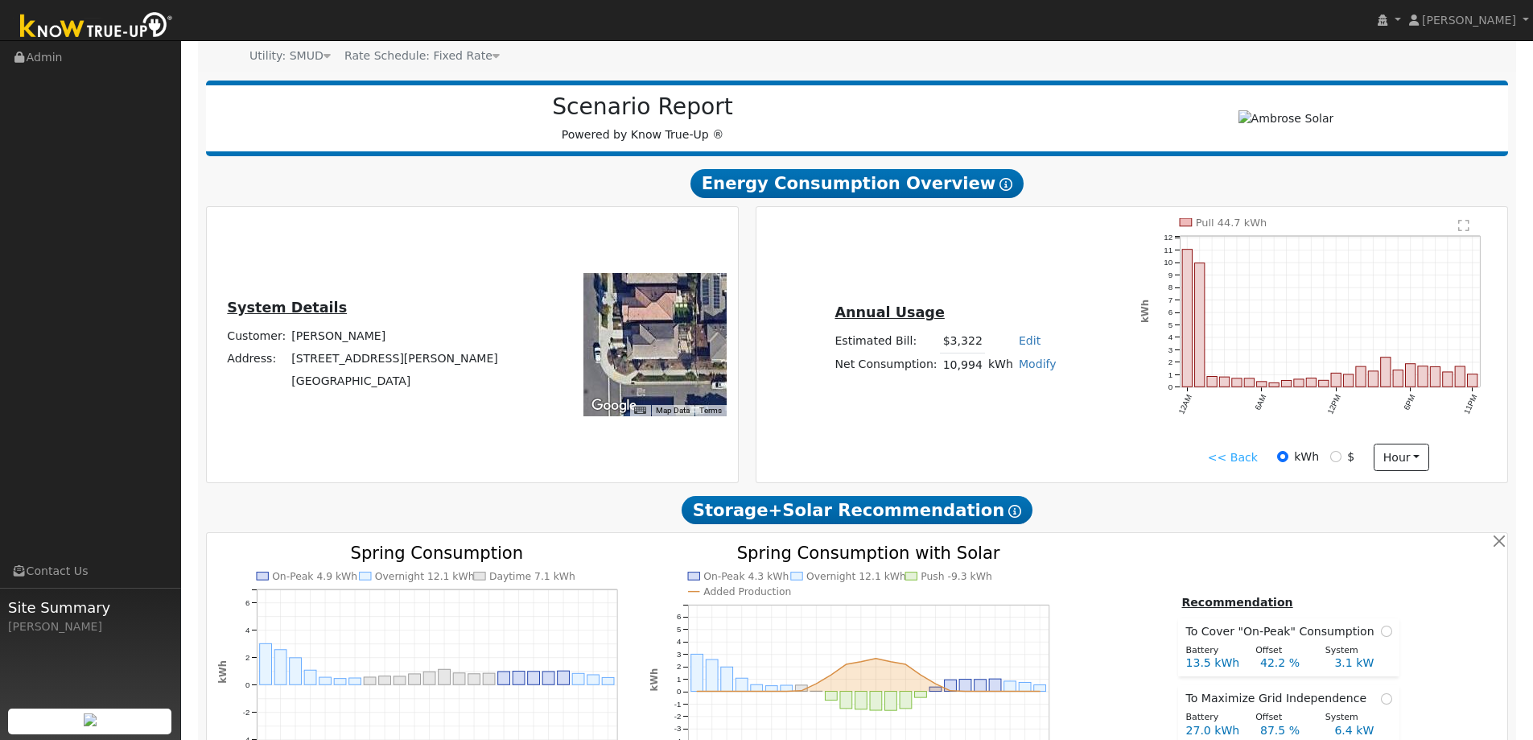
click at [1243, 457] on link "<< Back" at bounding box center [1233, 457] width 50 height 17
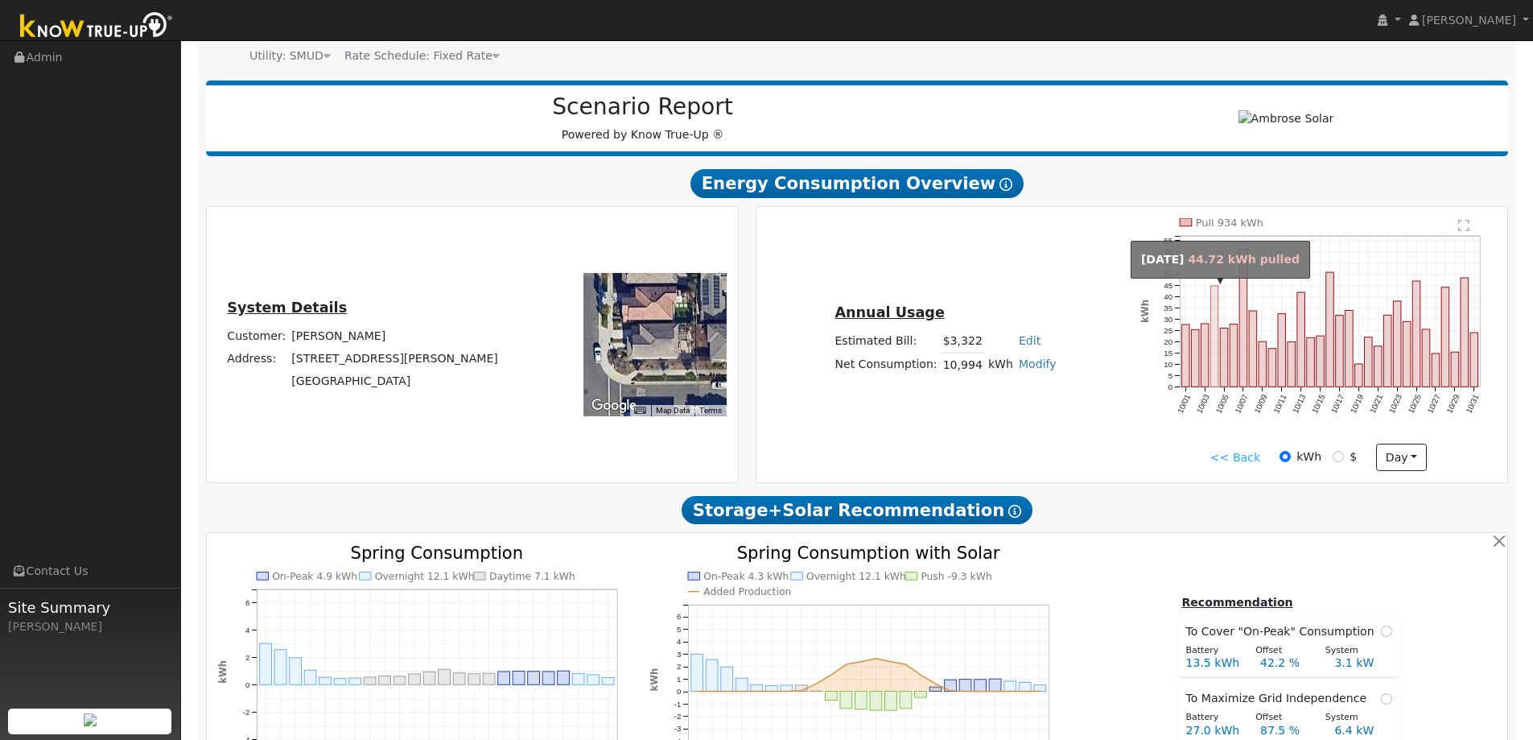
click at [1217, 366] on rect "onclick=""" at bounding box center [1215, 336] width 8 height 101
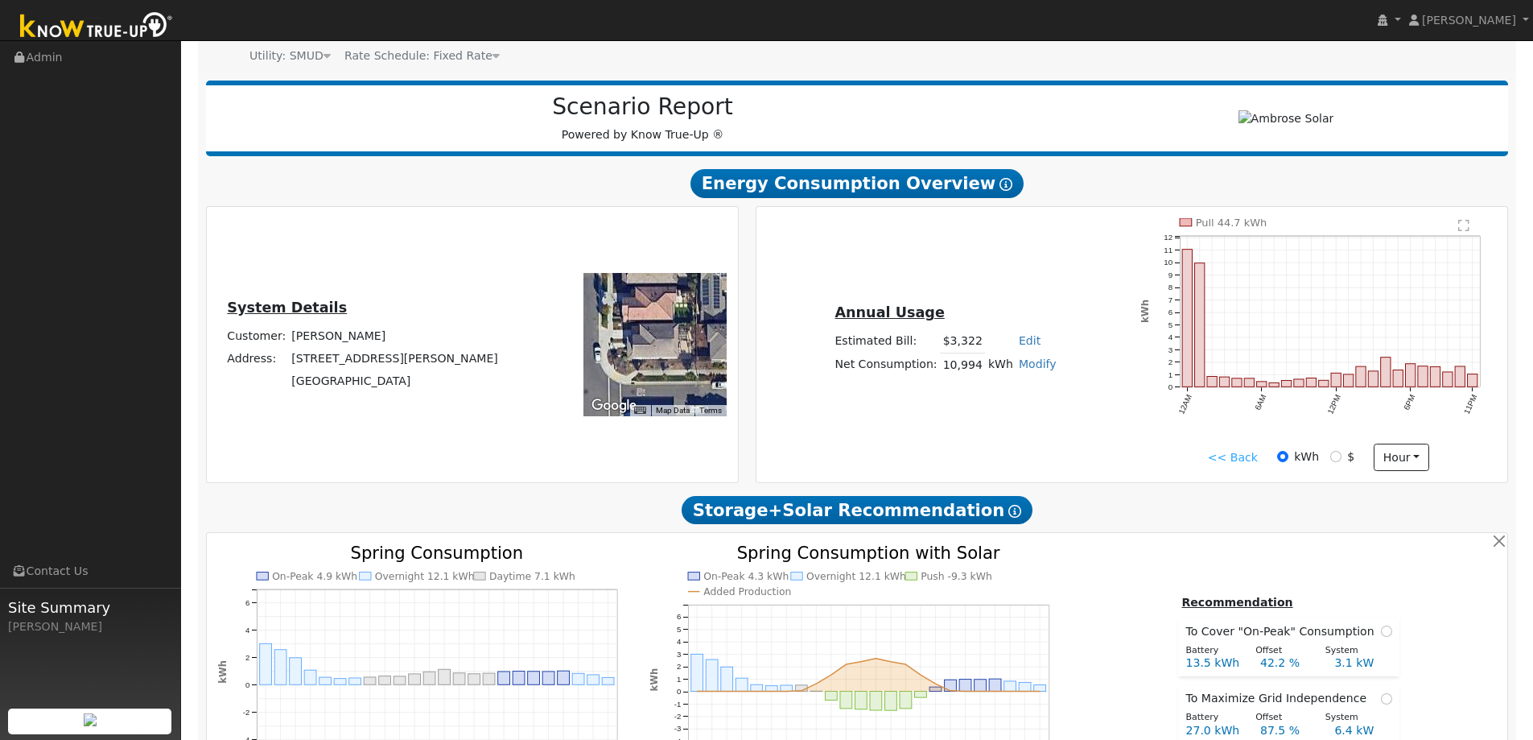
click at [1233, 458] on link "<< Back" at bounding box center [1233, 457] width 50 height 17
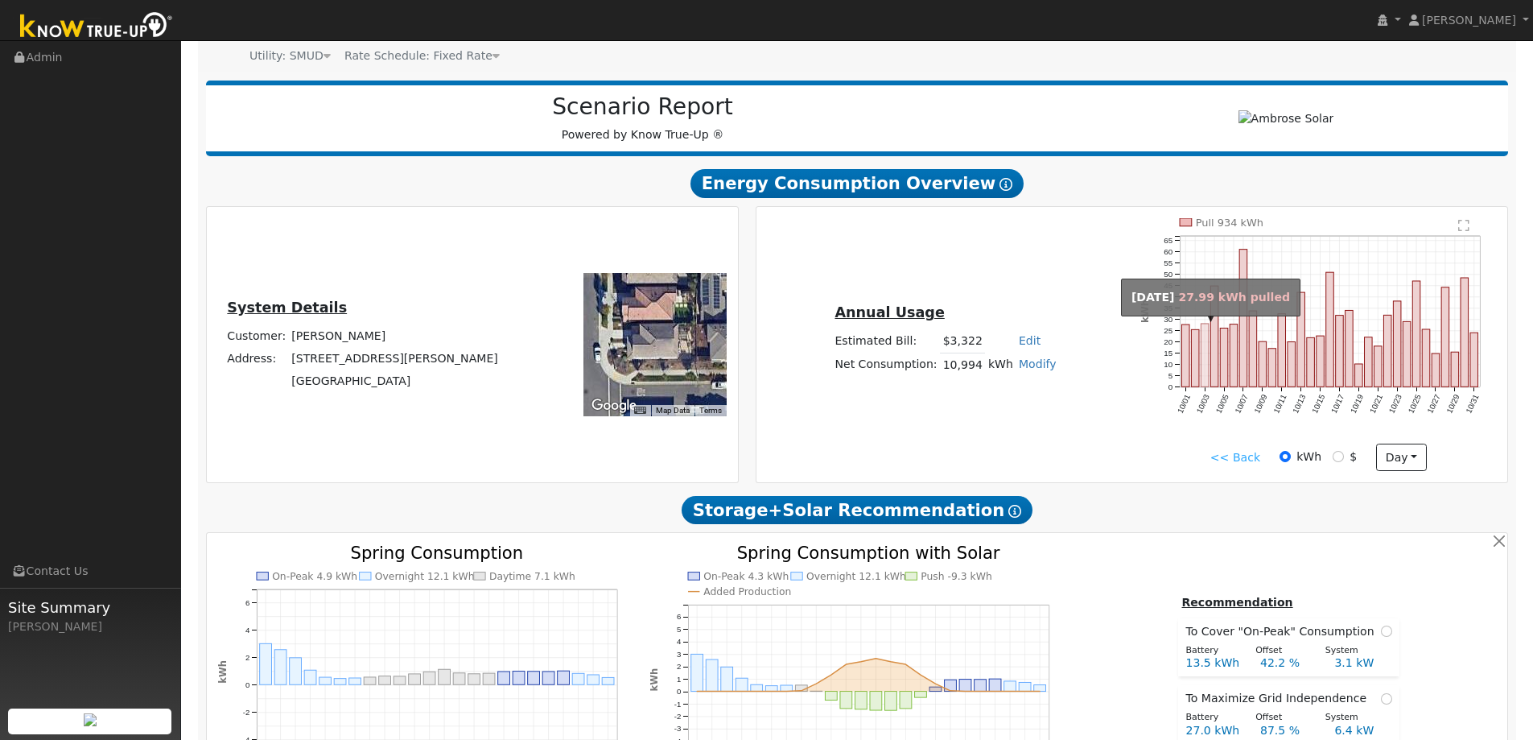
click at [1206, 373] on rect "onclick=""" at bounding box center [1206, 355] width 8 height 63
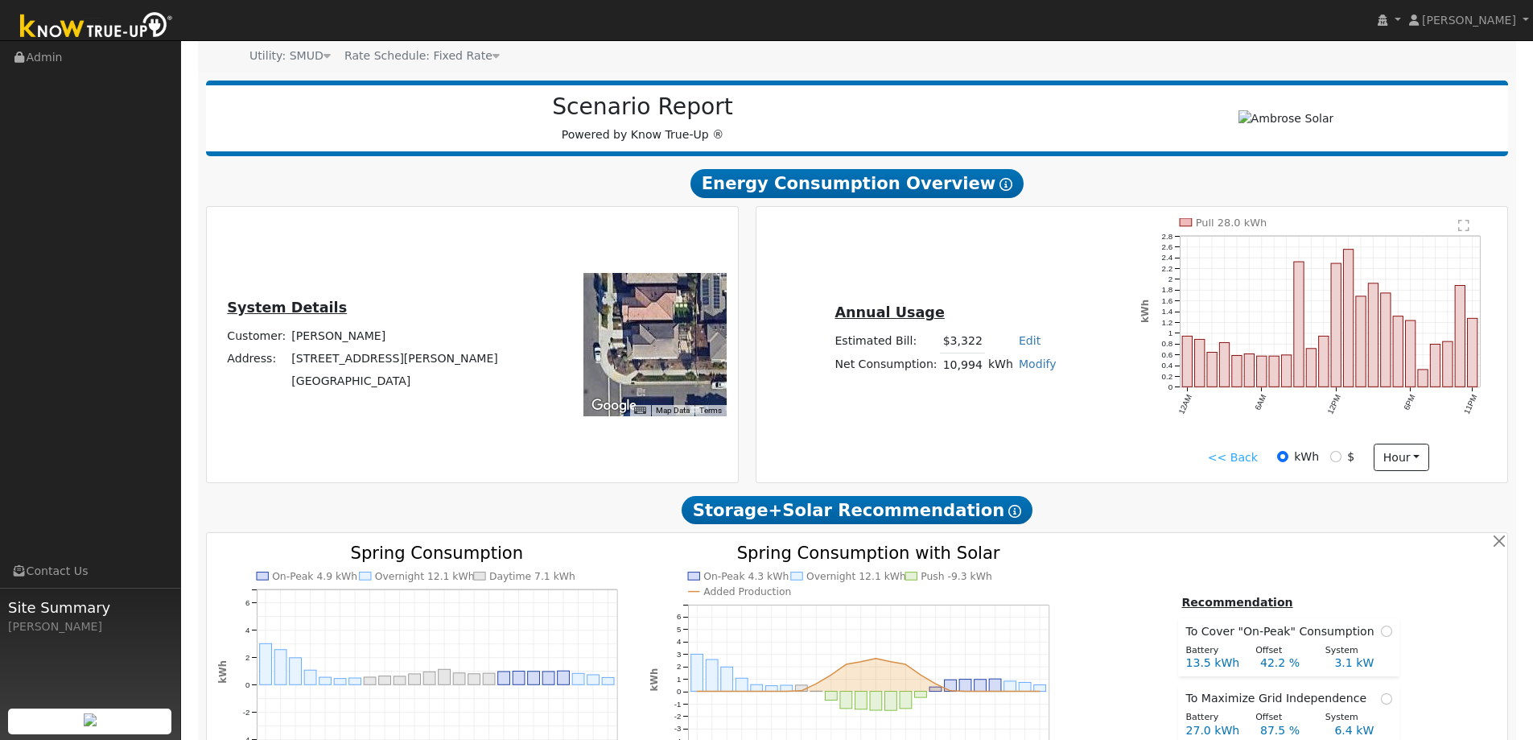
click at [1246, 457] on link "<< Back" at bounding box center [1233, 457] width 50 height 17
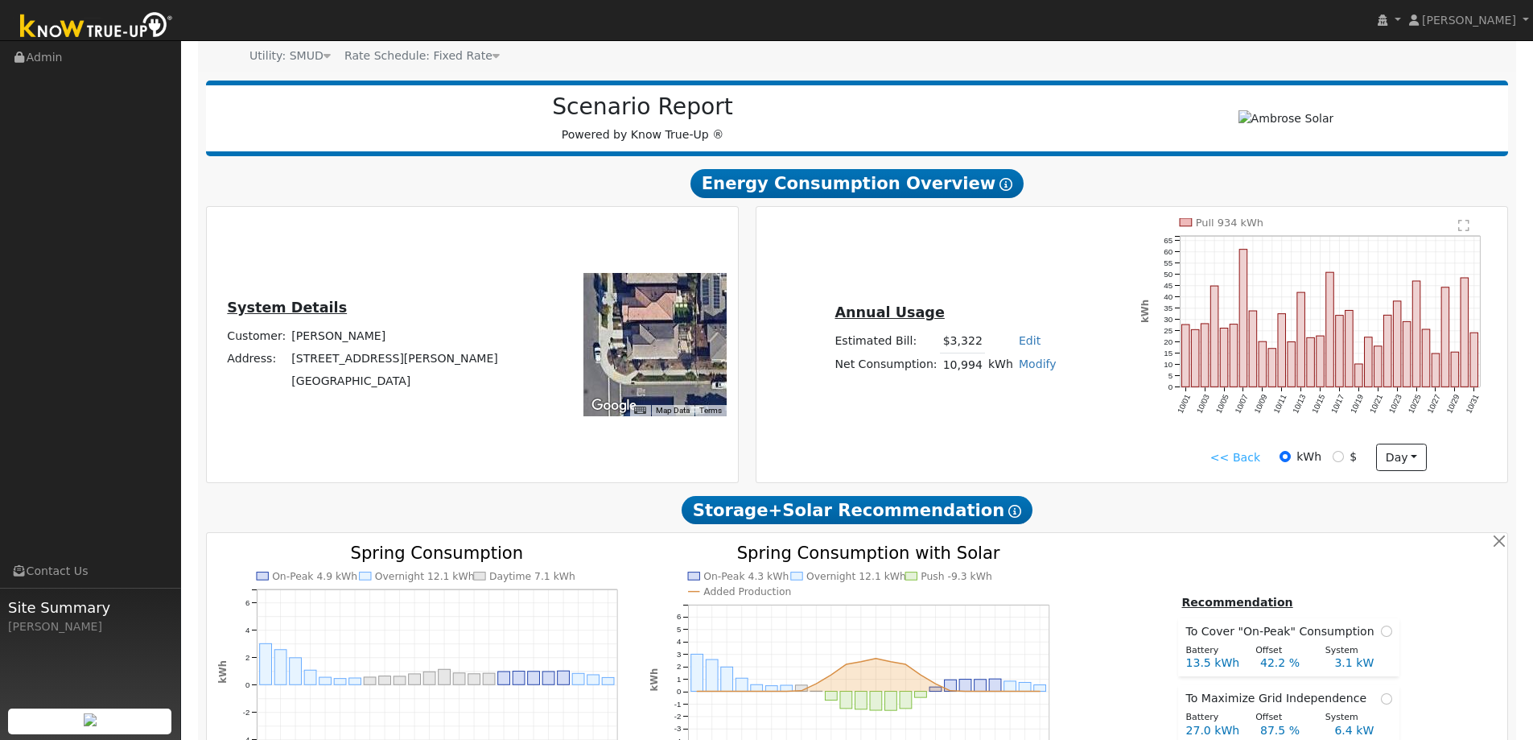
click at [1247, 453] on link "<< Back" at bounding box center [1236, 457] width 50 height 17
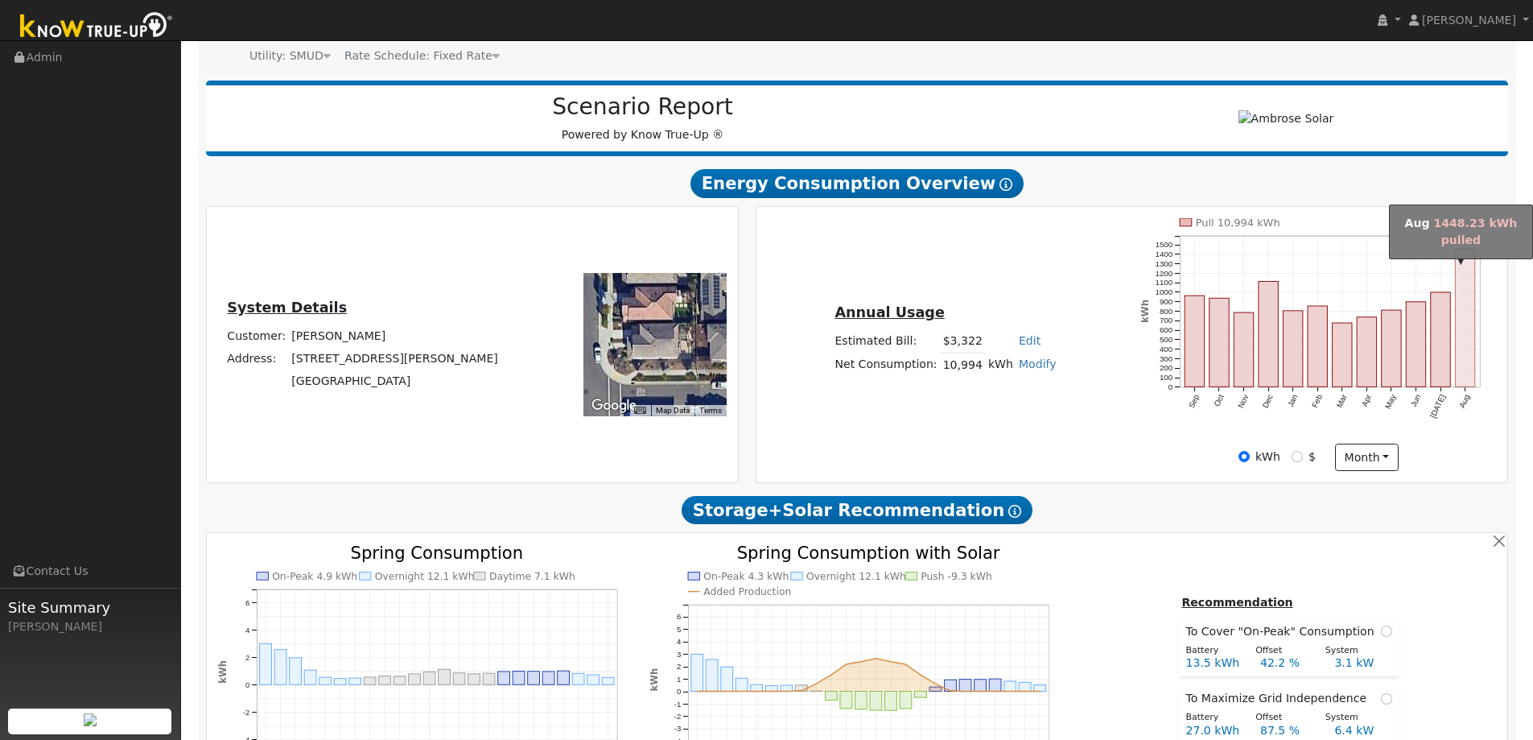
click at [1462, 337] on rect "onclick=""" at bounding box center [1465, 319] width 19 height 138
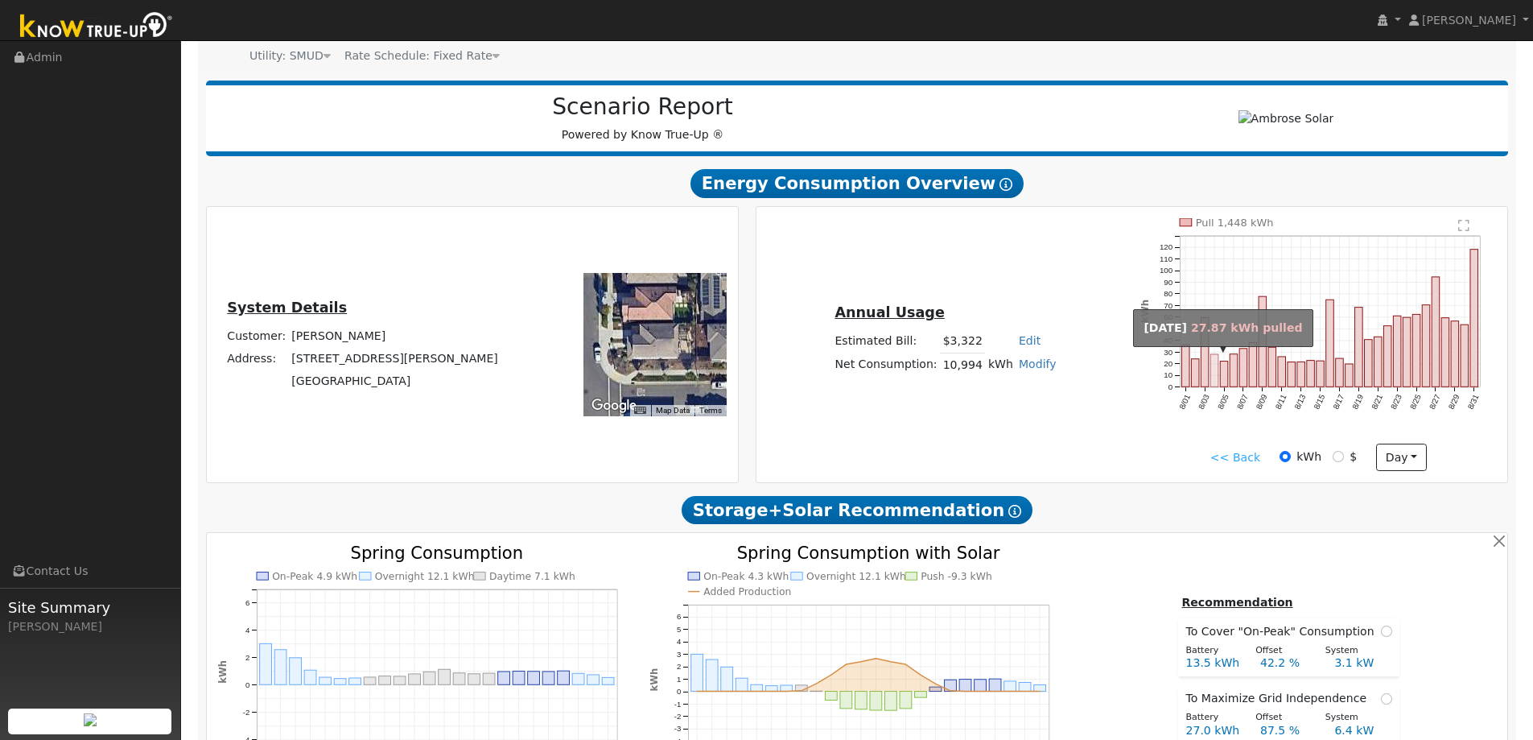
click at [1216, 364] on rect "onclick=""" at bounding box center [1215, 370] width 8 height 32
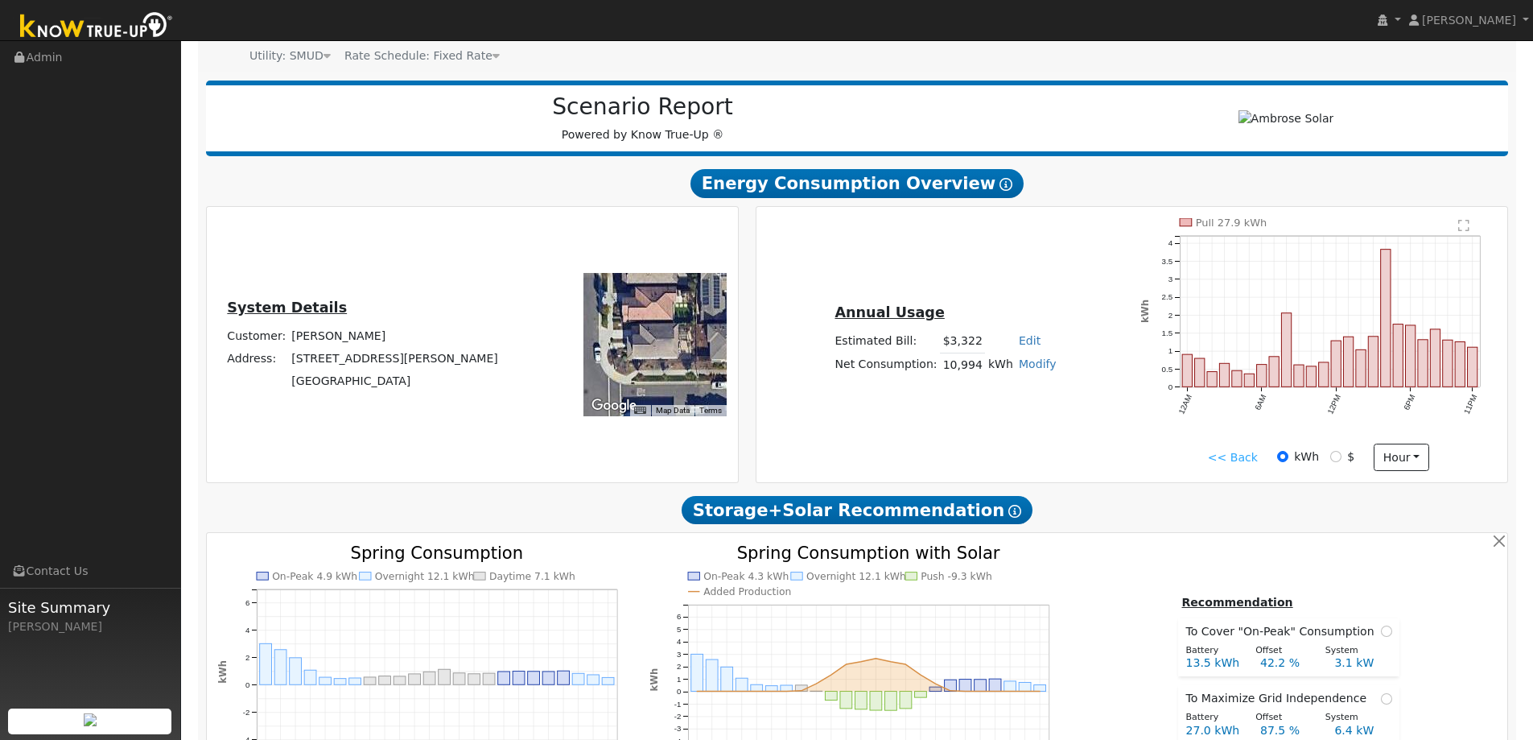
click at [1237, 458] on link "<< Back" at bounding box center [1233, 457] width 50 height 17
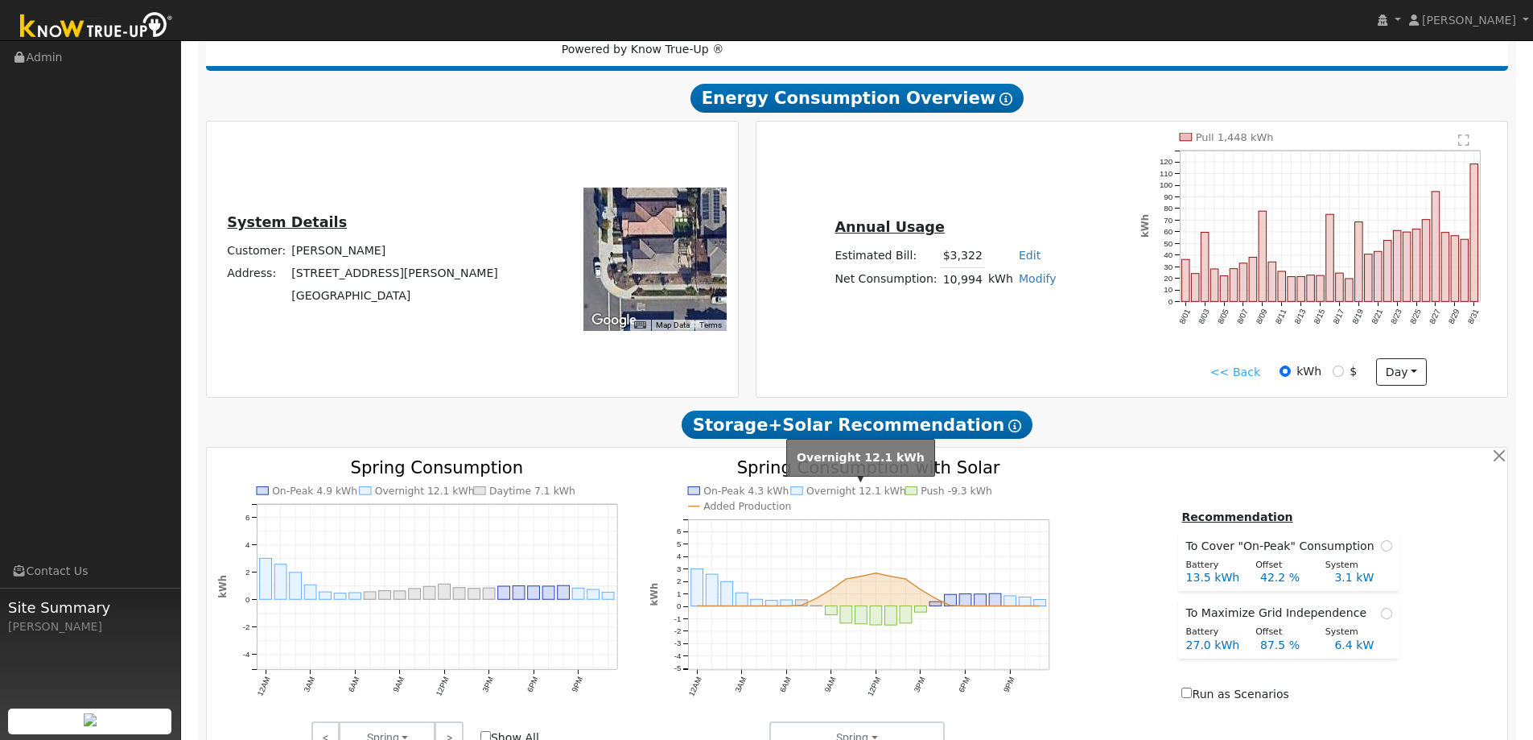
scroll to position [402, 0]
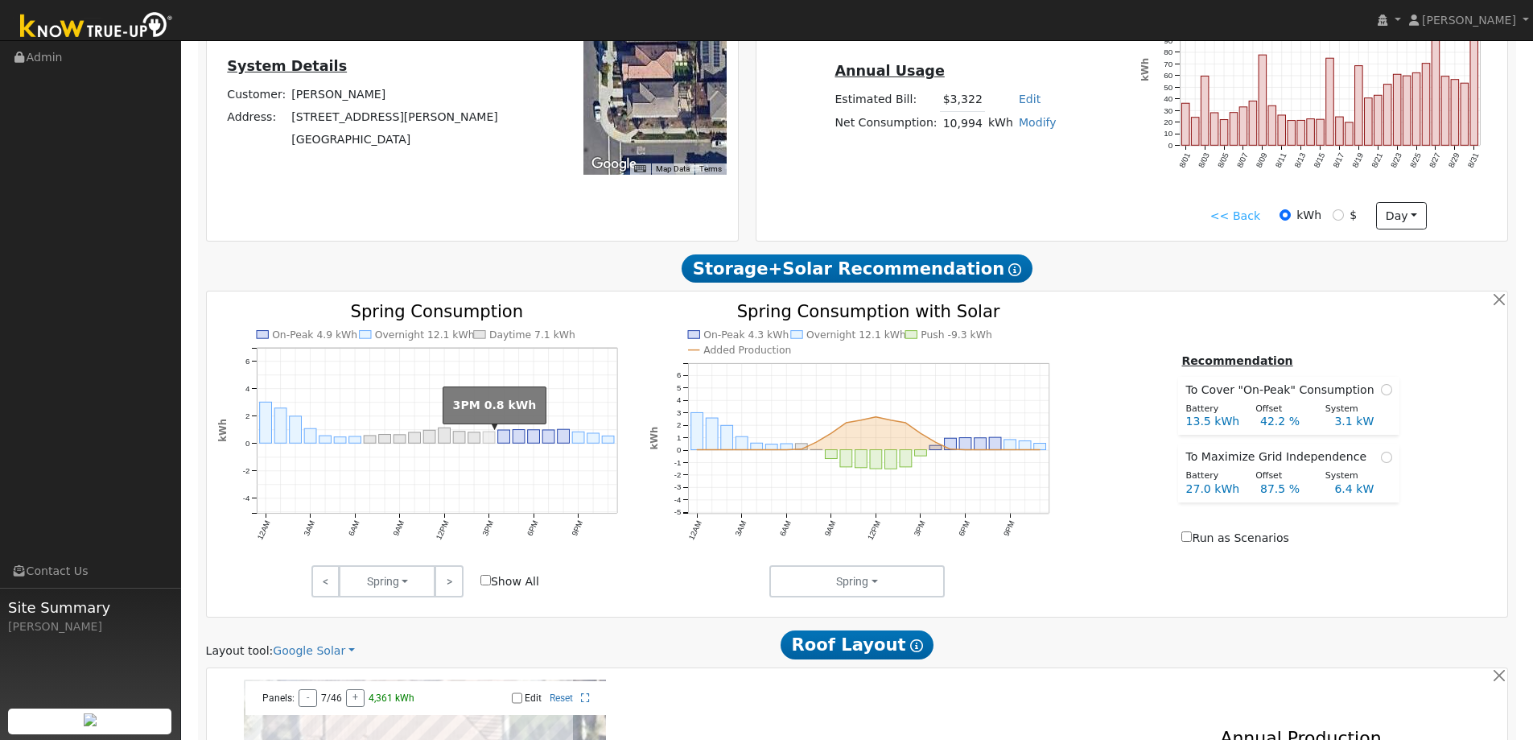
click at [489, 439] on rect "onclick=""" at bounding box center [489, 436] width 12 height 11
click at [449, 577] on link ">" at bounding box center [449, 581] width 28 height 32
click at [452, 579] on link ">" at bounding box center [449, 581] width 28 height 32
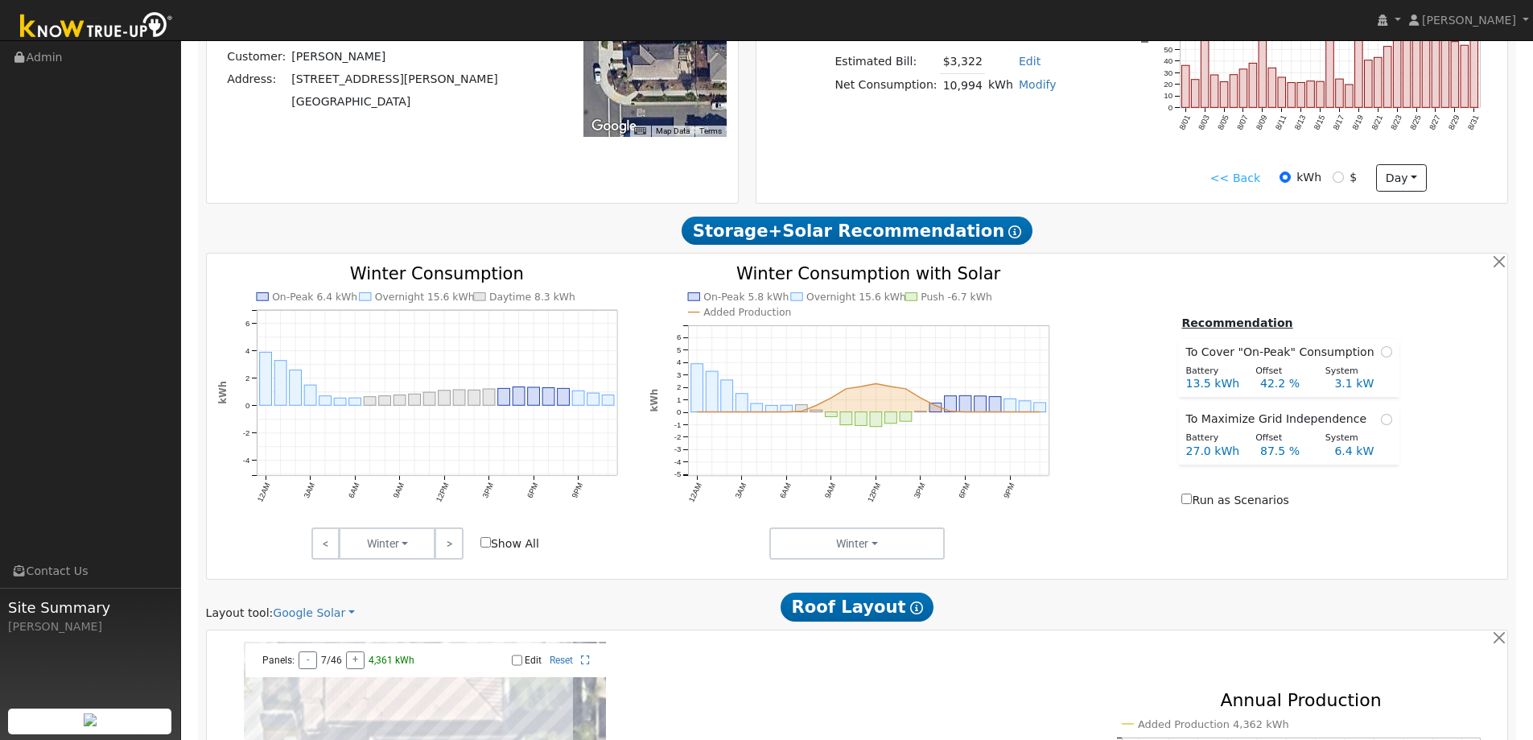
scroll to position [0, 0]
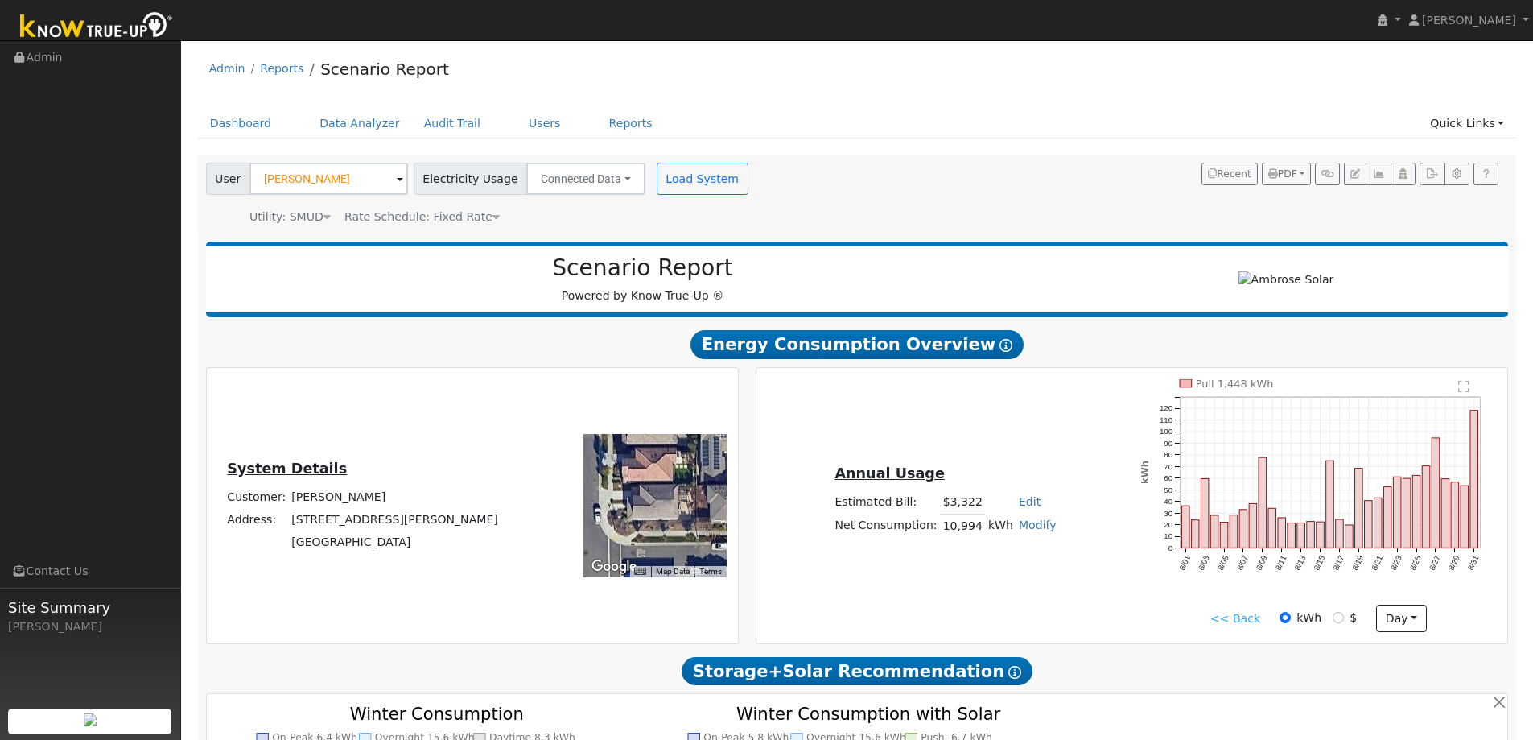
click at [1255, 622] on link "<< Back" at bounding box center [1236, 618] width 50 height 17
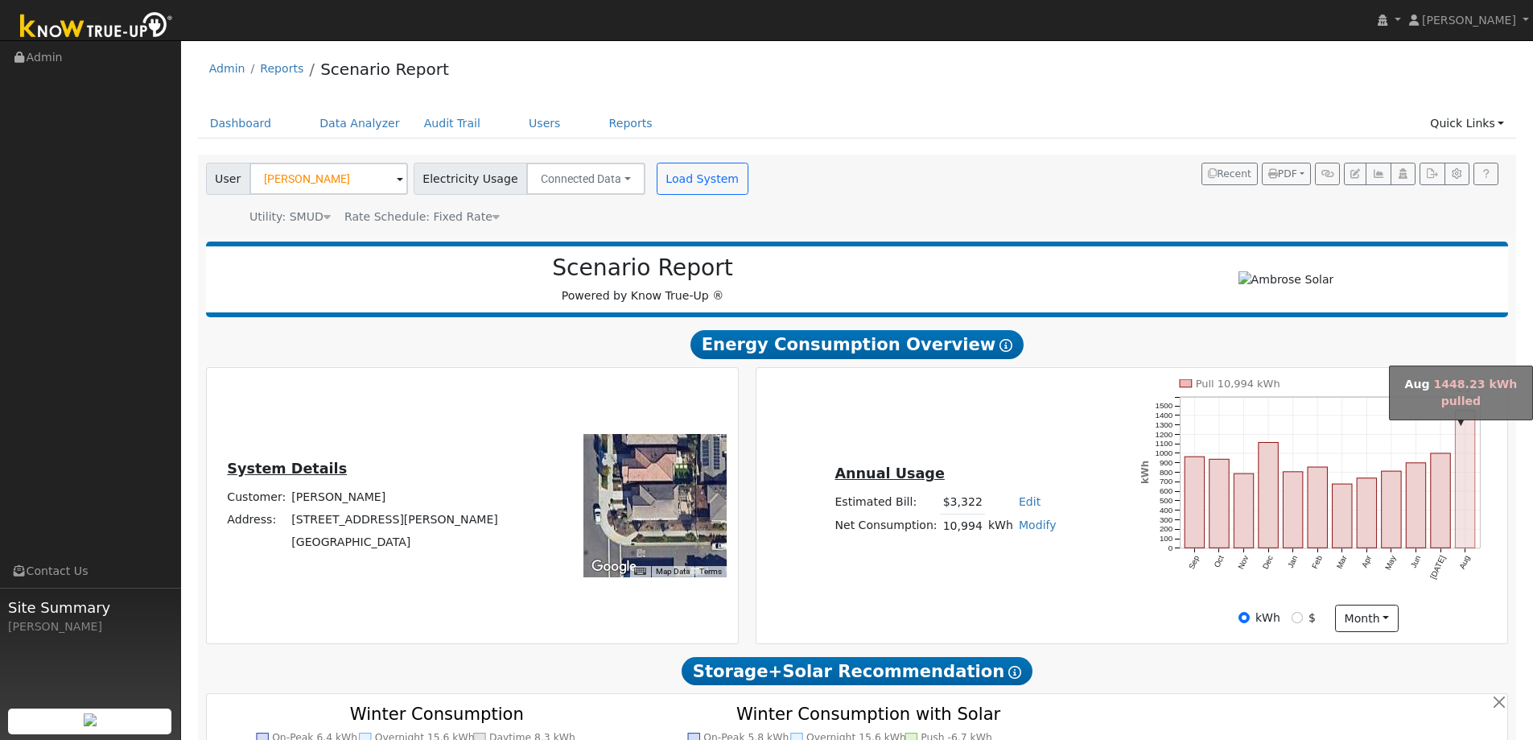
click at [1475, 499] on rect "onclick=""" at bounding box center [1465, 480] width 19 height 138
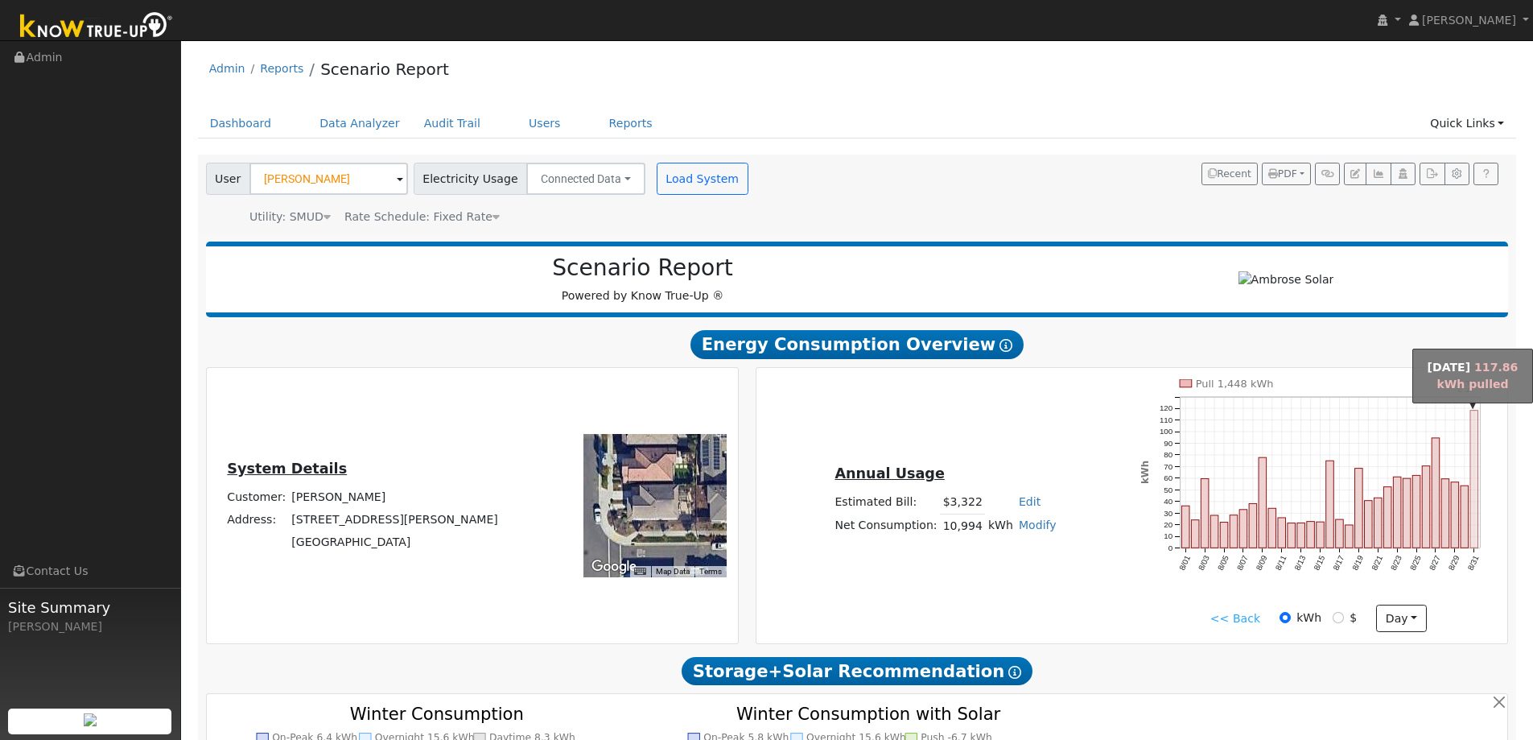
click at [1477, 511] on rect "onclick=""" at bounding box center [1475, 480] width 8 height 138
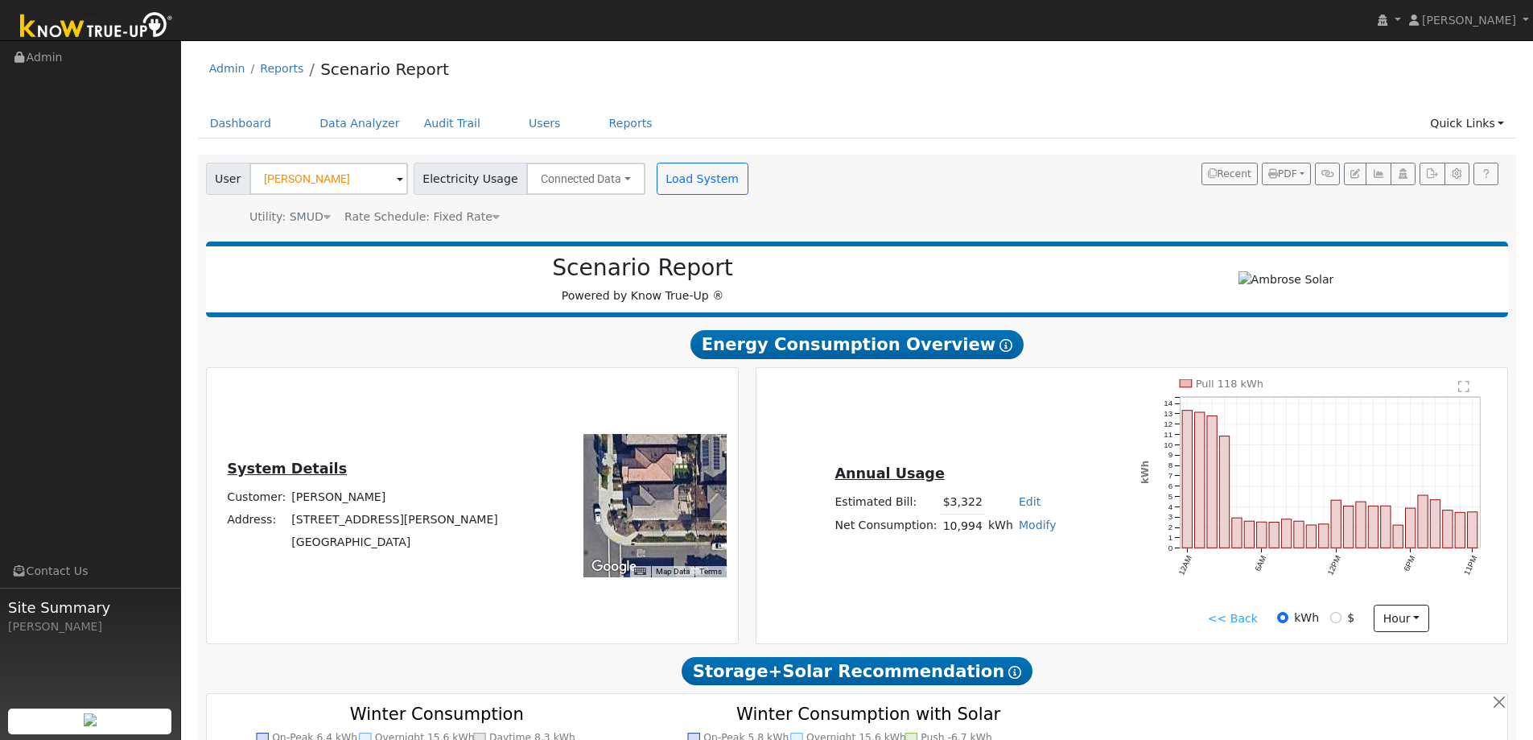
click at [1240, 621] on link "<< Back" at bounding box center [1233, 618] width 50 height 17
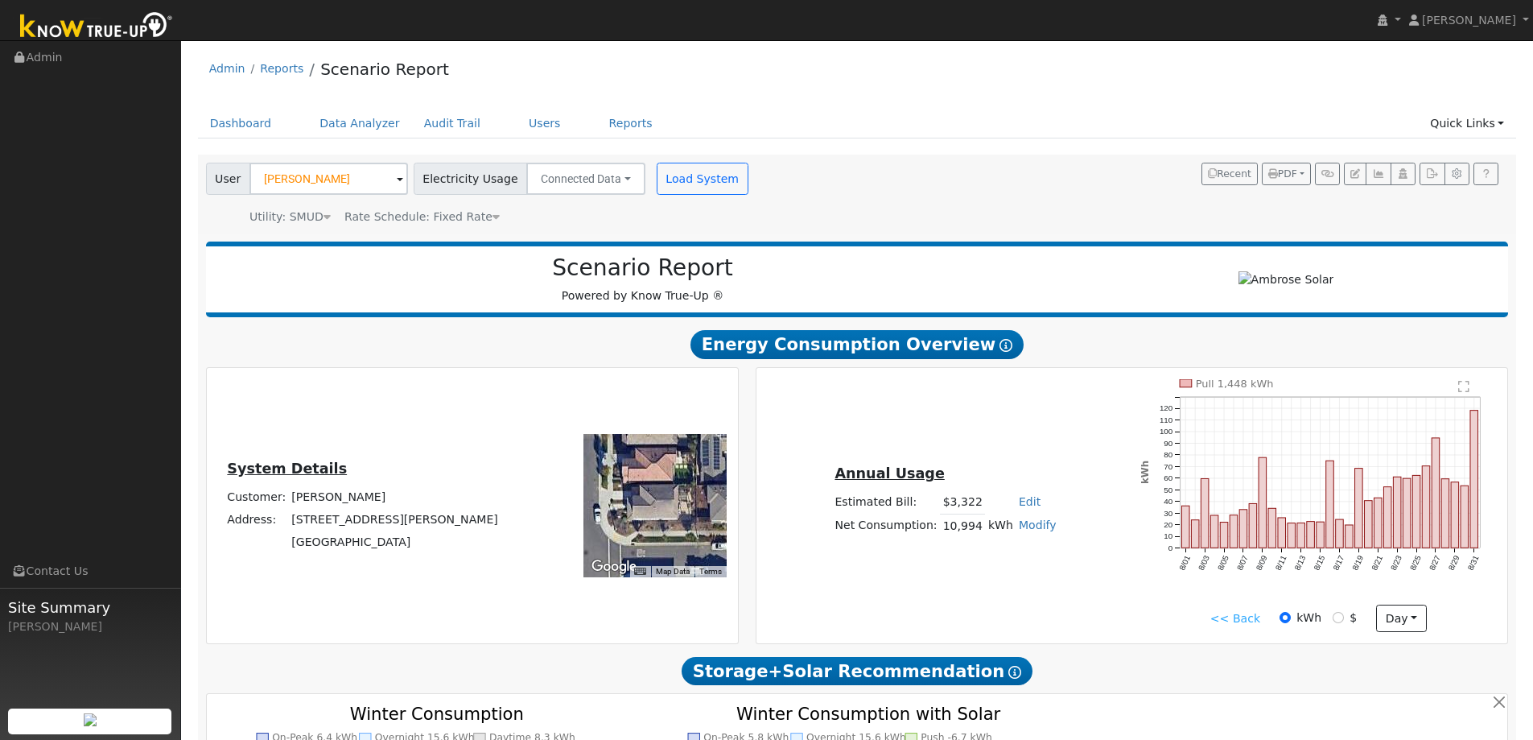
click at [1240, 623] on link "<< Back" at bounding box center [1236, 618] width 50 height 17
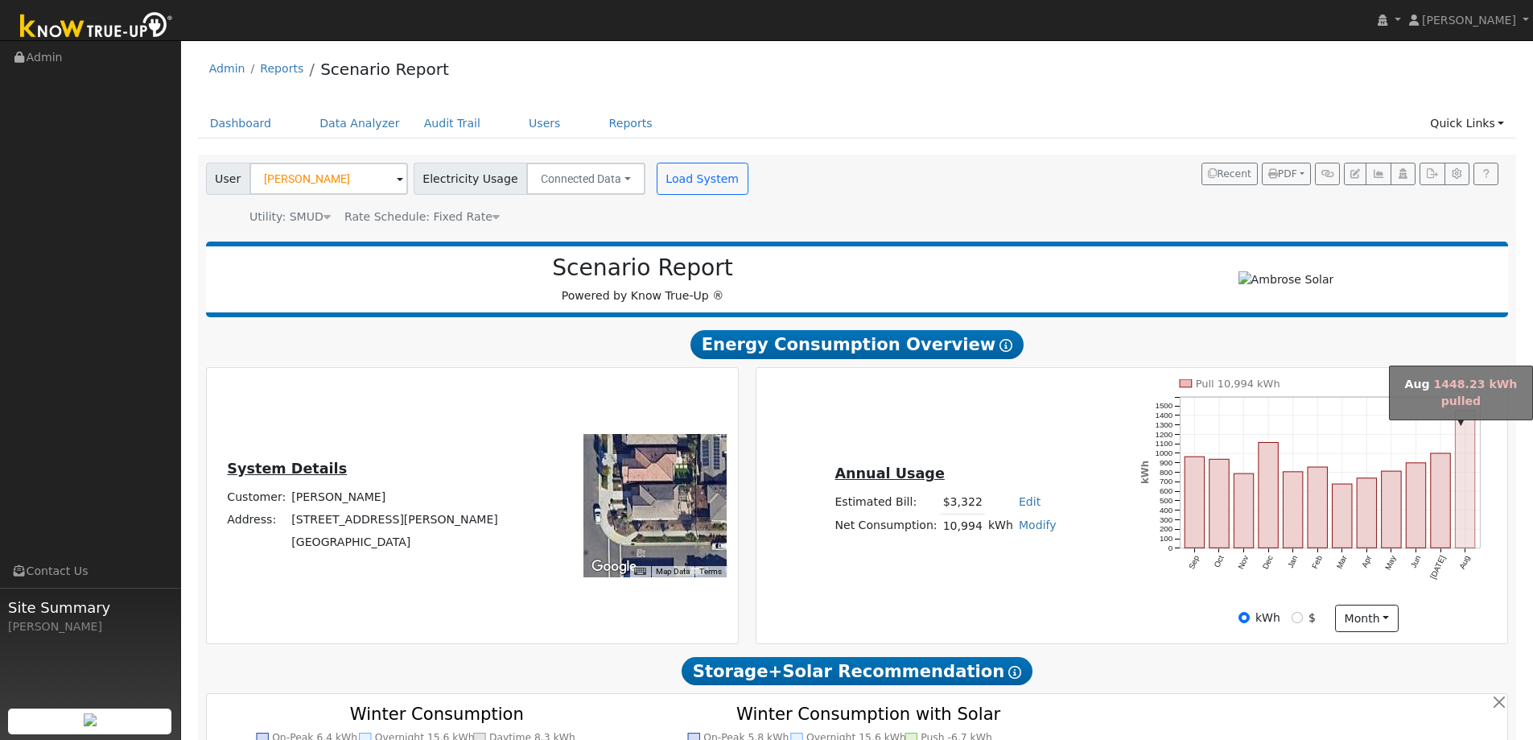
click at [1470, 518] on rect "onclick=""" at bounding box center [1465, 480] width 19 height 138
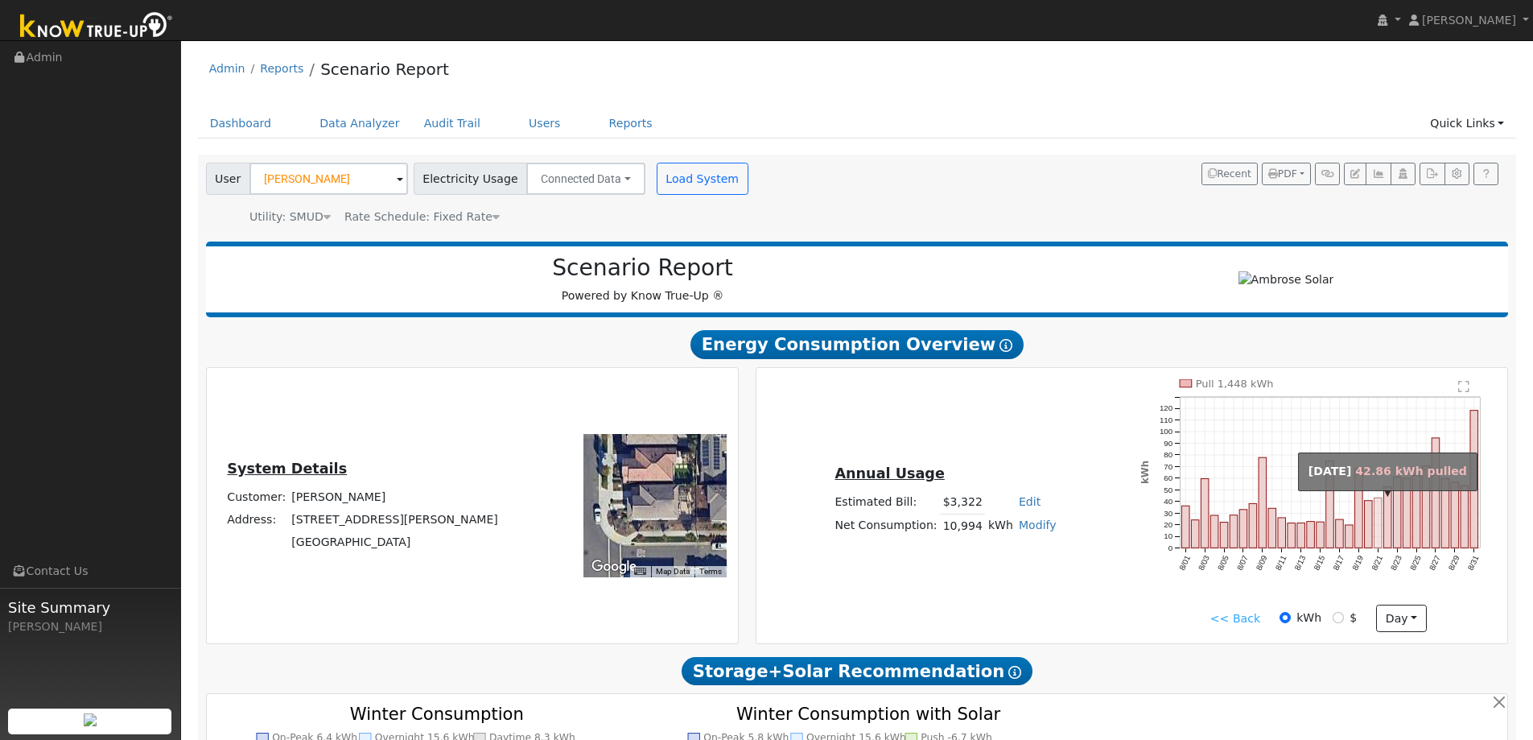
click at [1376, 528] on rect "onclick=""" at bounding box center [1379, 522] width 8 height 50
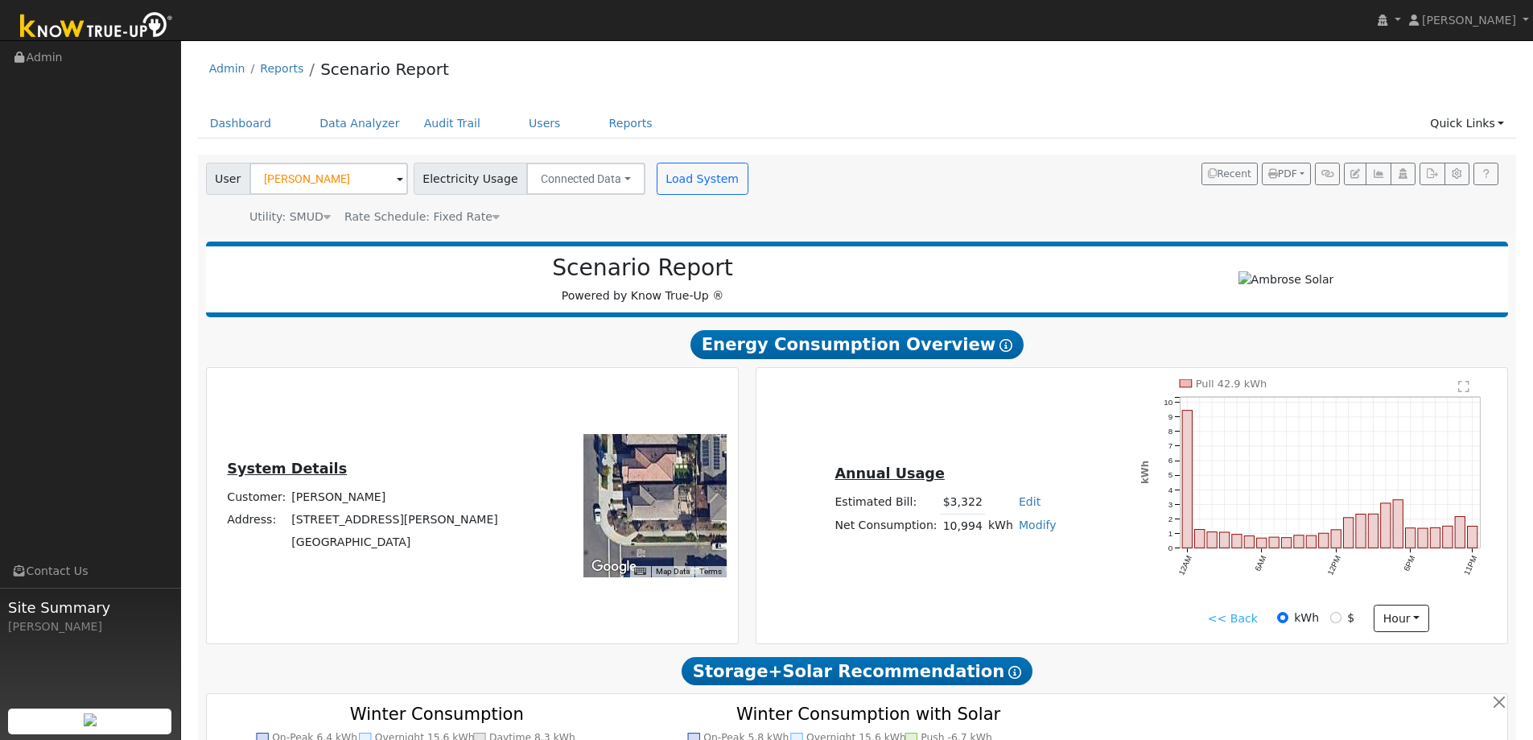
click at [1240, 614] on link "<< Back" at bounding box center [1233, 618] width 50 height 17
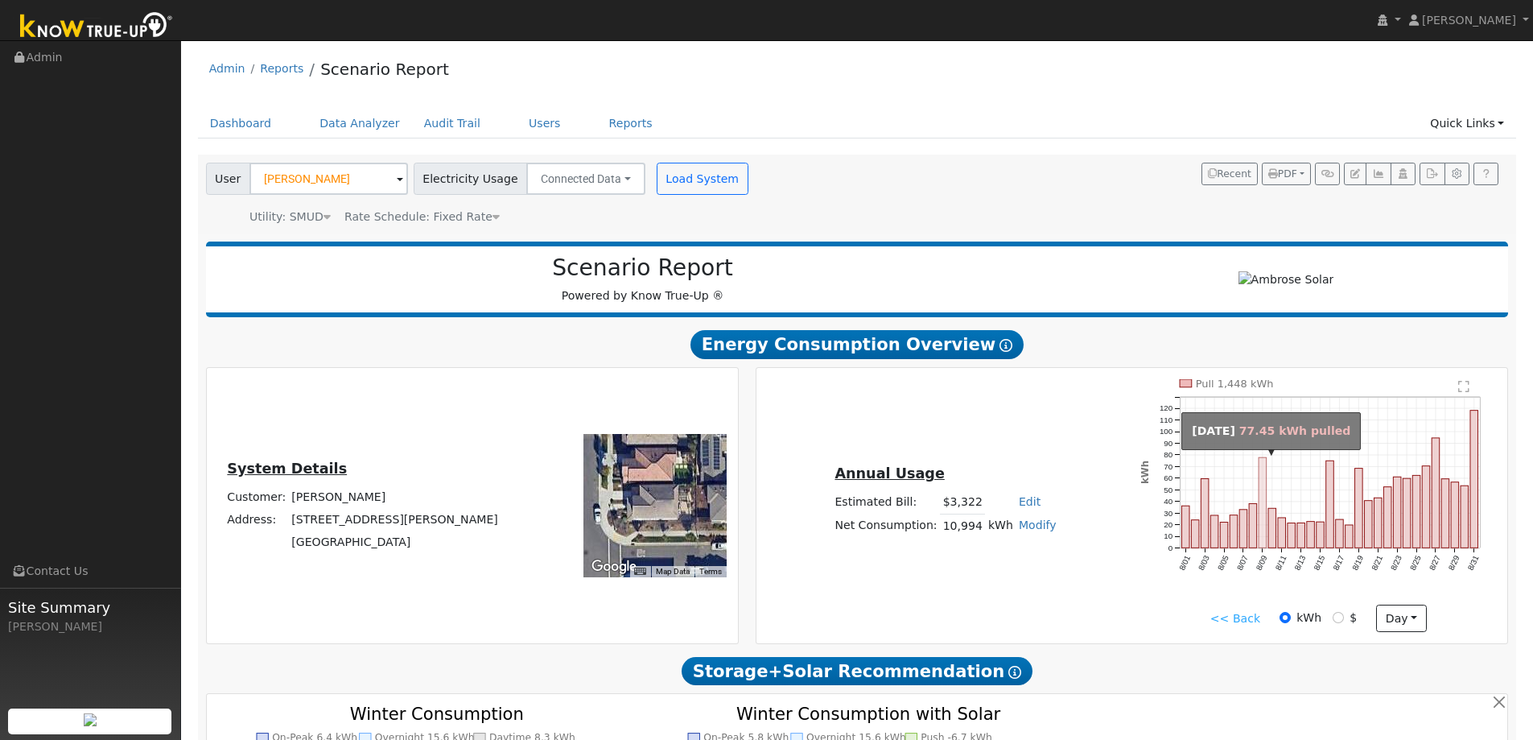
click at [1261, 475] on rect "onclick=""" at bounding box center [1263, 502] width 8 height 90
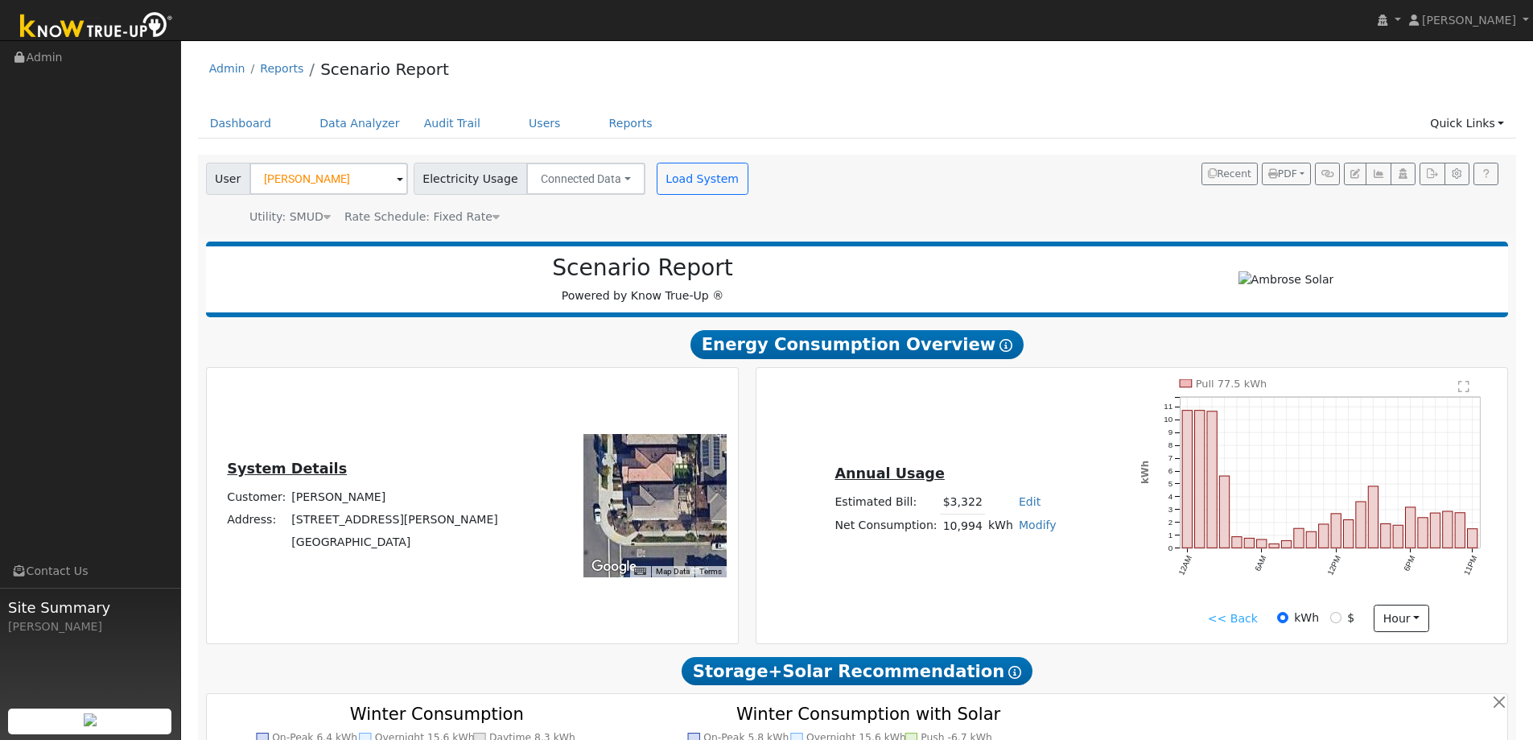
drag, startPoint x: 1245, startPoint y: 624, endPoint x: 1216, endPoint y: 615, distance: 30.3
click at [1244, 623] on link "<< Back" at bounding box center [1233, 618] width 50 height 17
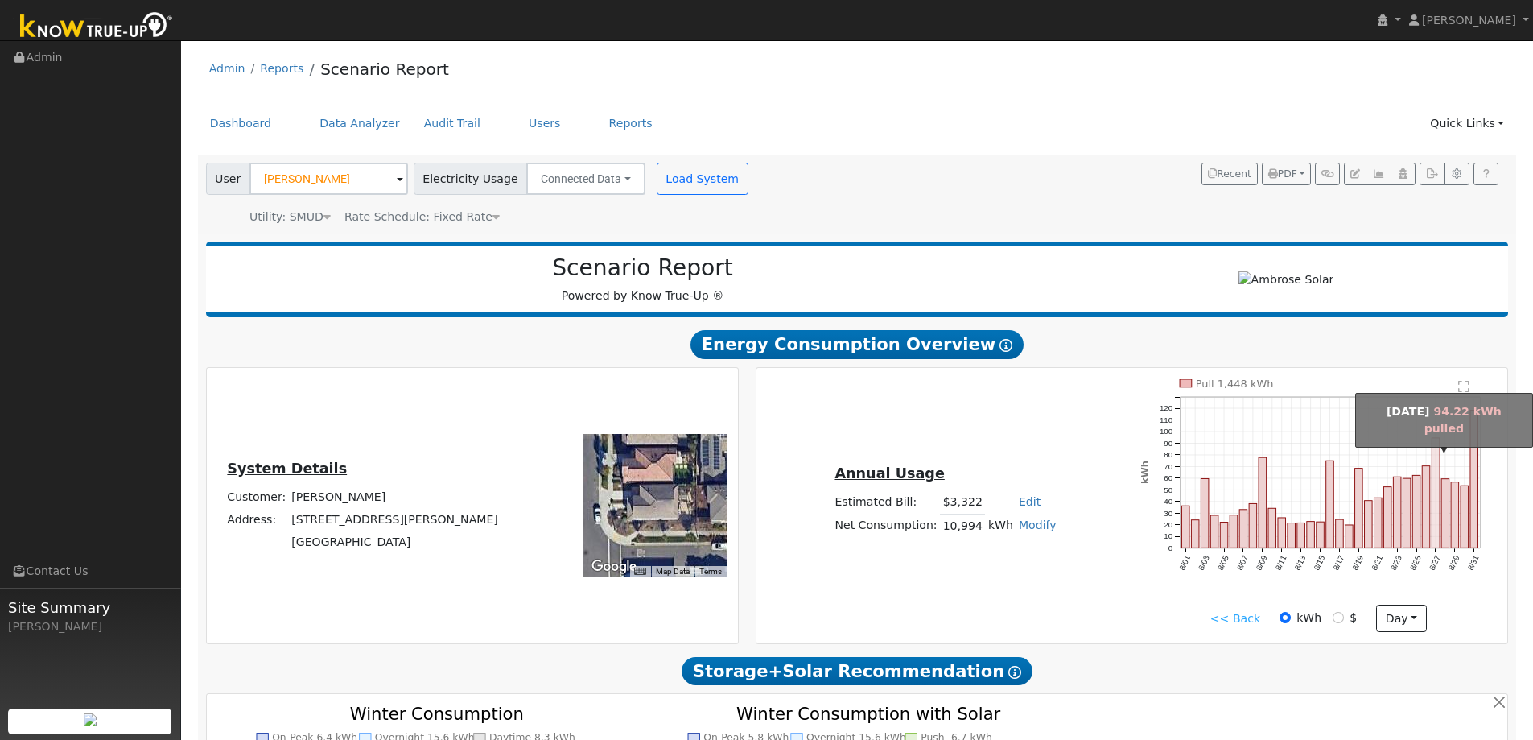
click at [1439, 464] on rect "onclick=""" at bounding box center [1437, 493] width 8 height 110
